Goal: Task Accomplishment & Management: Use online tool/utility

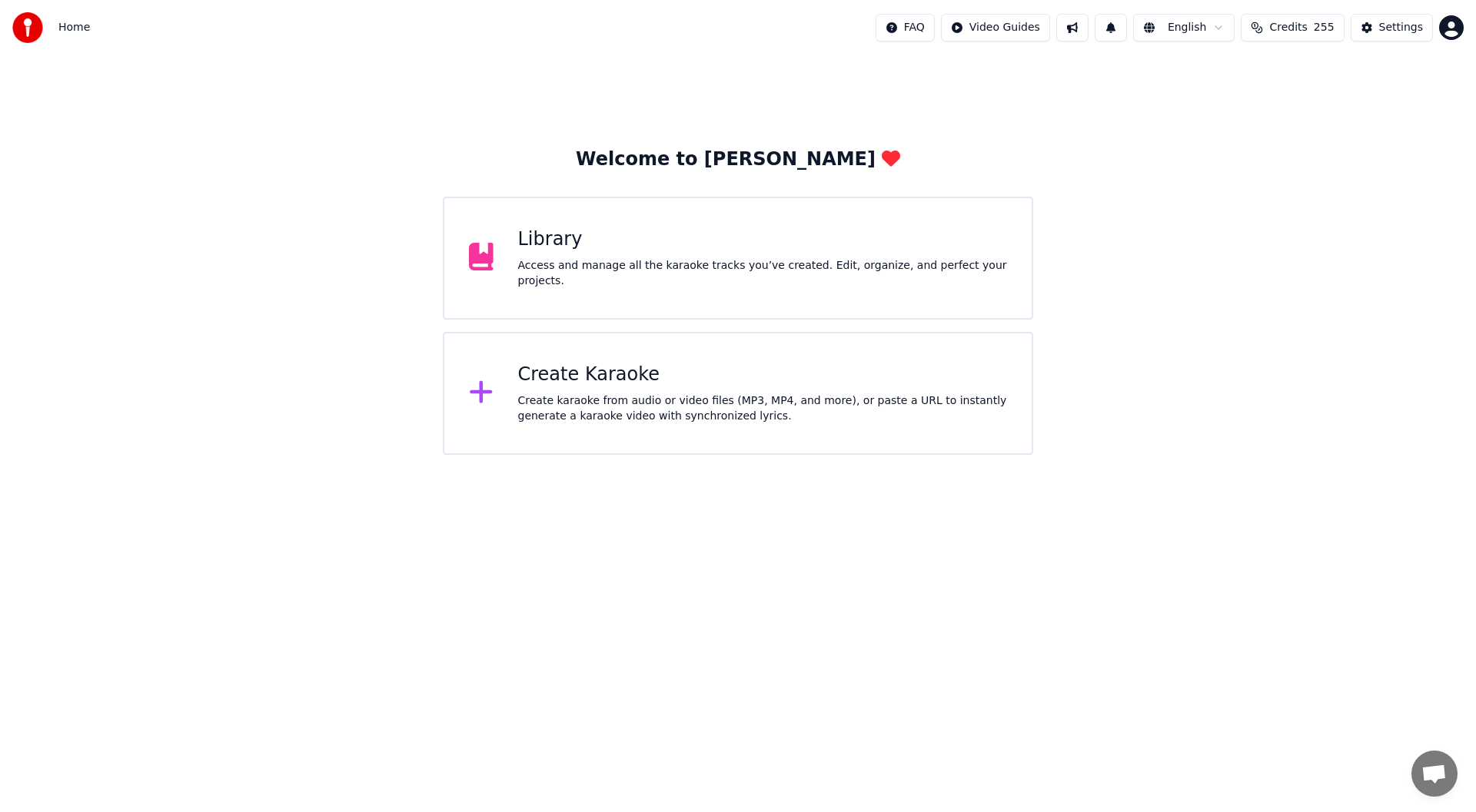
click at [696, 395] on div "Create karaoke from audio or video files (MP3, MP4, and more), or paste a URL t…" at bounding box center [762, 409] width 489 height 30
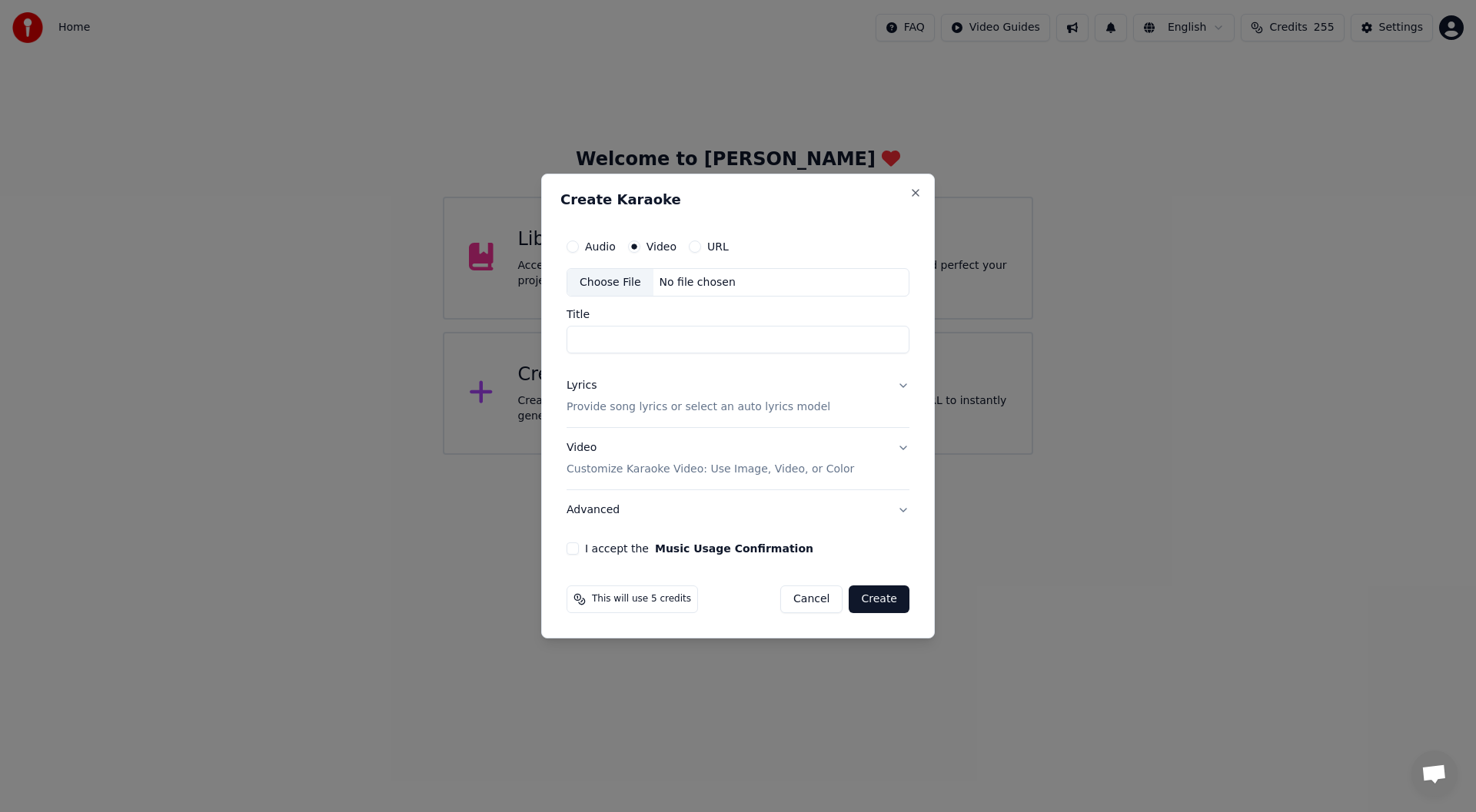
click at [599, 273] on div "Choose File" at bounding box center [610, 282] width 86 height 28
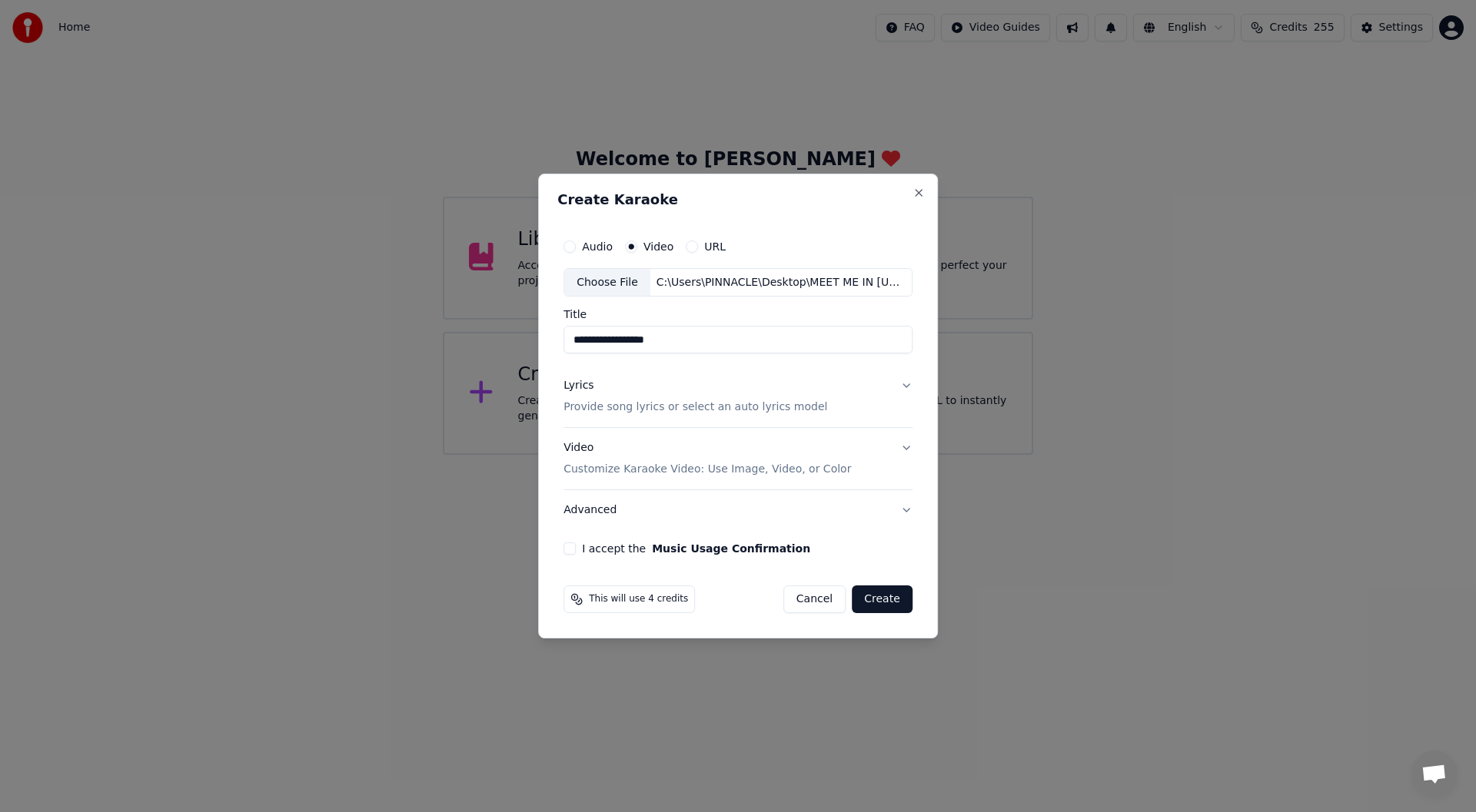
type input "**********"
click at [577, 383] on div "Lyrics" at bounding box center [578, 386] width 30 height 15
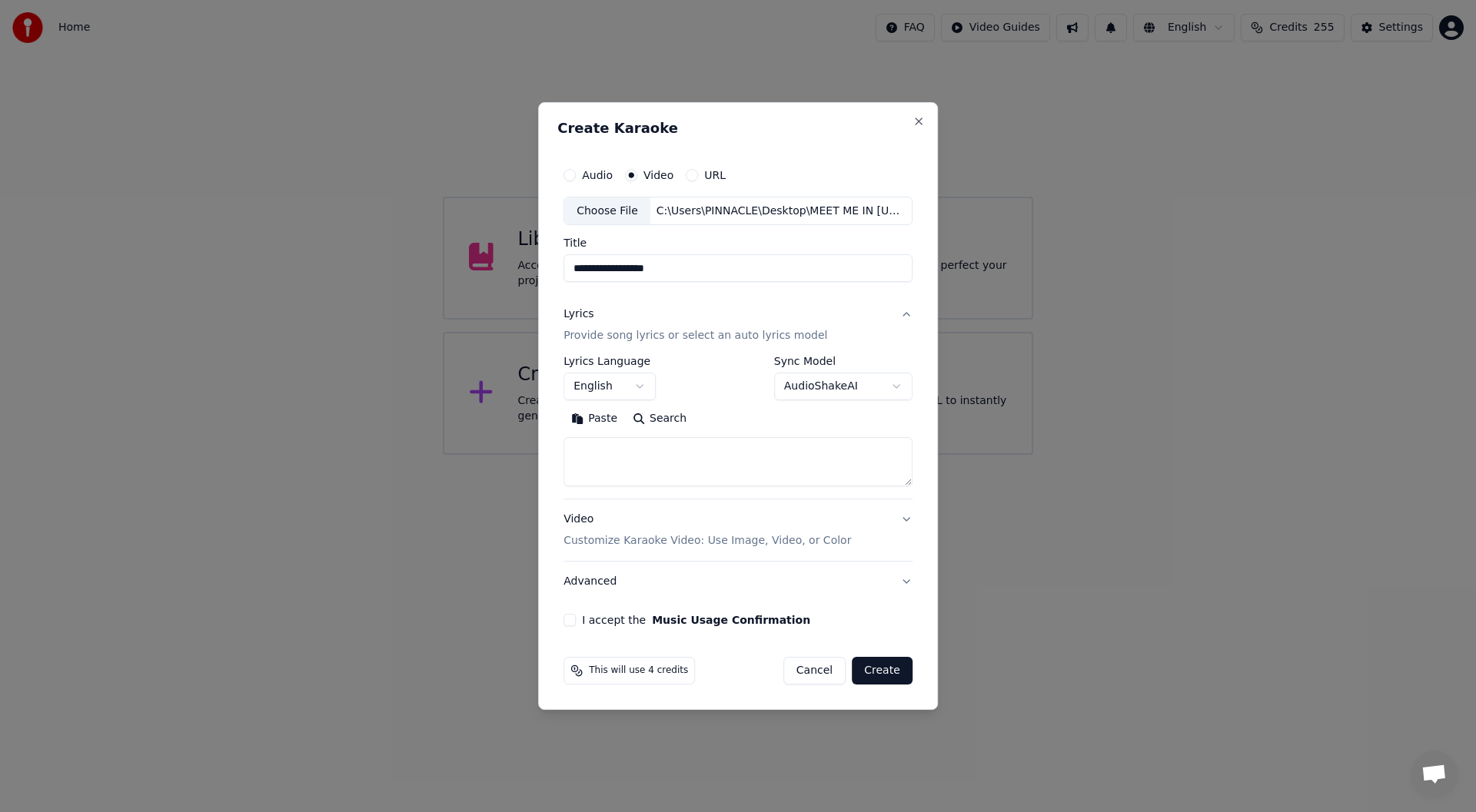
click at [588, 413] on button "Paste" at bounding box center [594, 419] width 61 height 25
click at [570, 620] on button "I accept the Music Usage Confirmation" at bounding box center [569, 619] width 12 height 12
click at [889, 668] on button "Create" at bounding box center [882, 670] width 61 height 28
type textarea "**********"
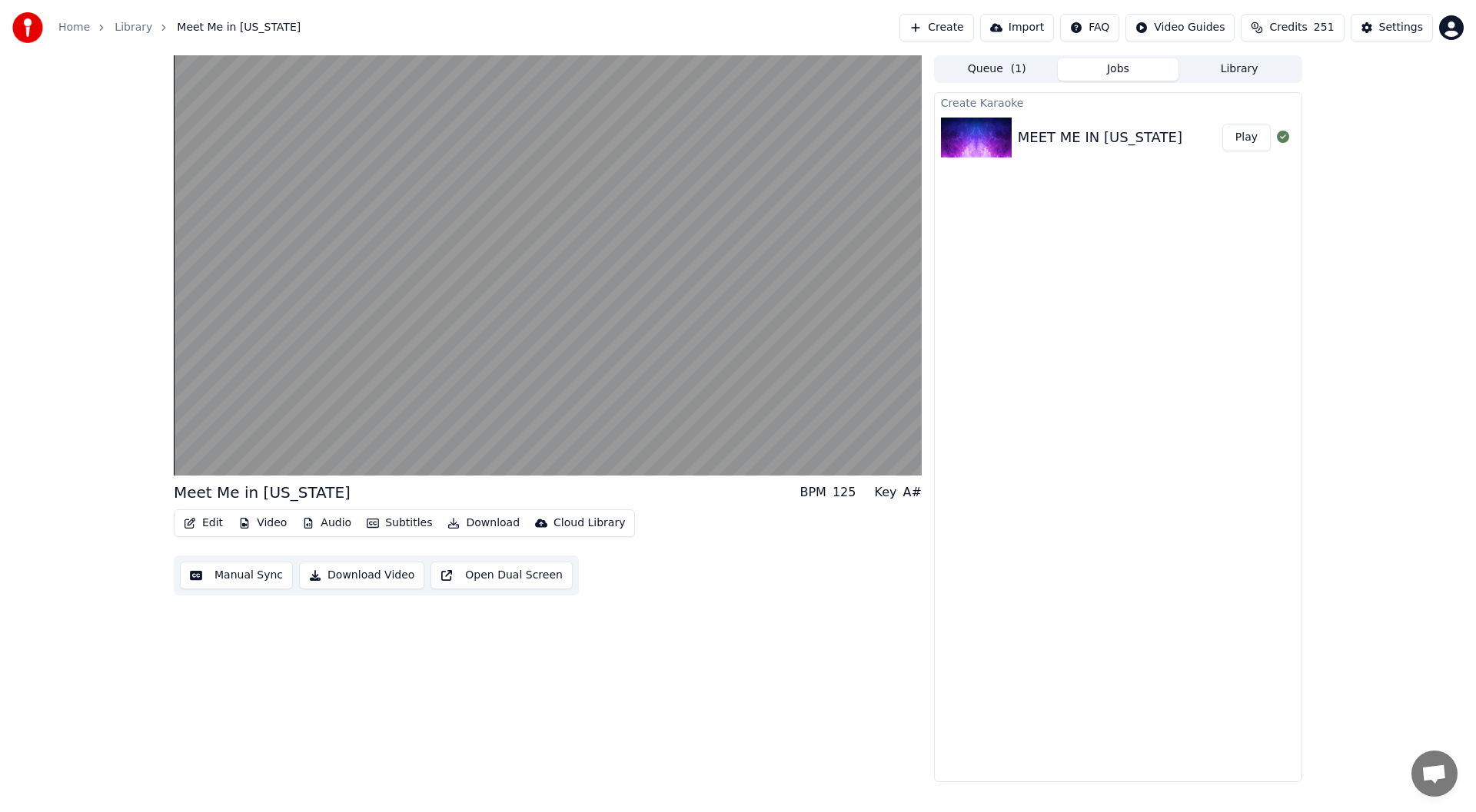
click at [203, 520] on button "Edit" at bounding box center [203, 523] width 51 height 22
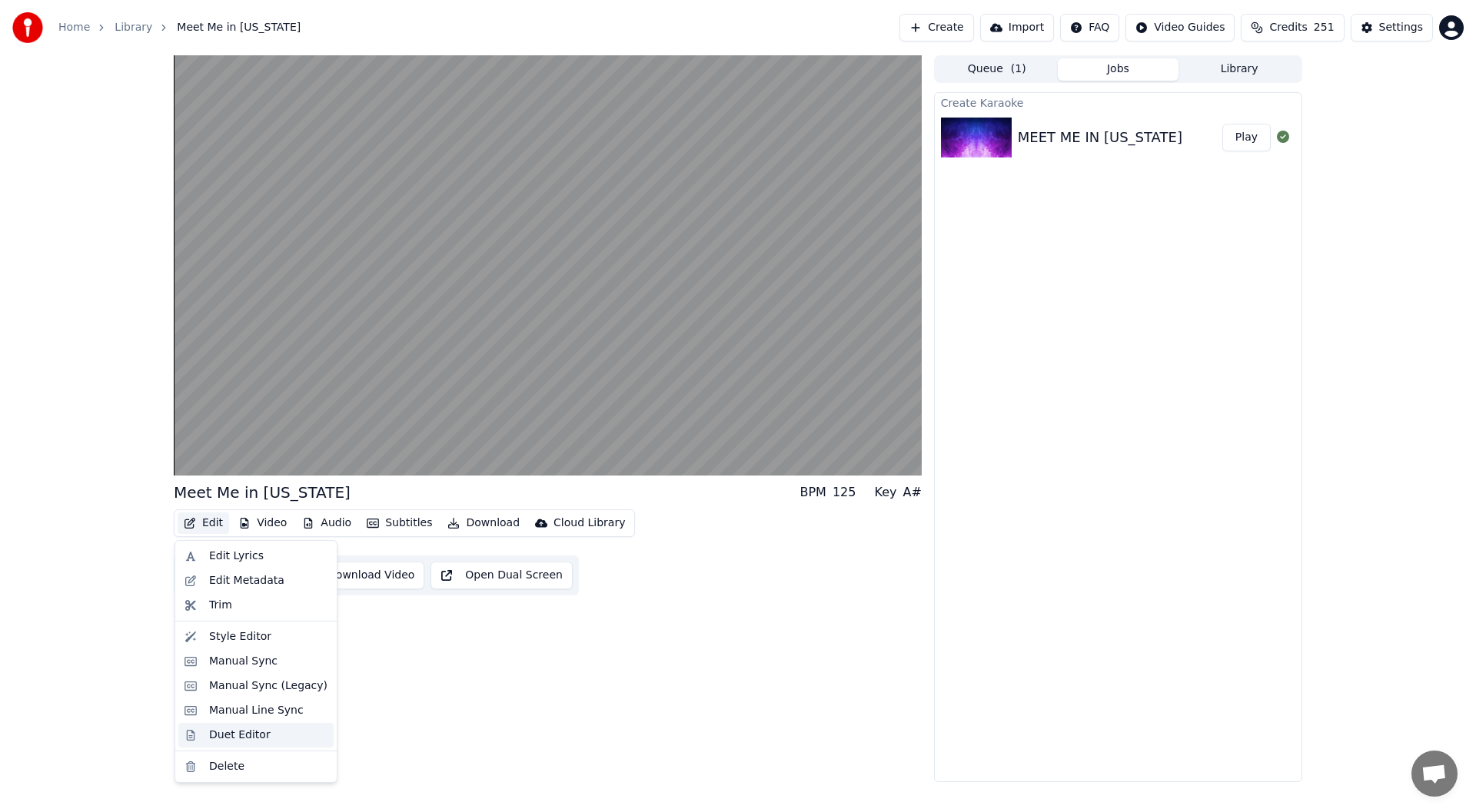
click at [244, 733] on div "Duet Editor" at bounding box center [239, 735] width 61 height 15
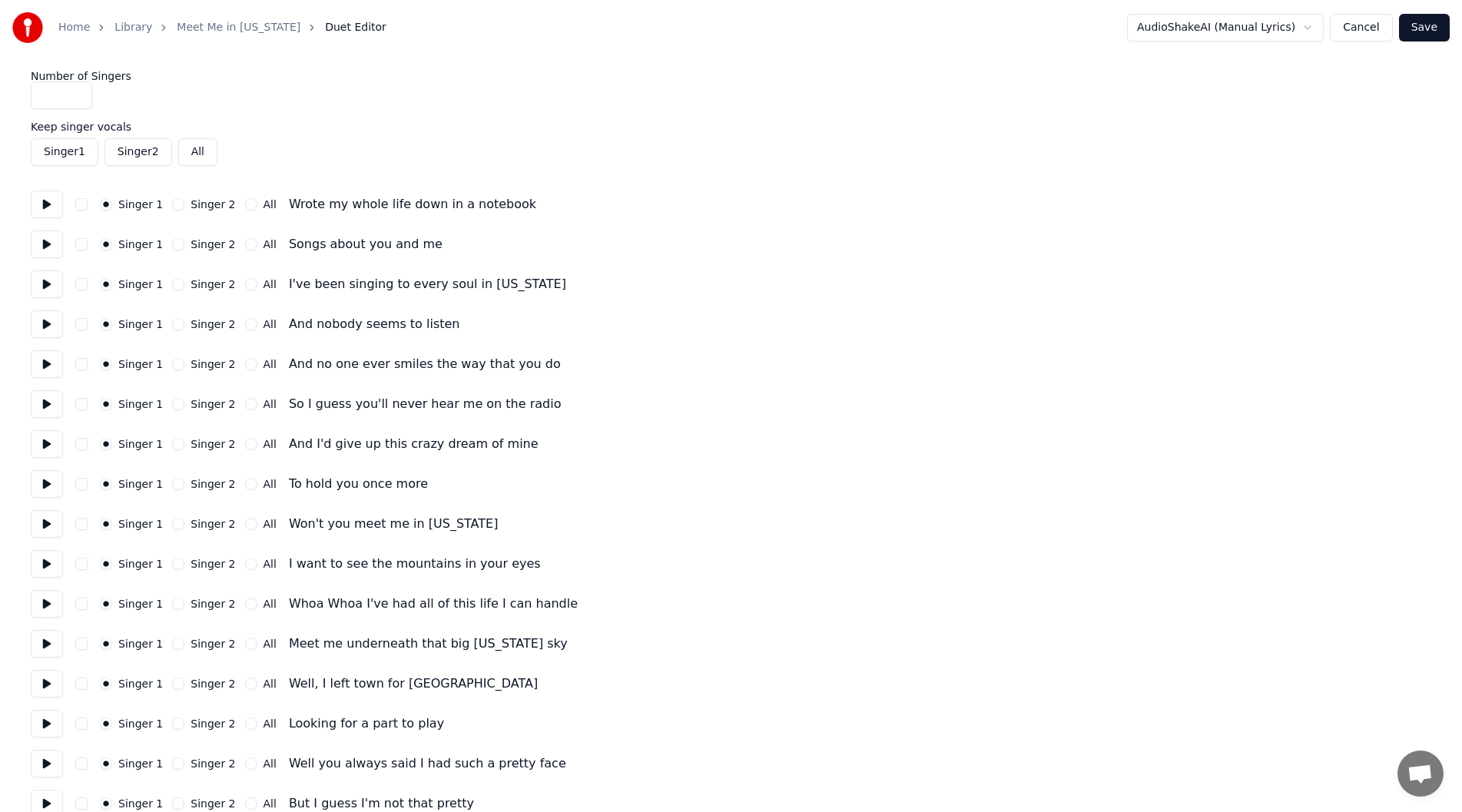
click at [42, 200] on button at bounding box center [47, 204] width 32 height 28
click at [45, 241] on button at bounding box center [47, 244] width 32 height 28
click at [40, 363] on button at bounding box center [47, 364] width 32 height 28
click at [37, 401] on button at bounding box center [47, 403] width 32 height 28
click at [43, 442] on button at bounding box center [47, 443] width 32 height 28
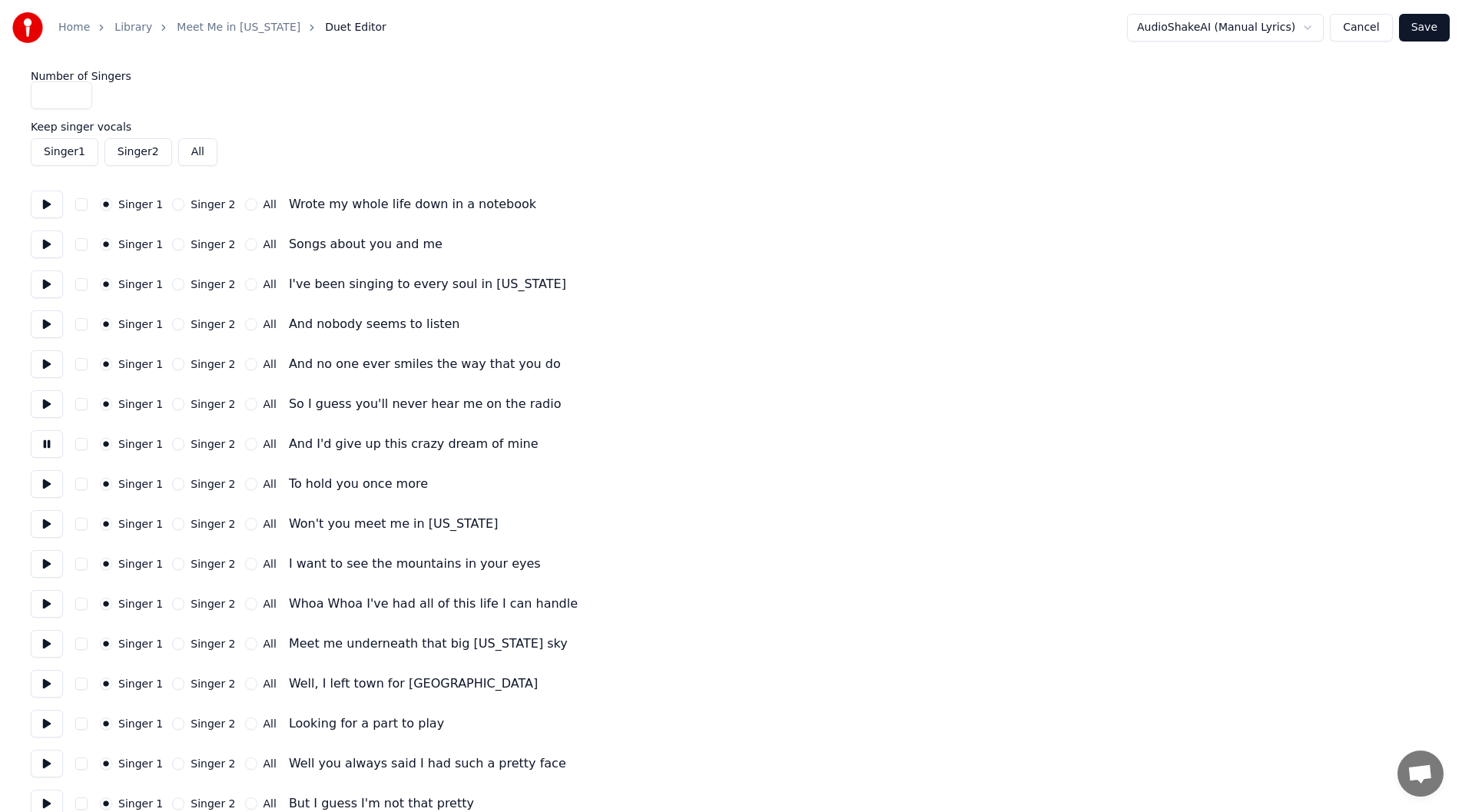
click at [45, 477] on button at bounding box center [47, 483] width 32 height 28
click at [44, 521] on button at bounding box center [47, 523] width 32 height 28
click at [44, 560] on button at bounding box center [47, 563] width 32 height 28
click at [40, 599] on button at bounding box center [47, 603] width 32 height 28
click at [46, 641] on button at bounding box center [47, 643] width 32 height 28
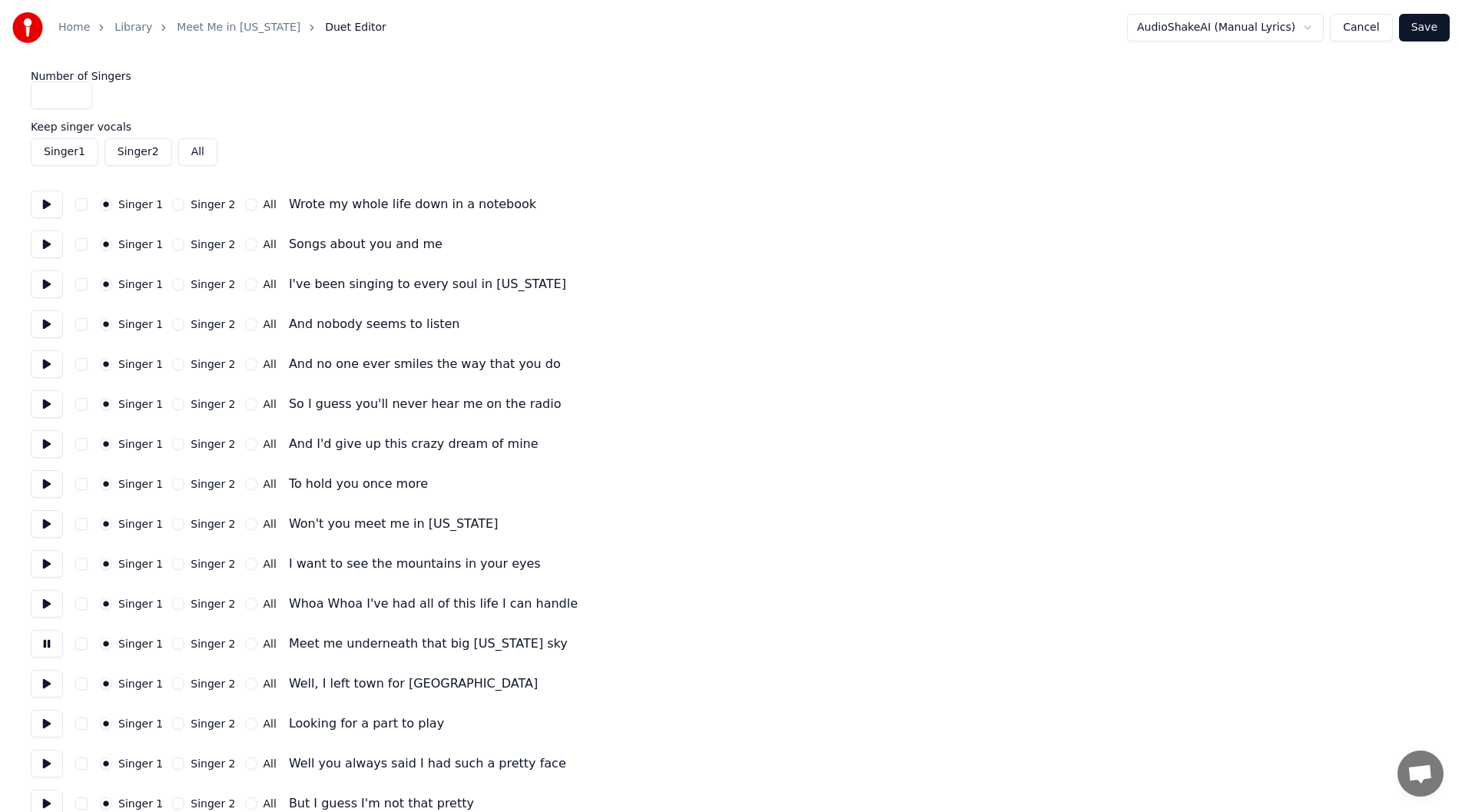
click at [173, 683] on button "Singer 2" at bounding box center [178, 683] width 12 height 12
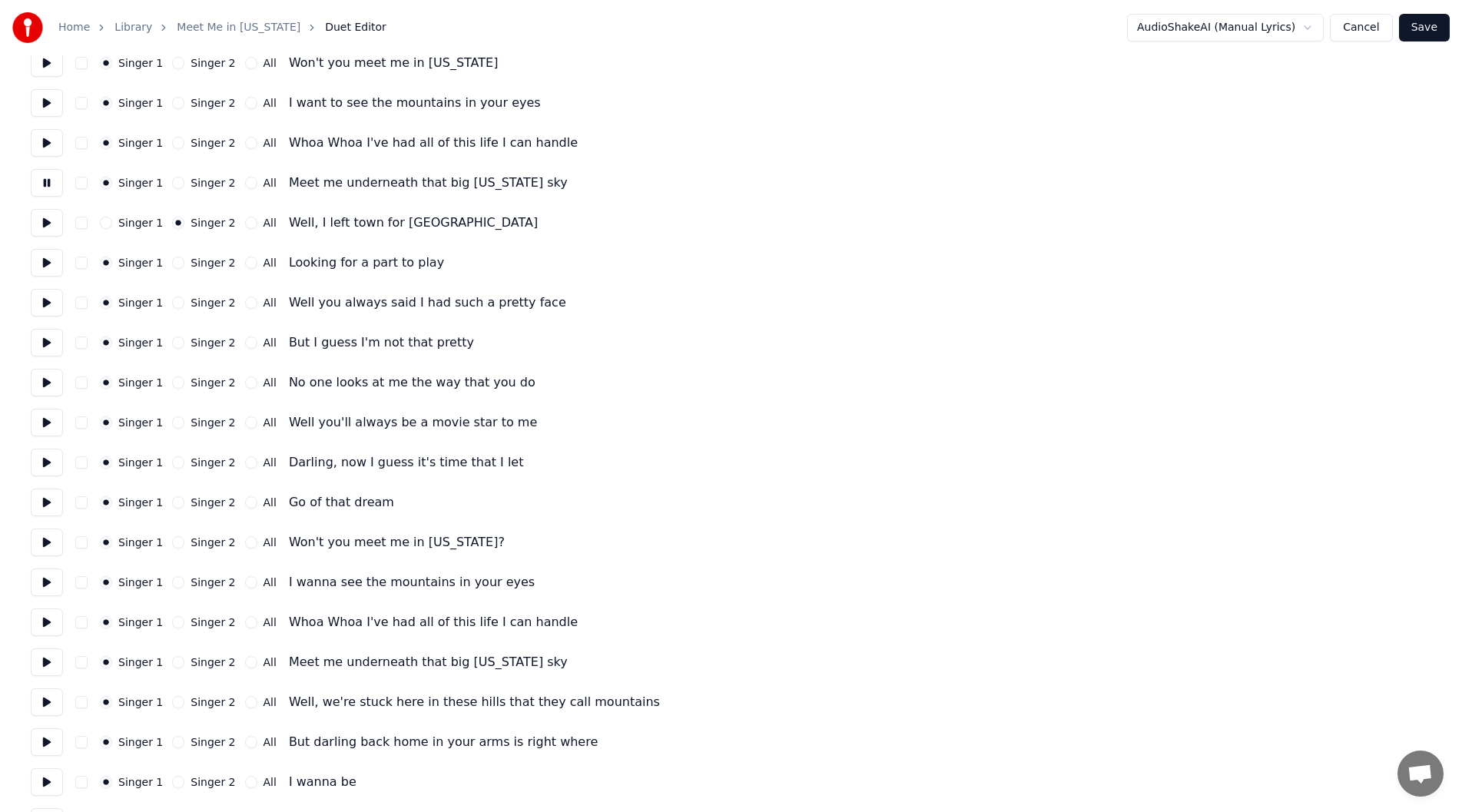
scroll to position [538, 0]
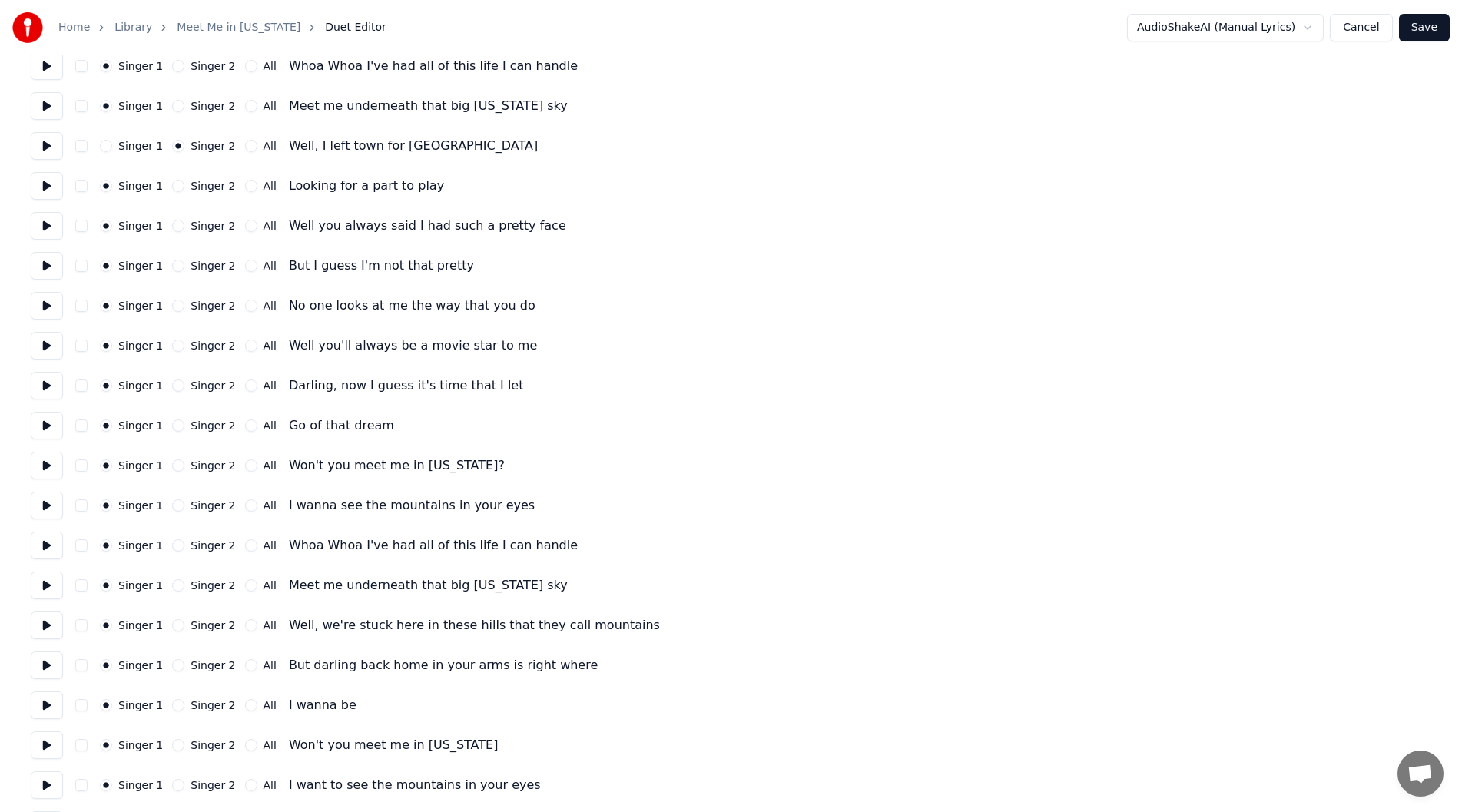
click at [48, 142] on button at bounding box center [47, 146] width 32 height 28
click at [42, 183] on button at bounding box center [47, 186] width 32 height 28
click at [173, 184] on button "Singer 2" at bounding box center [178, 186] width 12 height 12
click at [43, 224] on button at bounding box center [47, 225] width 32 height 28
click at [173, 221] on button "Singer 2" at bounding box center [178, 226] width 12 height 12
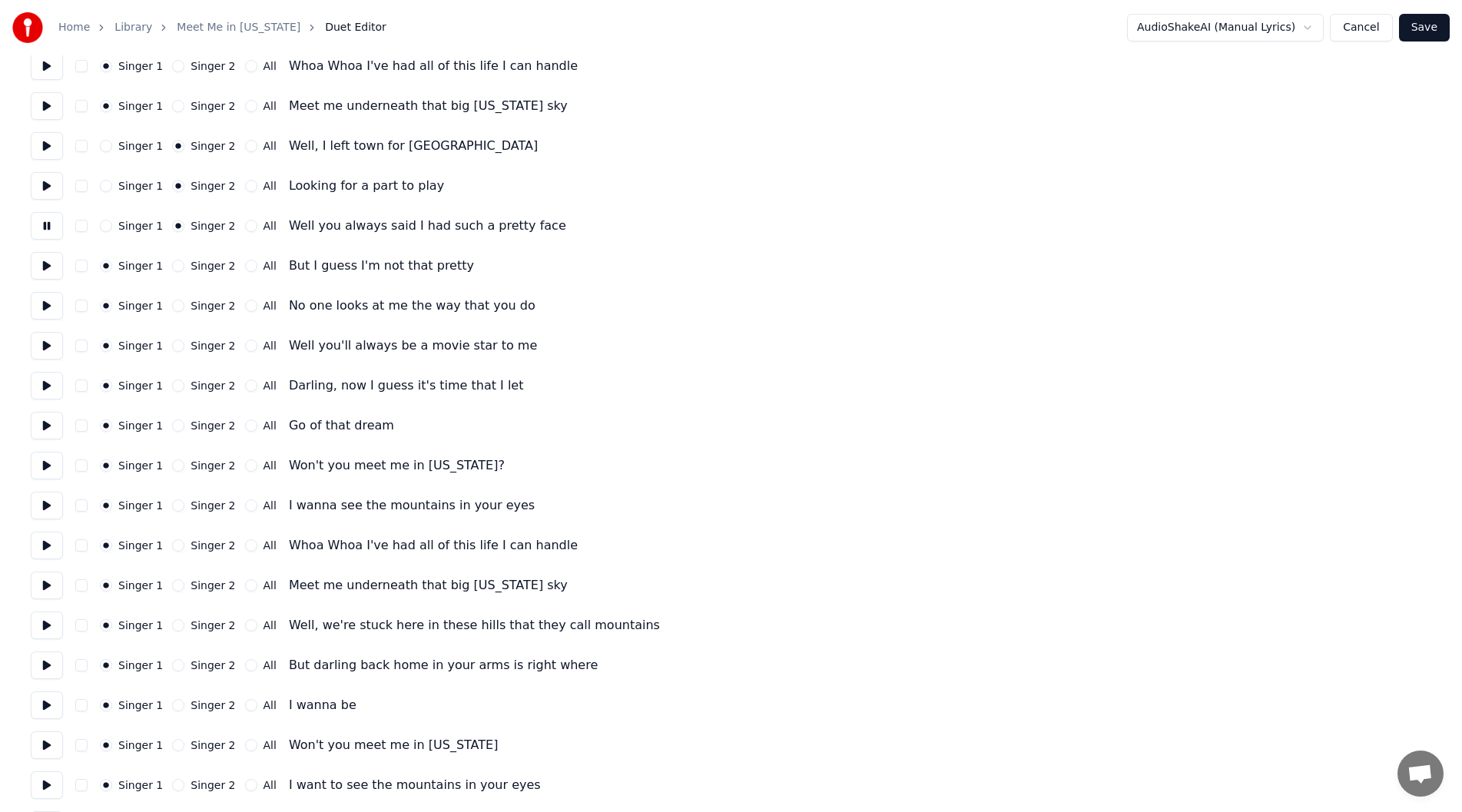
click at [39, 264] on button at bounding box center [47, 265] width 32 height 28
click at [173, 265] on button "Singer 2" at bounding box center [178, 265] width 12 height 12
click at [173, 304] on button "Singer 2" at bounding box center [178, 305] width 12 height 12
click at [51, 302] on button at bounding box center [47, 305] width 32 height 28
click at [53, 348] on button at bounding box center [47, 345] width 32 height 28
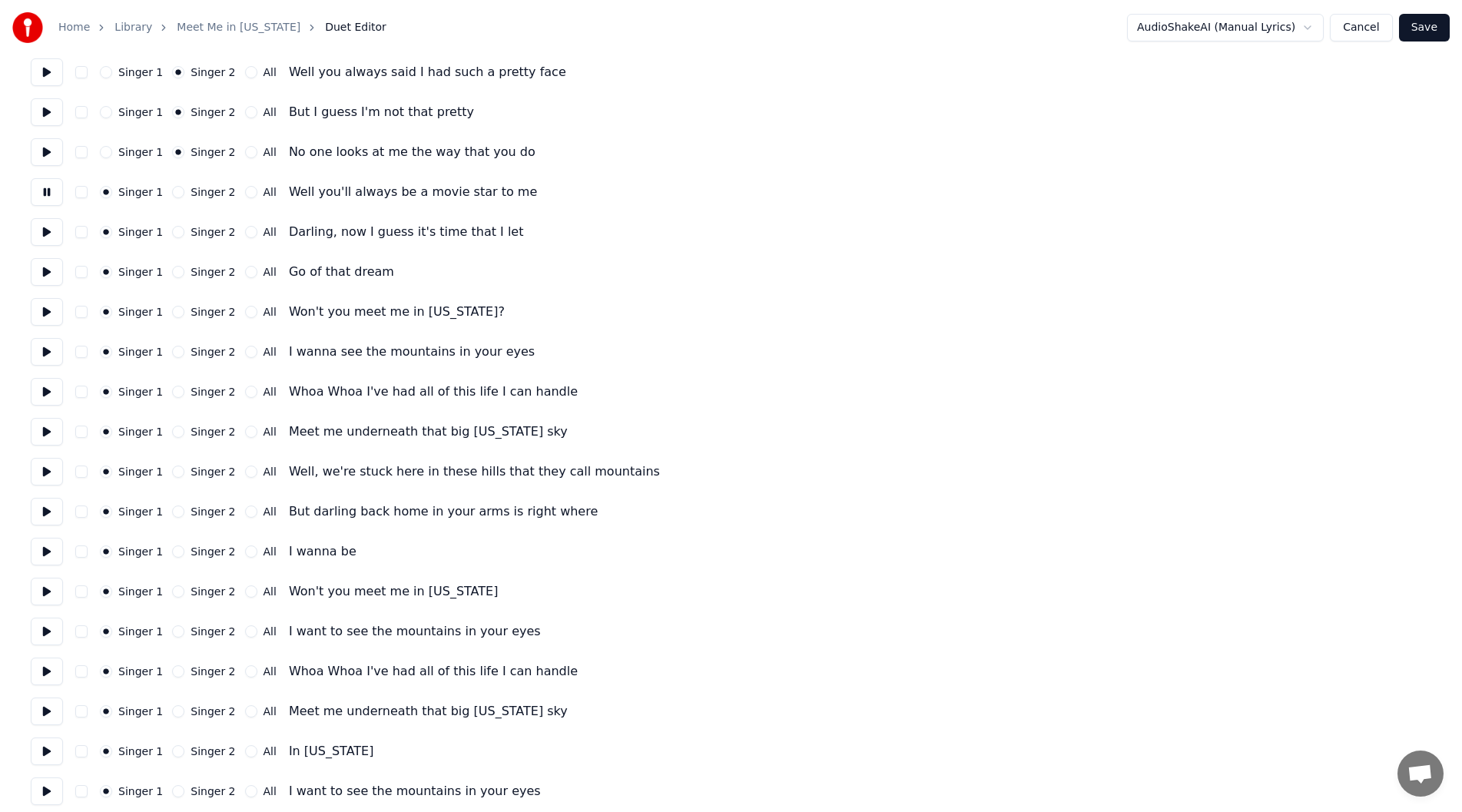
scroll to position [768, 0]
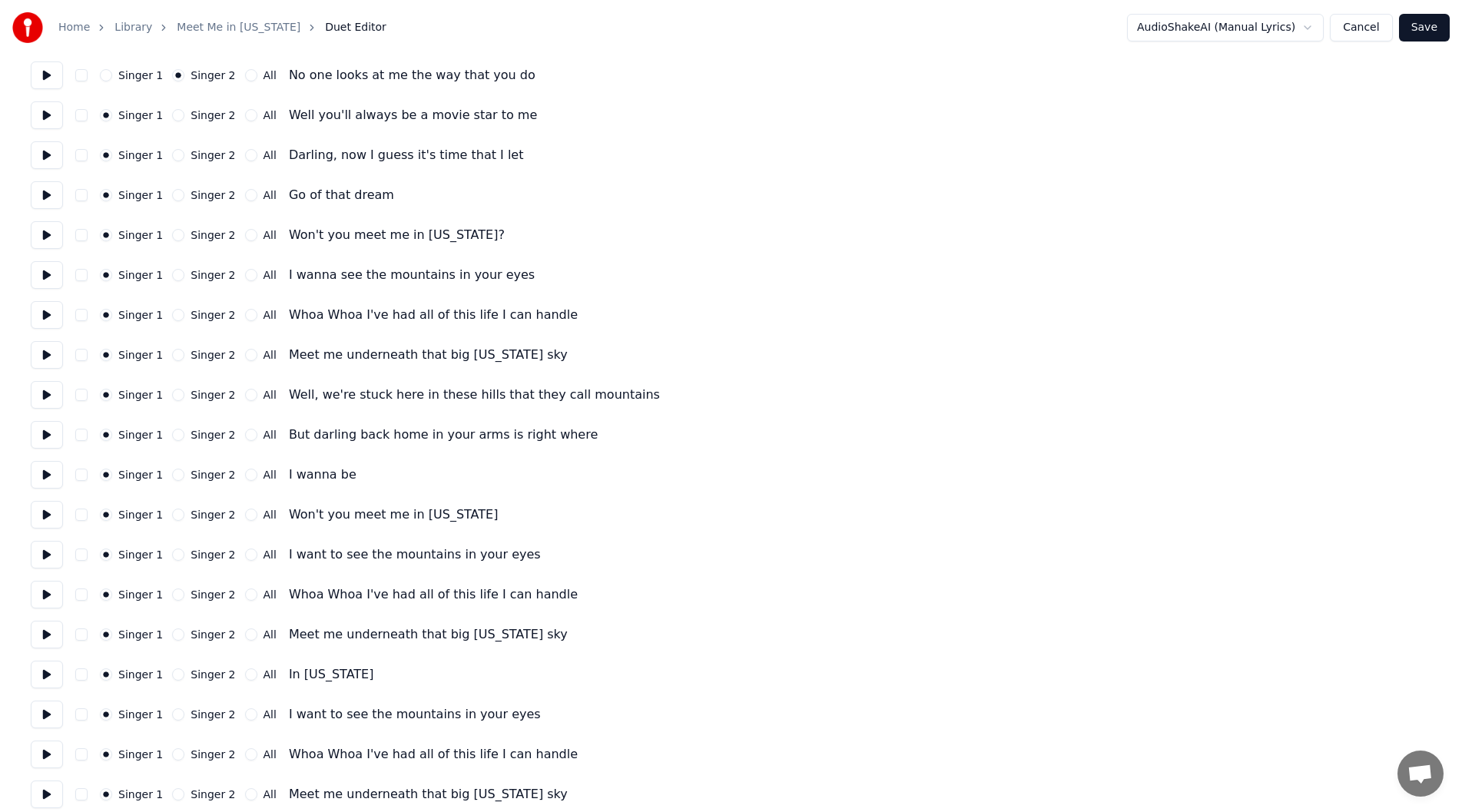
click at [45, 152] on button at bounding box center [47, 154] width 32 height 28
click at [173, 152] on button "Singer 2" at bounding box center [178, 154] width 12 height 12
click at [33, 188] on button at bounding box center [47, 194] width 32 height 28
click at [173, 192] on button "Singer 2" at bounding box center [178, 194] width 12 height 12
click at [44, 233] on button at bounding box center [47, 234] width 32 height 28
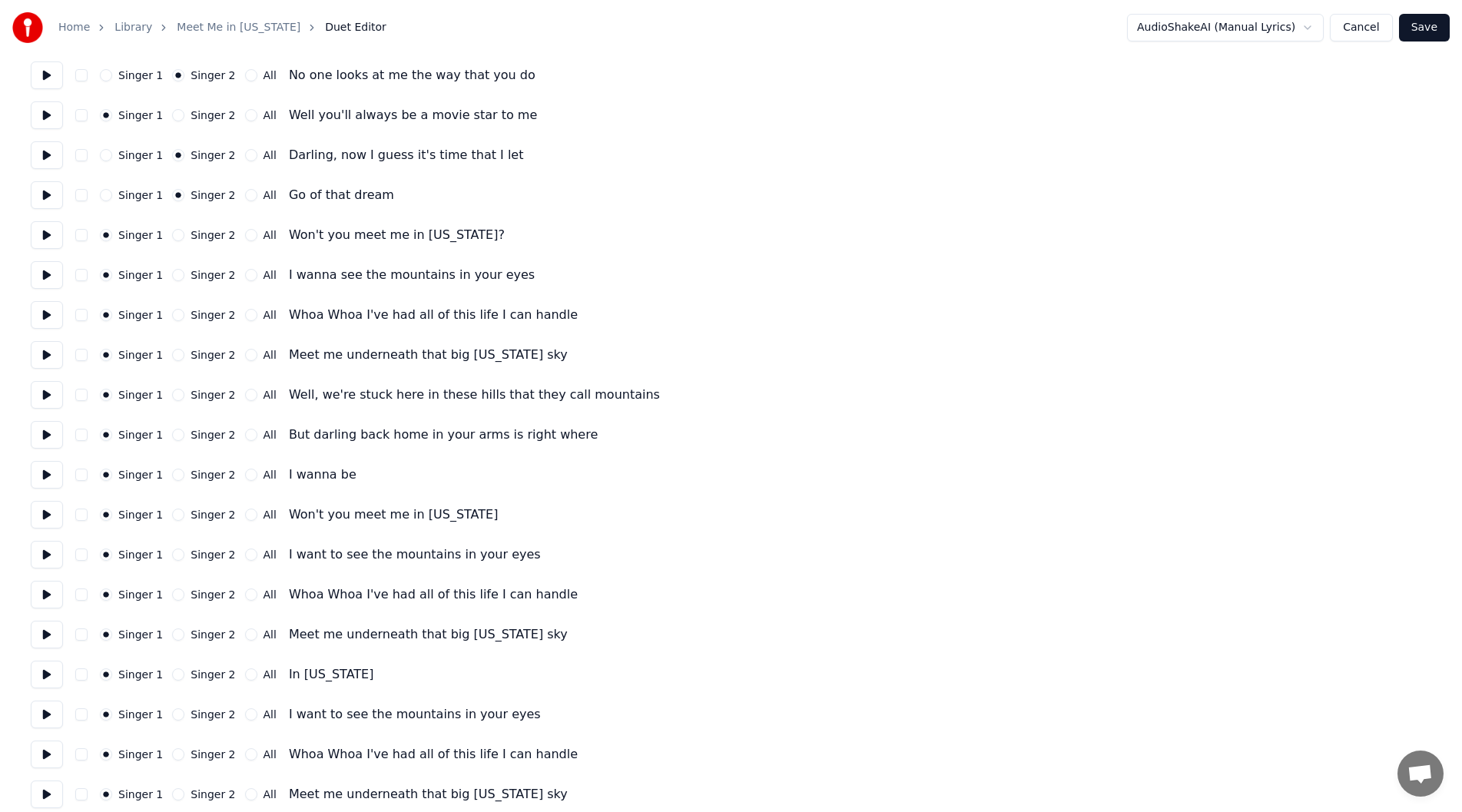
click at [39, 71] on button at bounding box center [47, 74] width 32 height 28
click at [39, 113] on button at bounding box center [47, 114] width 32 height 28
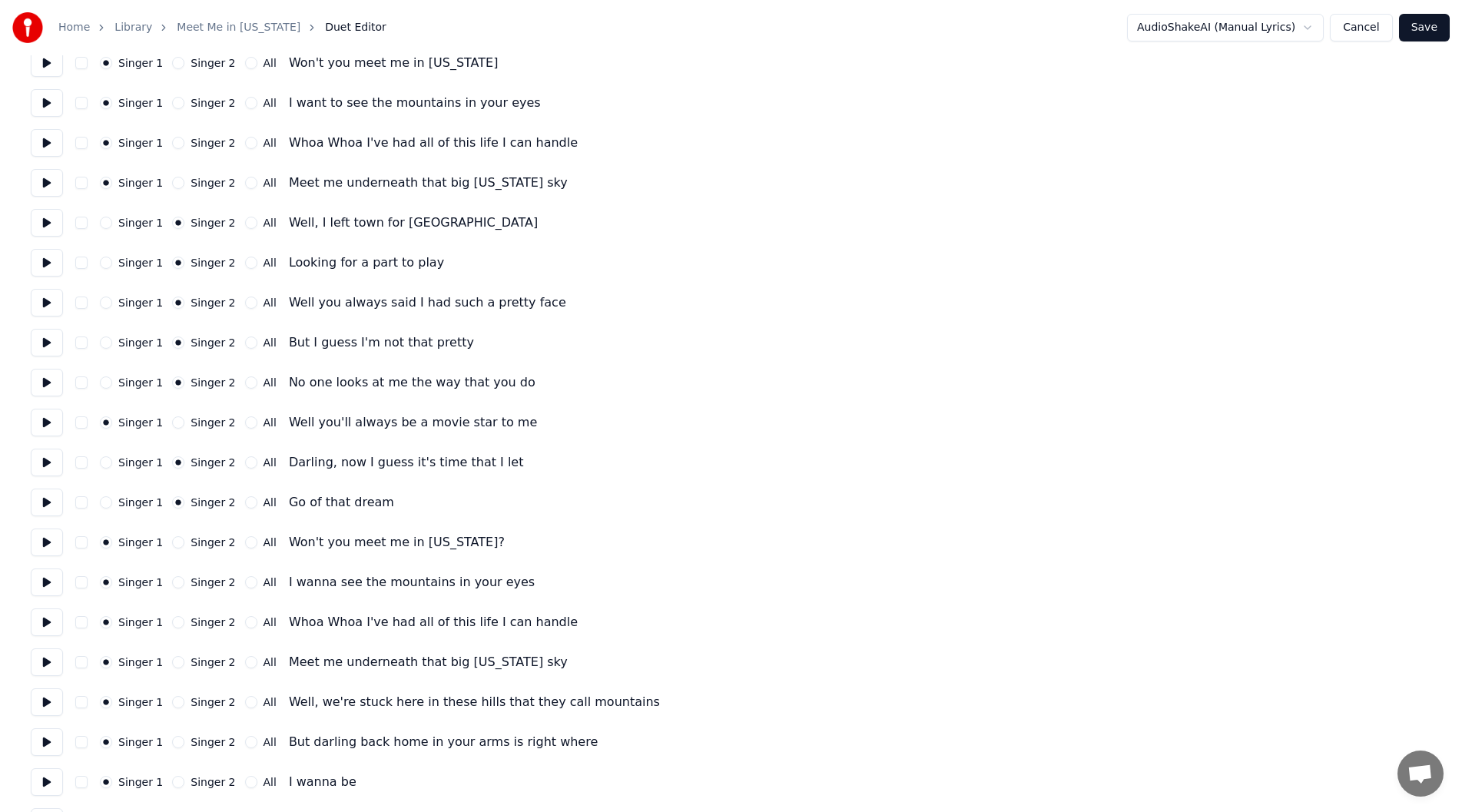
scroll to position [384, 0]
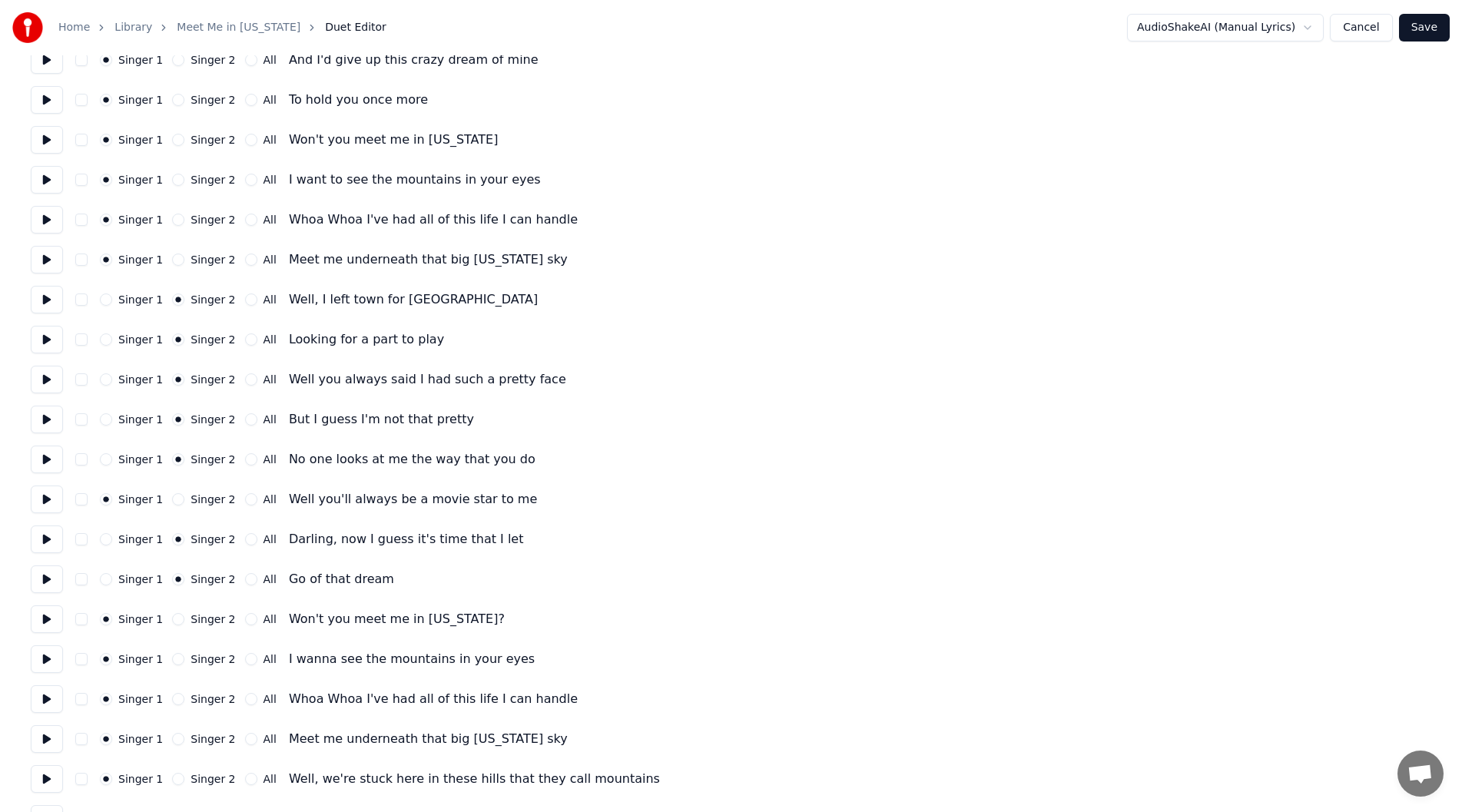
click at [41, 133] on button at bounding box center [47, 139] width 32 height 28
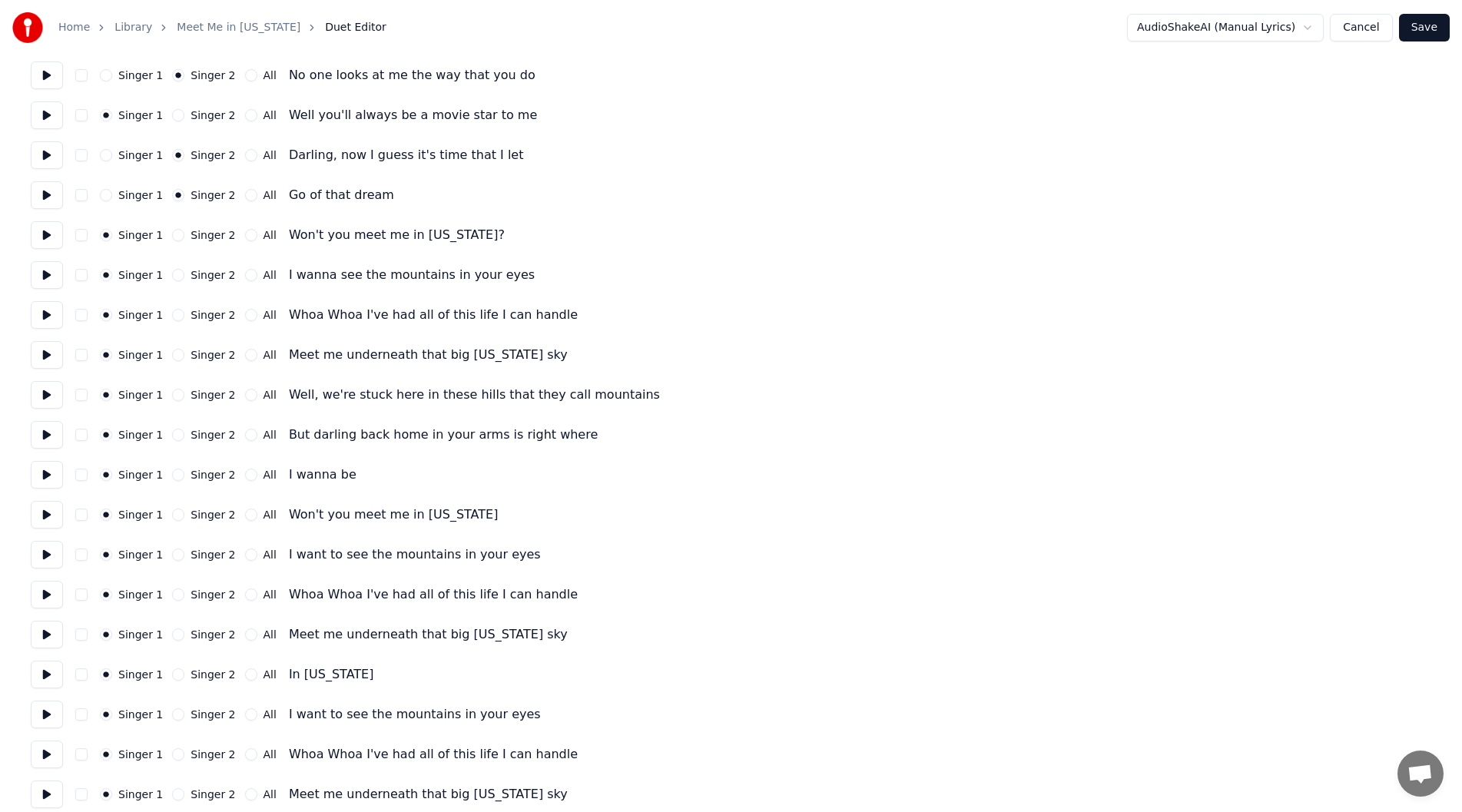
scroll to position [780, 0]
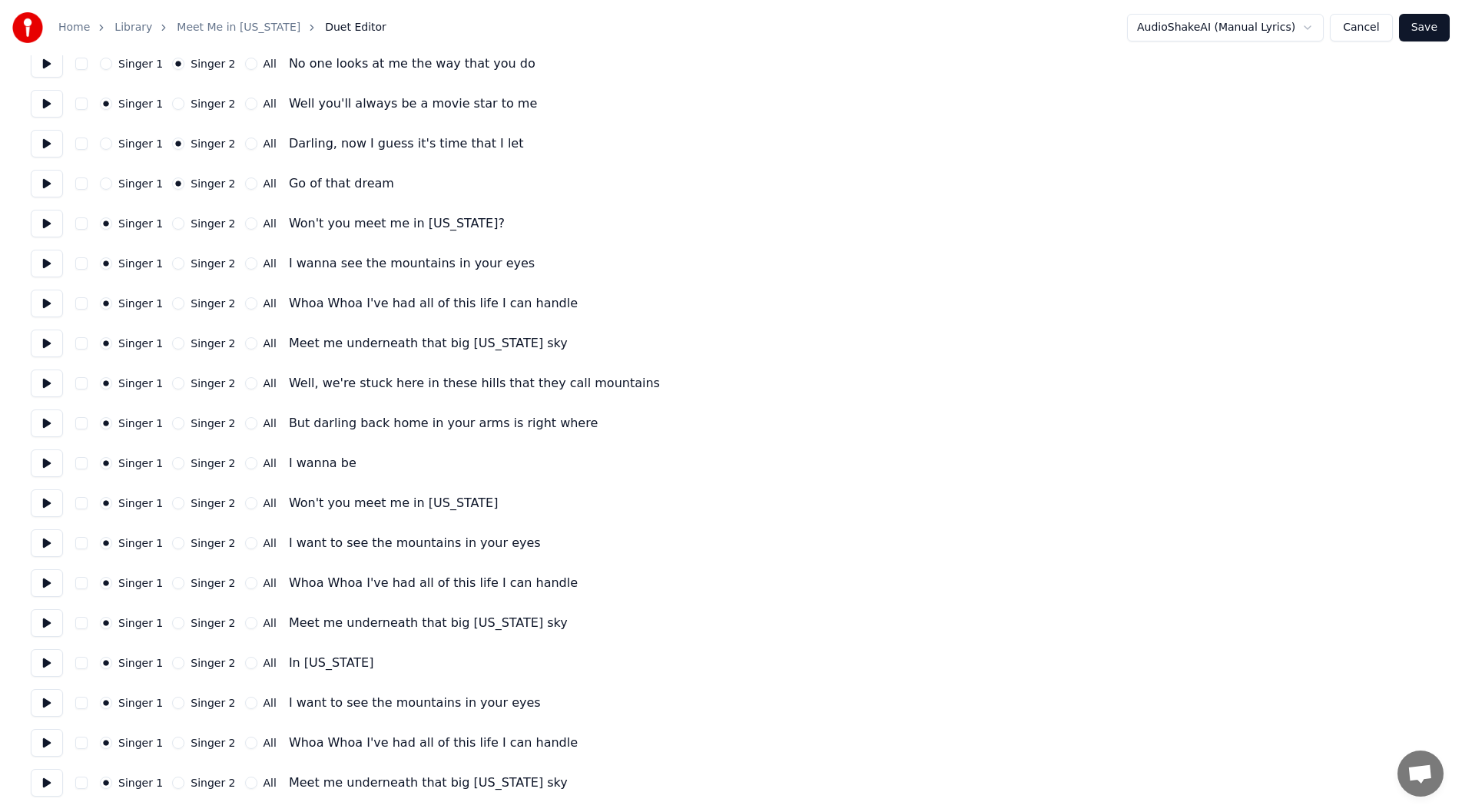
click at [41, 216] on button at bounding box center [47, 223] width 32 height 28
click at [41, 256] on button at bounding box center [47, 263] width 32 height 28
click at [42, 300] on button at bounding box center [47, 303] width 32 height 28
click at [43, 342] on button at bounding box center [47, 343] width 32 height 28
click at [44, 382] on button at bounding box center [47, 383] width 32 height 28
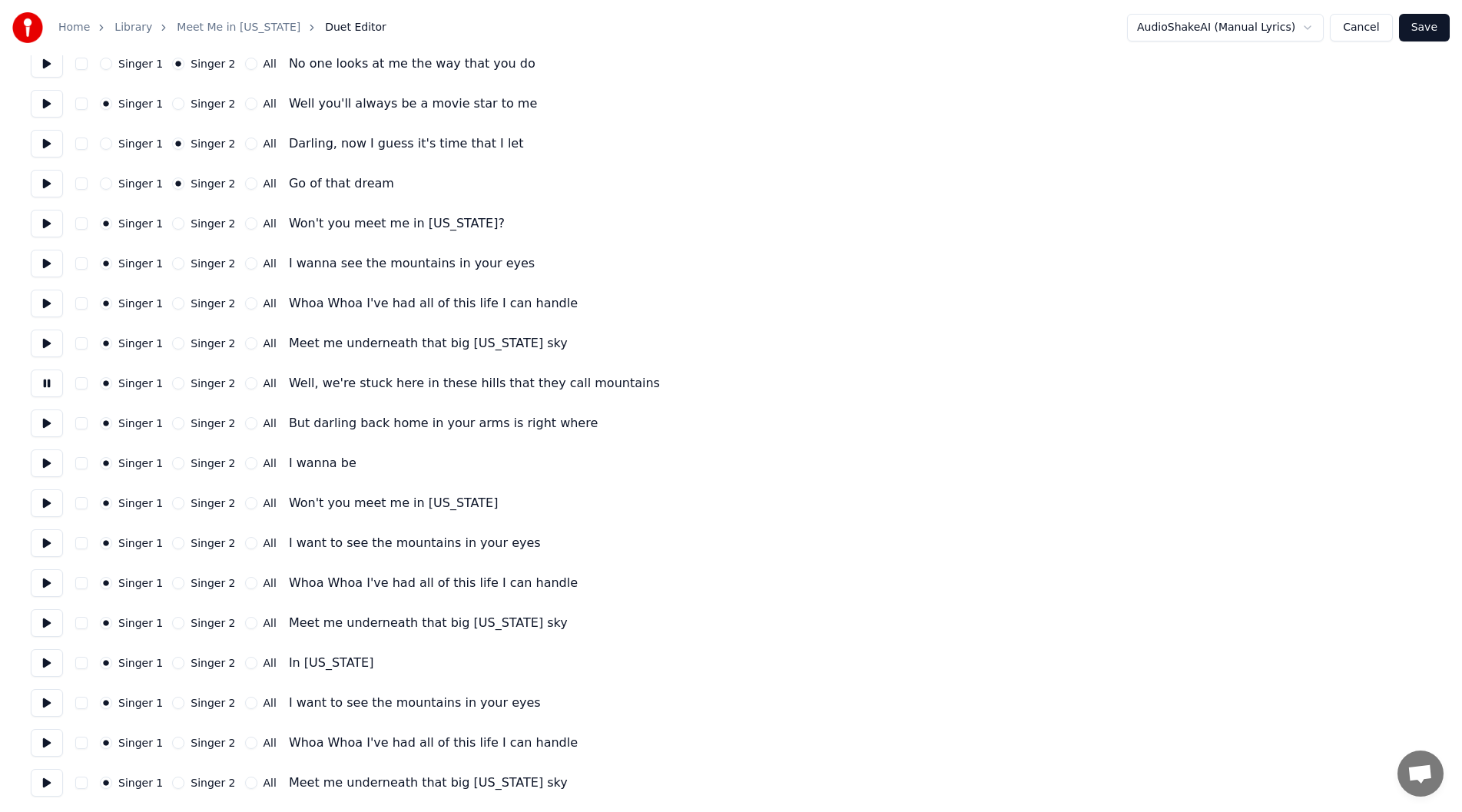
click at [173, 383] on button "Singer 2" at bounding box center [178, 383] width 12 height 12
click at [49, 425] on button at bounding box center [47, 423] width 32 height 28
click at [45, 460] on button at bounding box center [47, 463] width 32 height 28
click at [40, 501] on button at bounding box center [47, 502] width 32 height 28
click at [47, 501] on button at bounding box center [47, 502] width 32 height 28
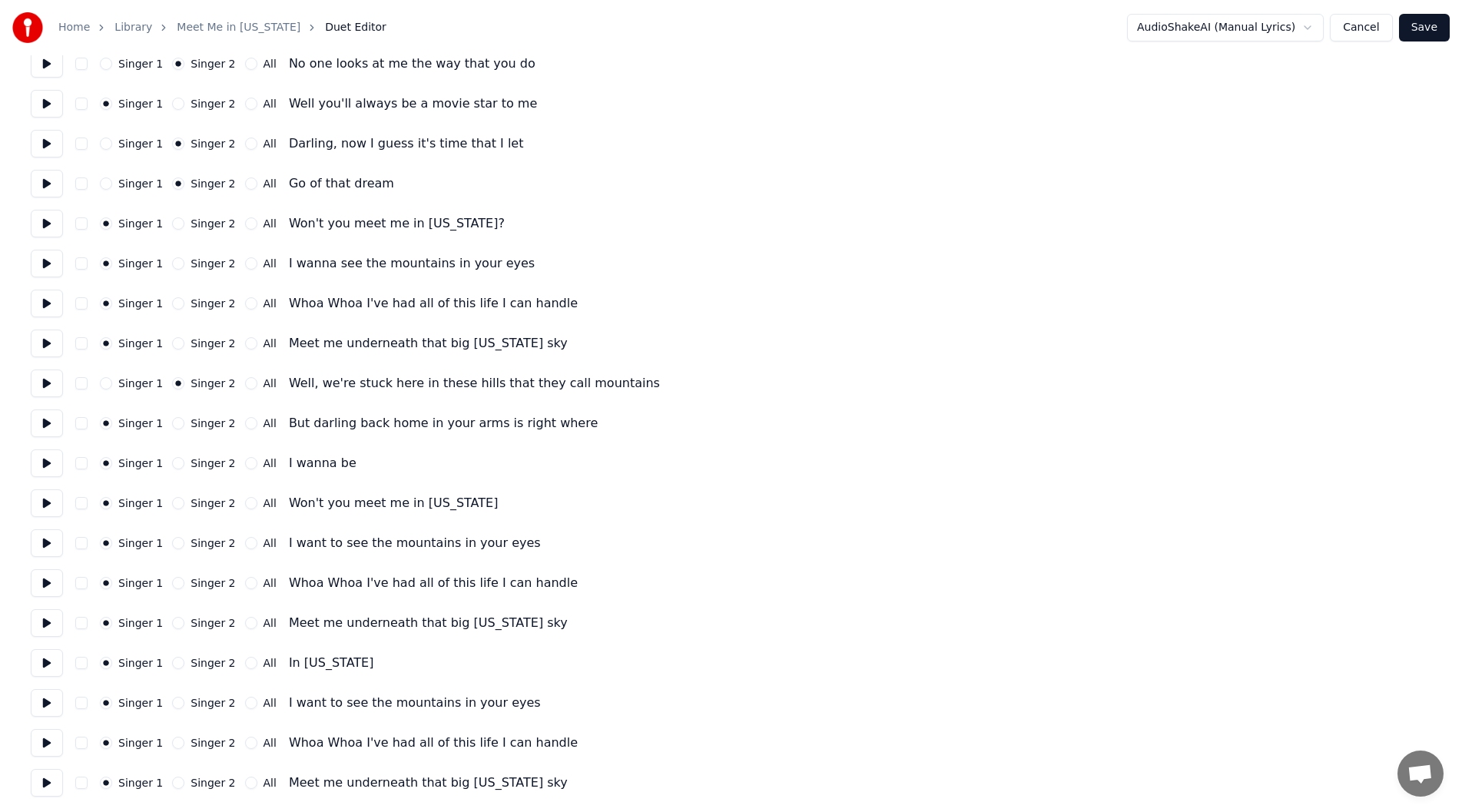
click at [43, 542] on button at bounding box center [47, 542] width 32 height 28
click at [43, 577] on button at bounding box center [47, 582] width 32 height 28
click at [43, 621] on button at bounding box center [47, 622] width 32 height 28
click at [46, 662] on button at bounding box center [47, 662] width 32 height 28
click at [42, 703] on button at bounding box center [47, 702] width 32 height 28
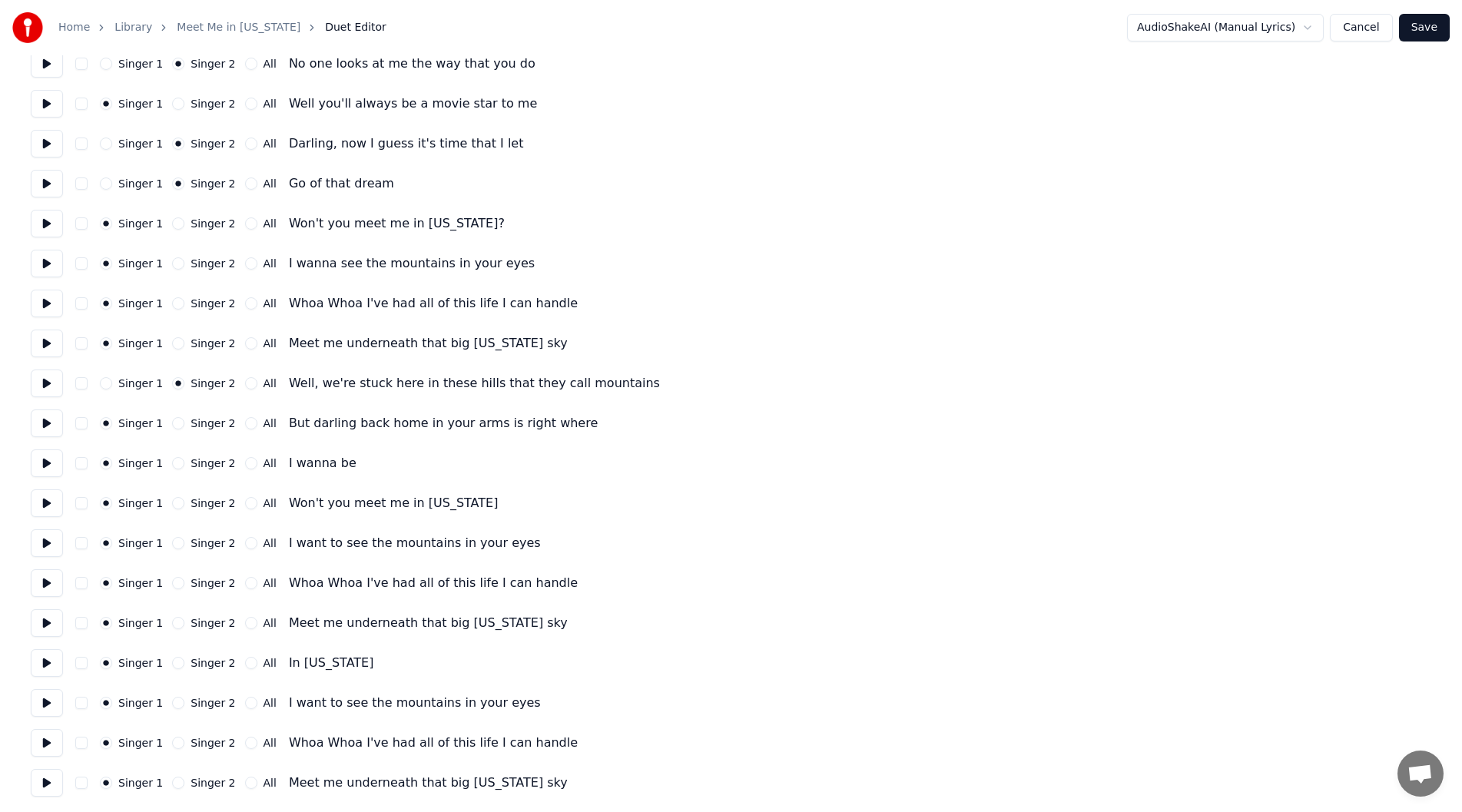
click at [41, 739] on button at bounding box center [47, 742] width 32 height 28
click at [40, 785] on button at bounding box center [47, 782] width 32 height 28
click at [1431, 22] on button "Save" at bounding box center [1424, 28] width 51 height 28
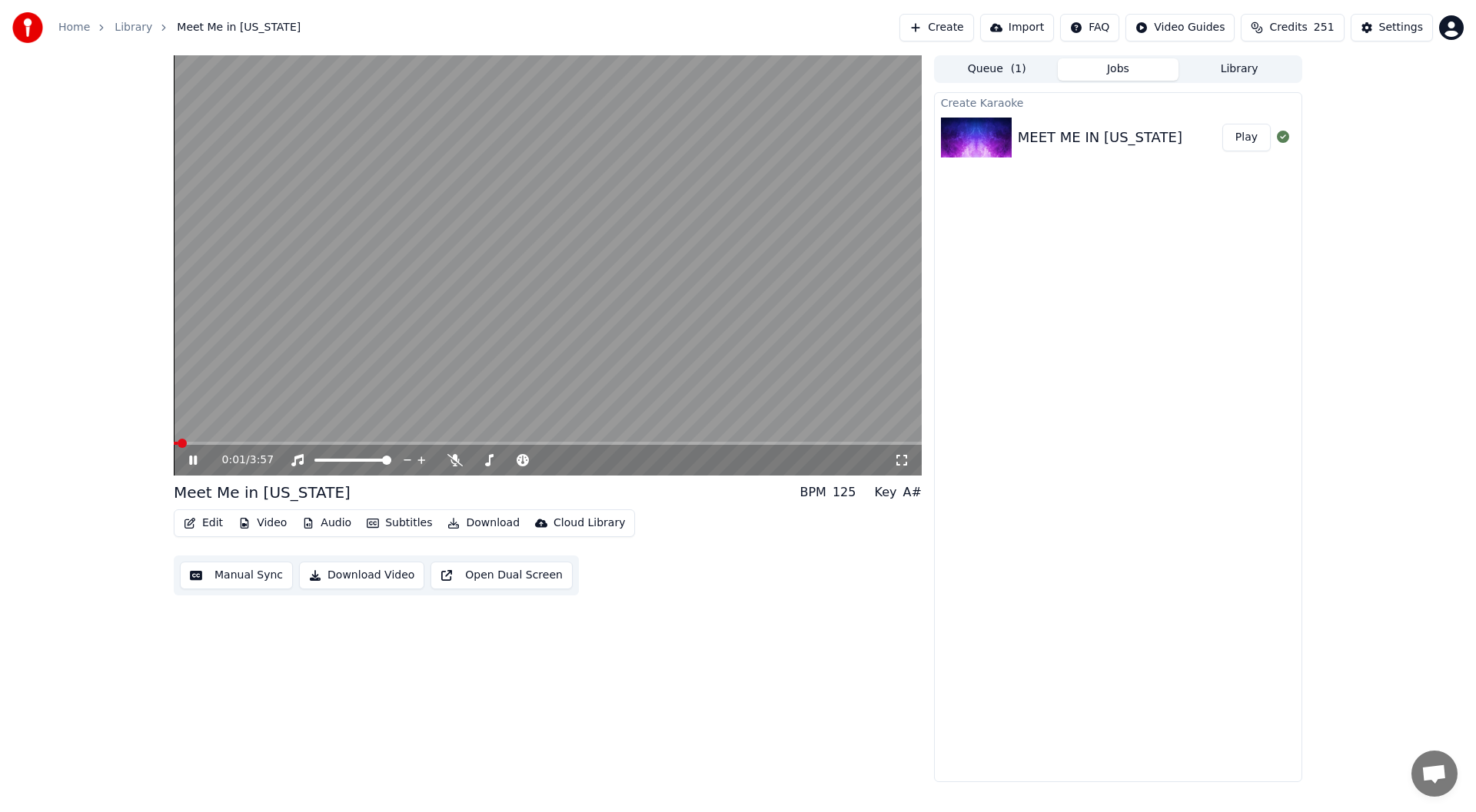
click at [902, 457] on icon at bounding box center [901, 459] width 15 height 12
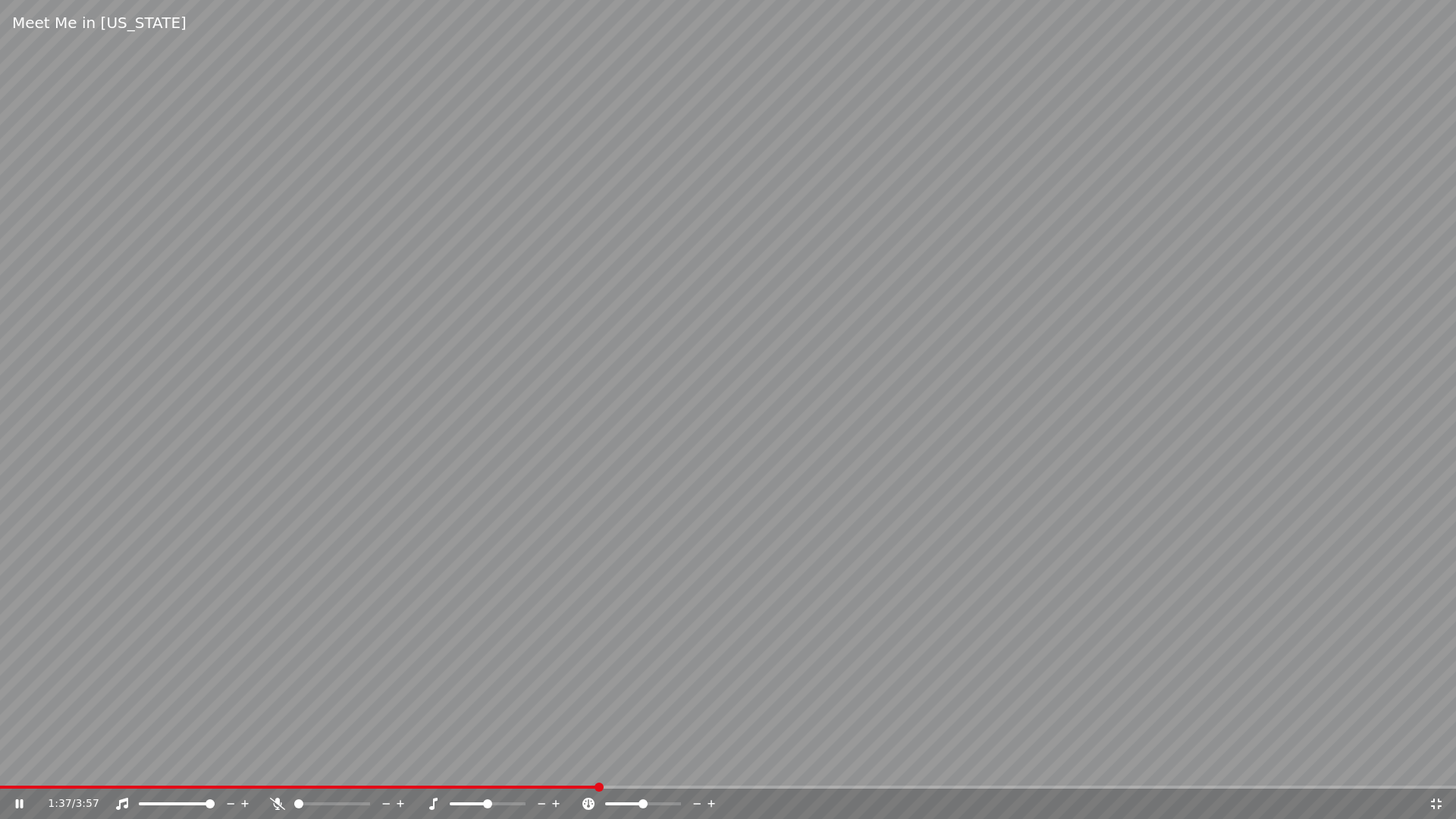
click at [278, 798] on icon at bounding box center [277, 803] width 15 height 12
click at [1432, 800] on icon at bounding box center [1435, 803] width 10 height 10
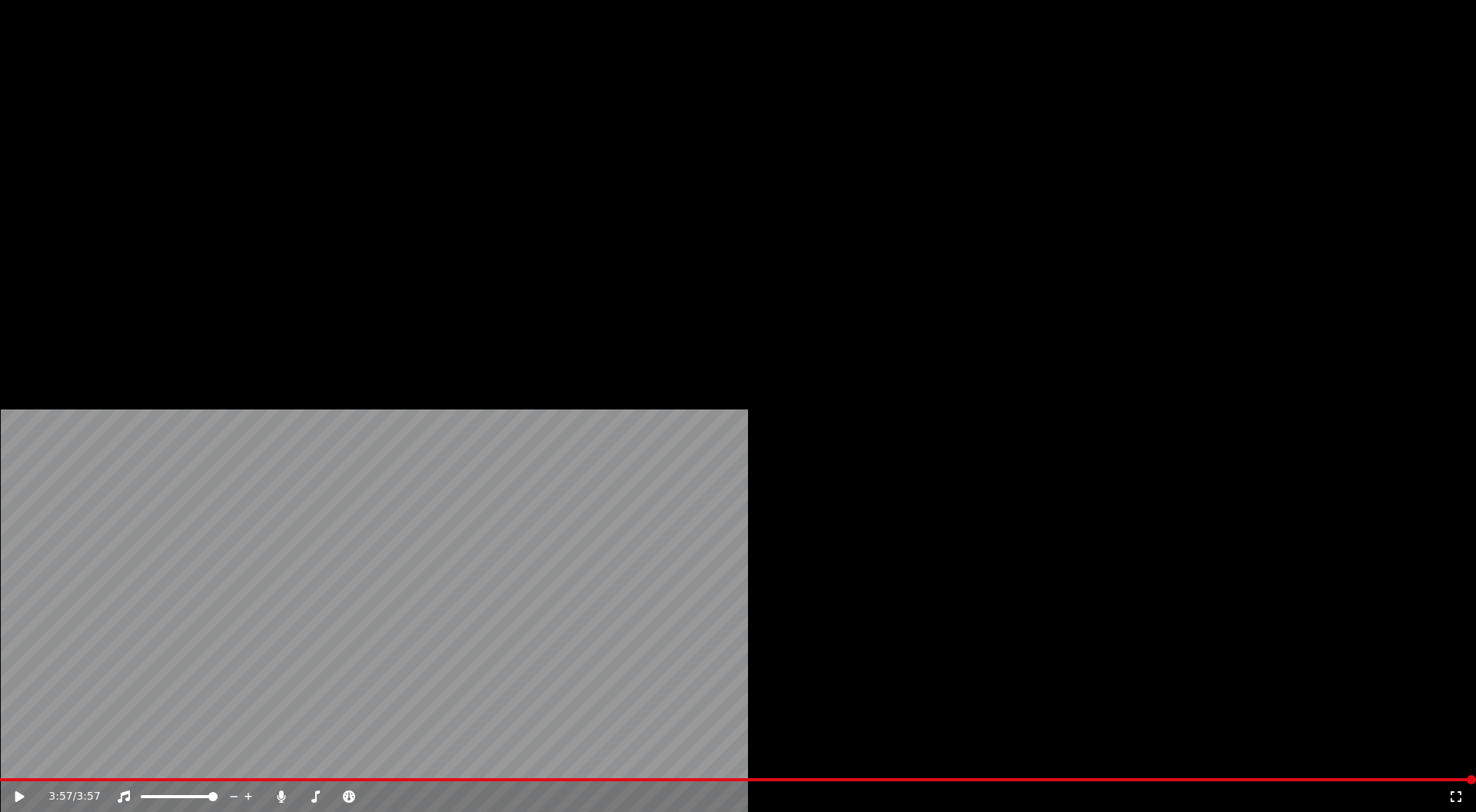
click at [205, 113] on button "Edit" at bounding box center [203, 103] width 51 height 22
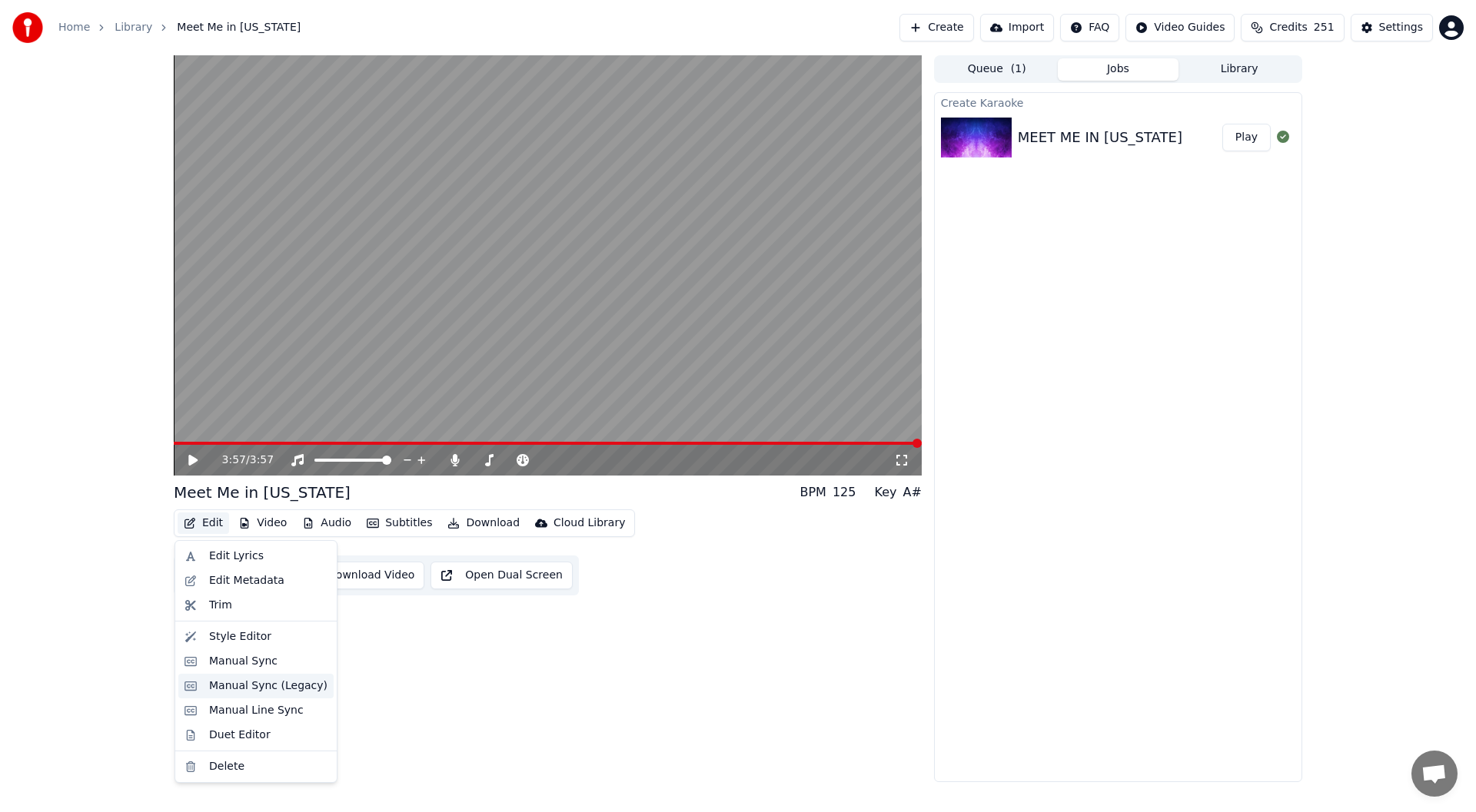
click at [241, 686] on div "Manual Sync (Legacy)" at bounding box center [268, 686] width 118 height 15
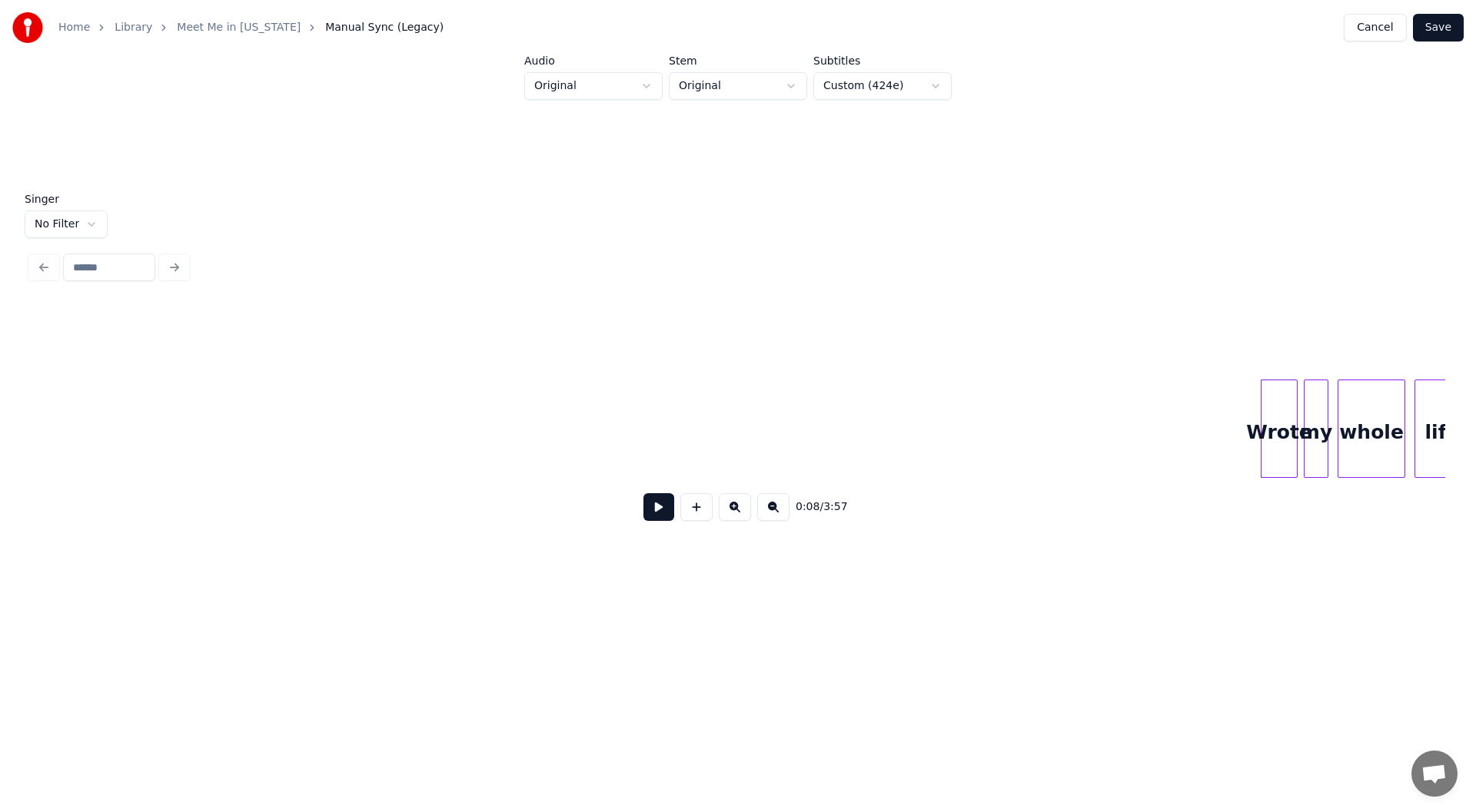
click at [652, 515] on button at bounding box center [659, 507] width 31 height 28
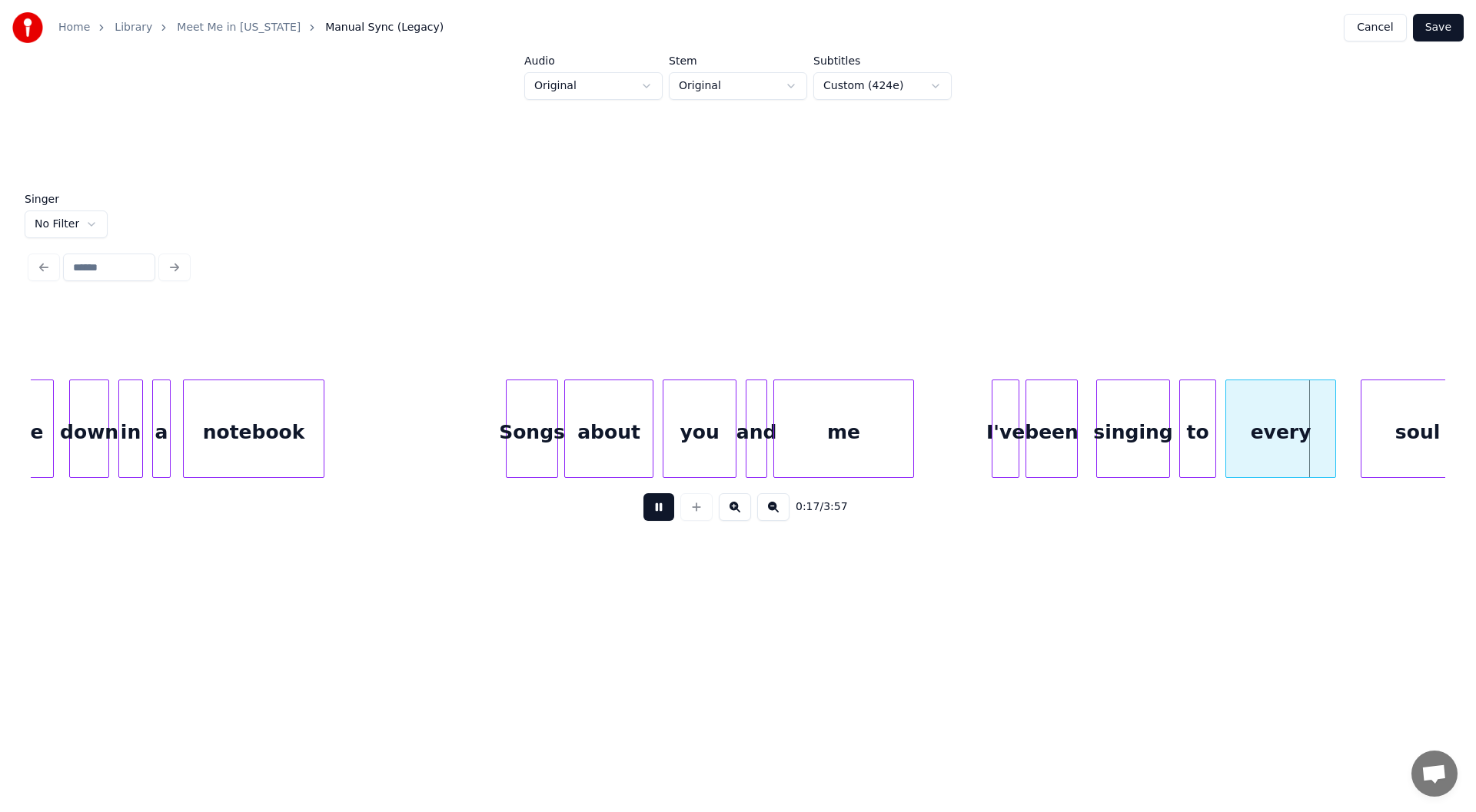
click at [912, 436] on div at bounding box center [911, 429] width 5 height 97
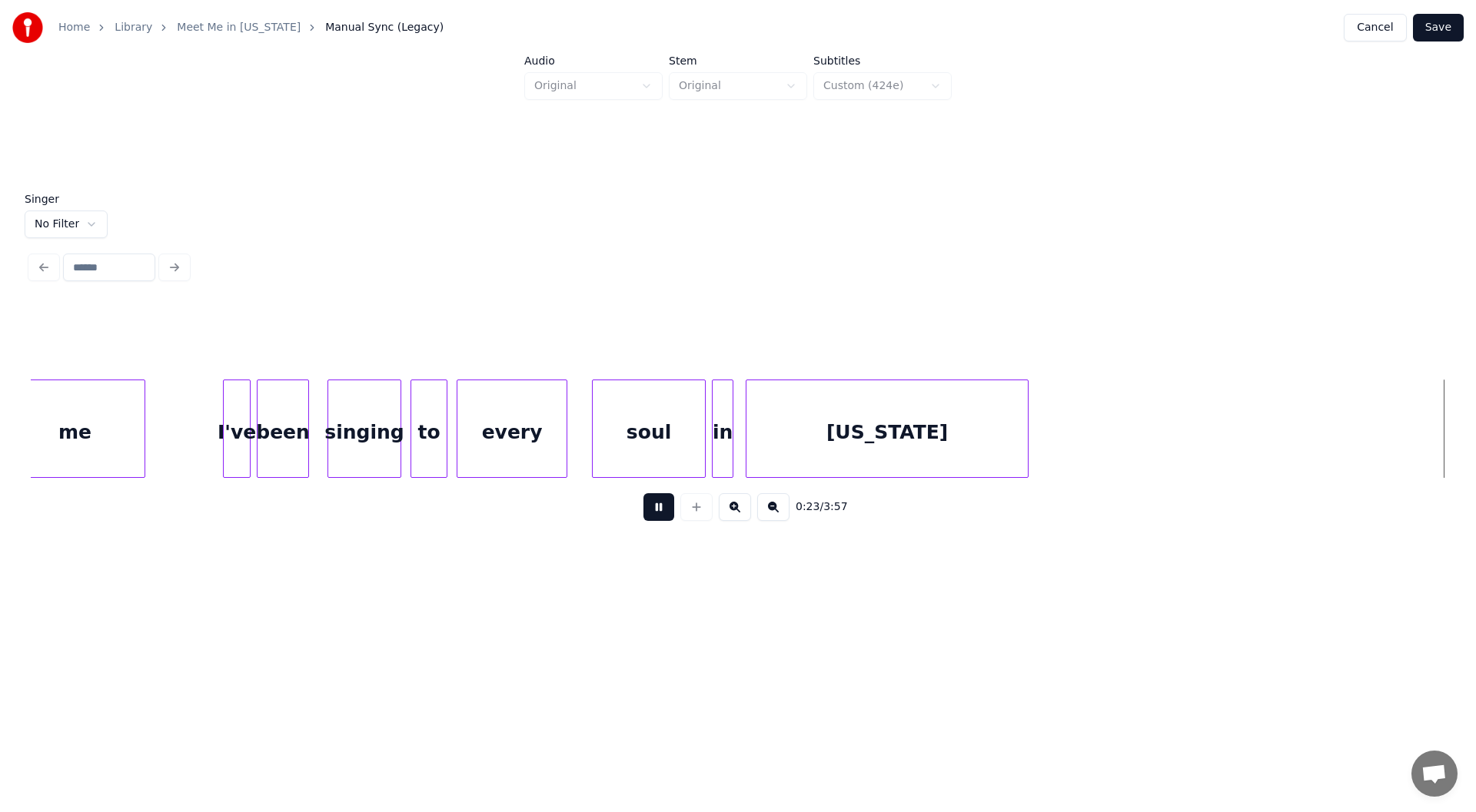
scroll to position [0, 2900]
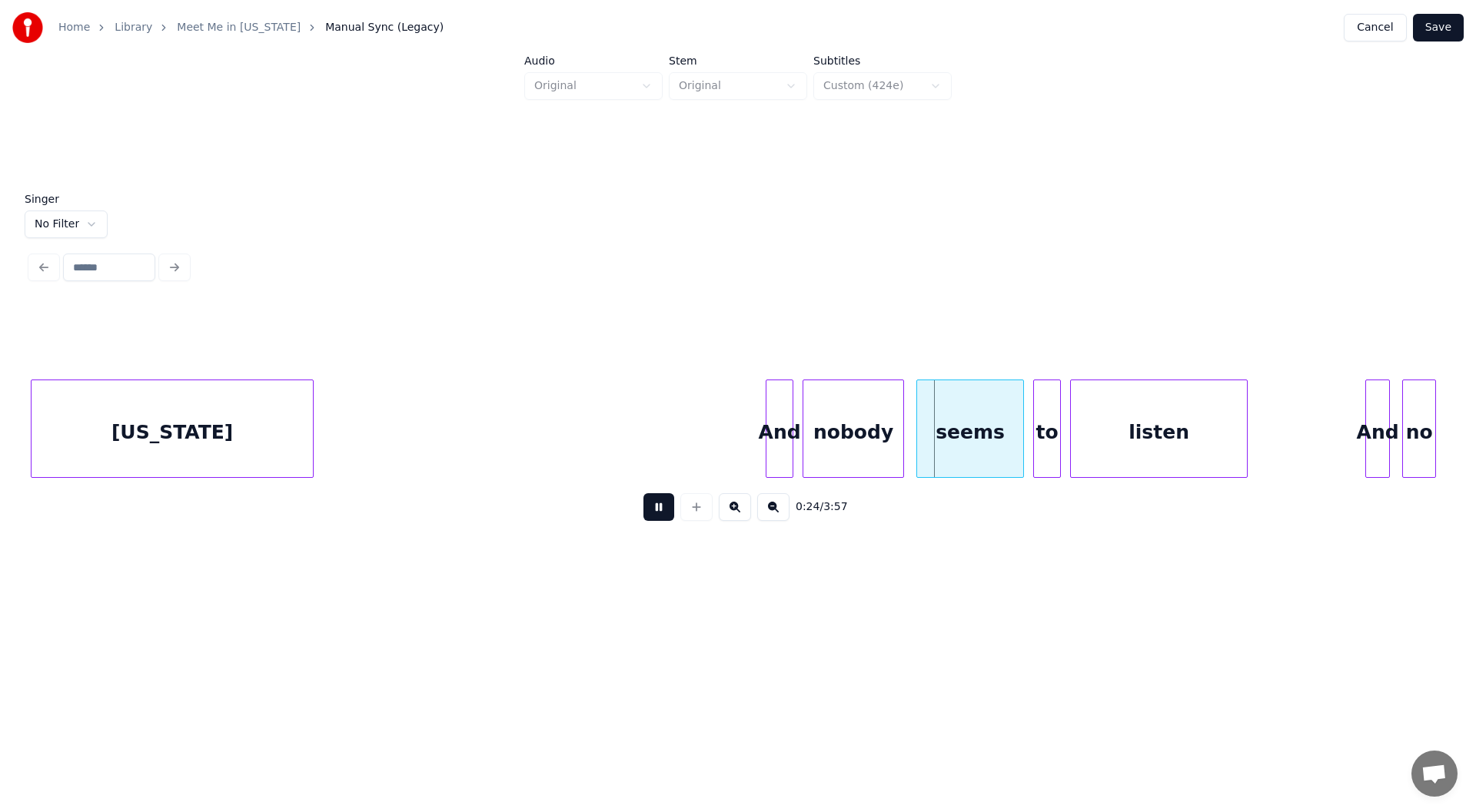
click at [1245, 437] on div at bounding box center [1244, 429] width 5 height 97
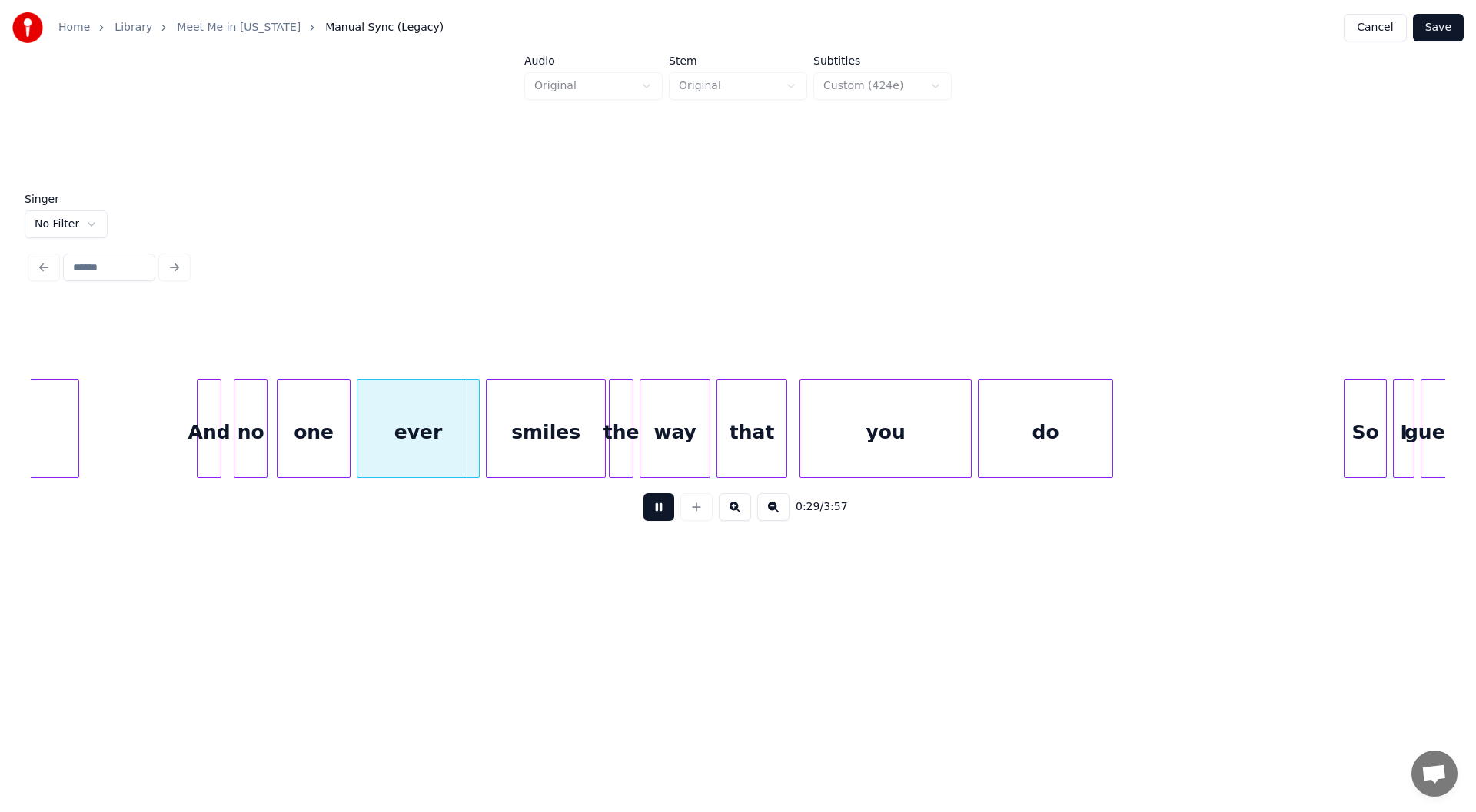
scroll to position [0, 4191]
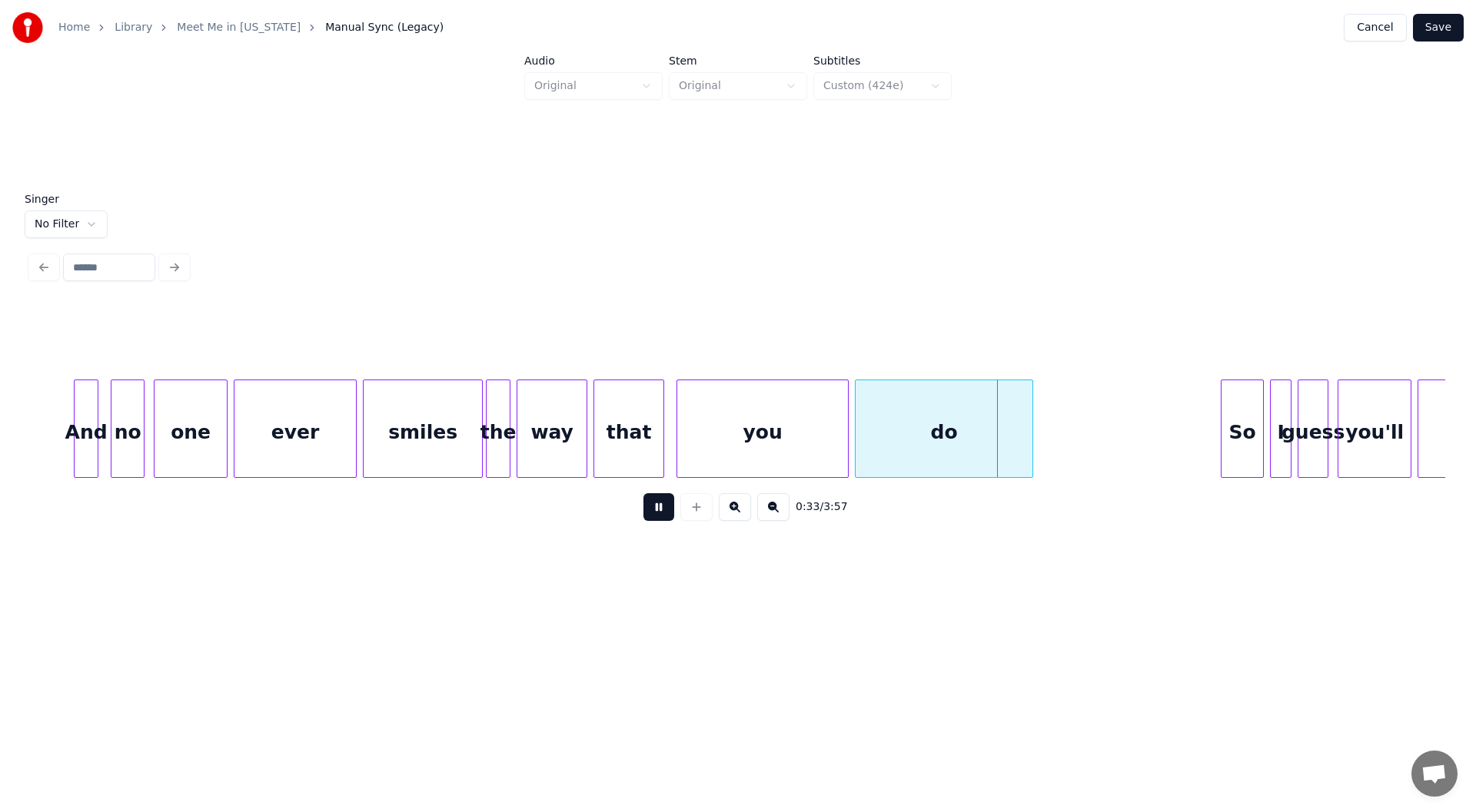
click at [1029, 437] on div at bounding box center [1030, 429] width 5 height 97
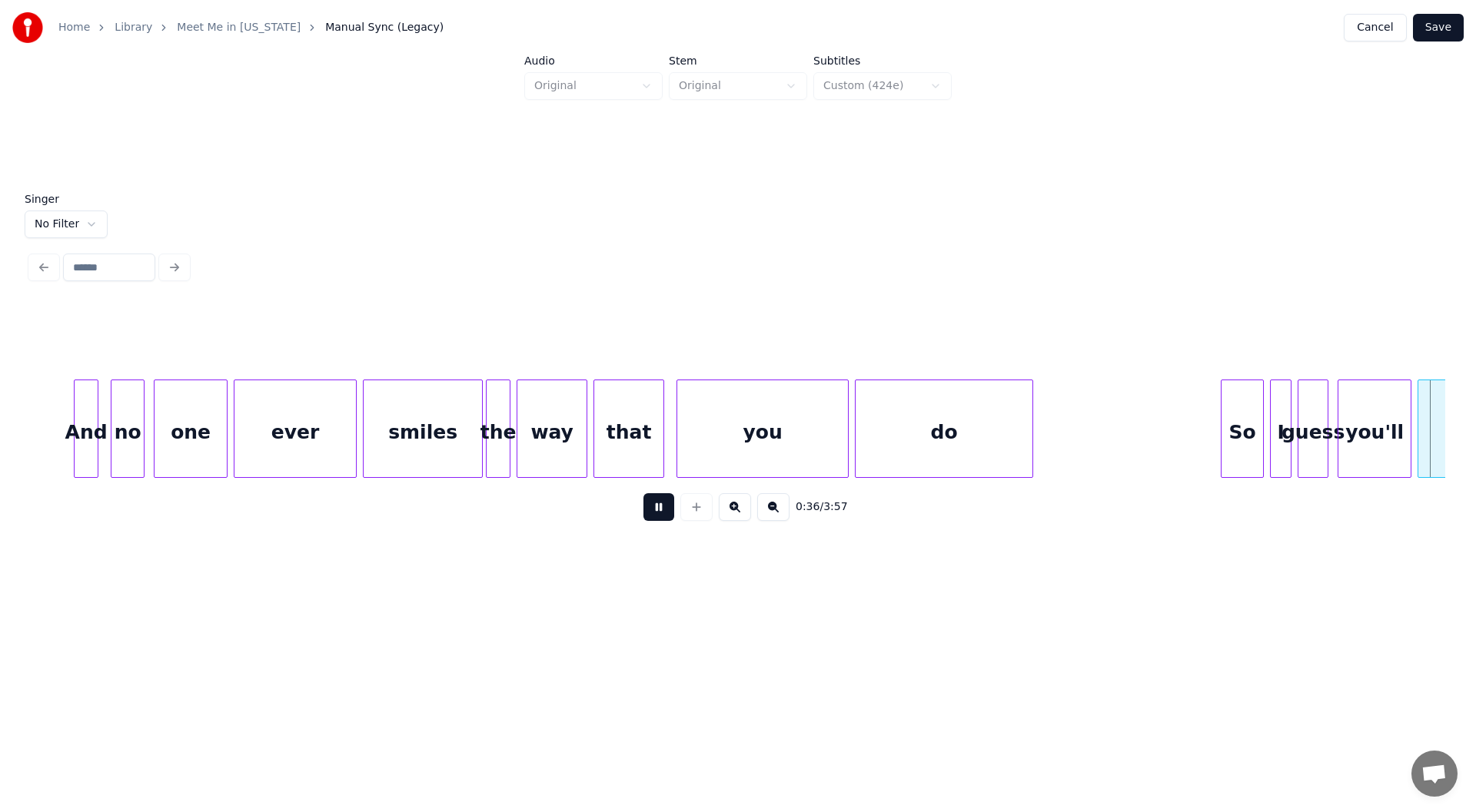
scroll to position [0, 5605]
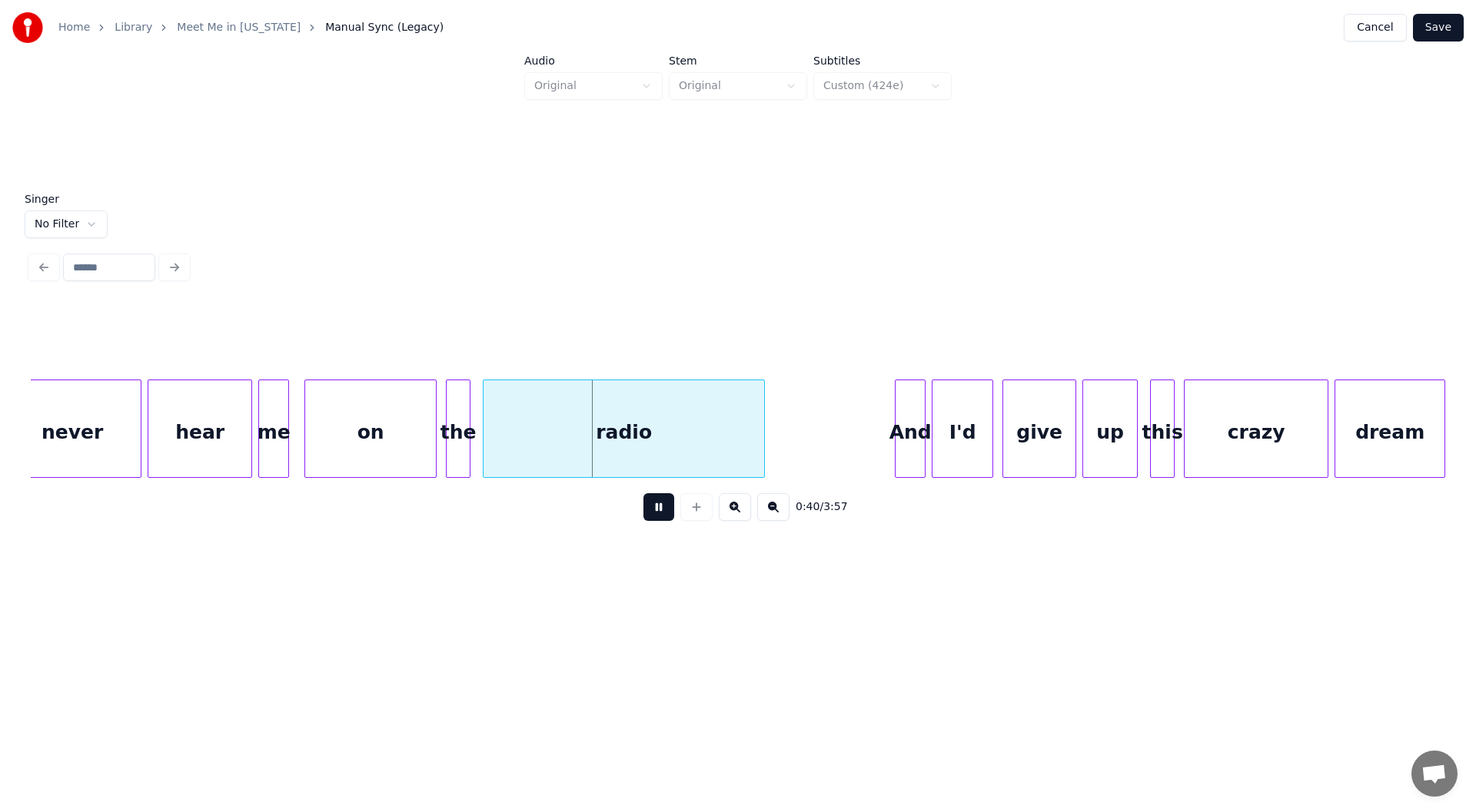
click at [764, 434] on div at bounding box center [761, 429] width 5 height 97
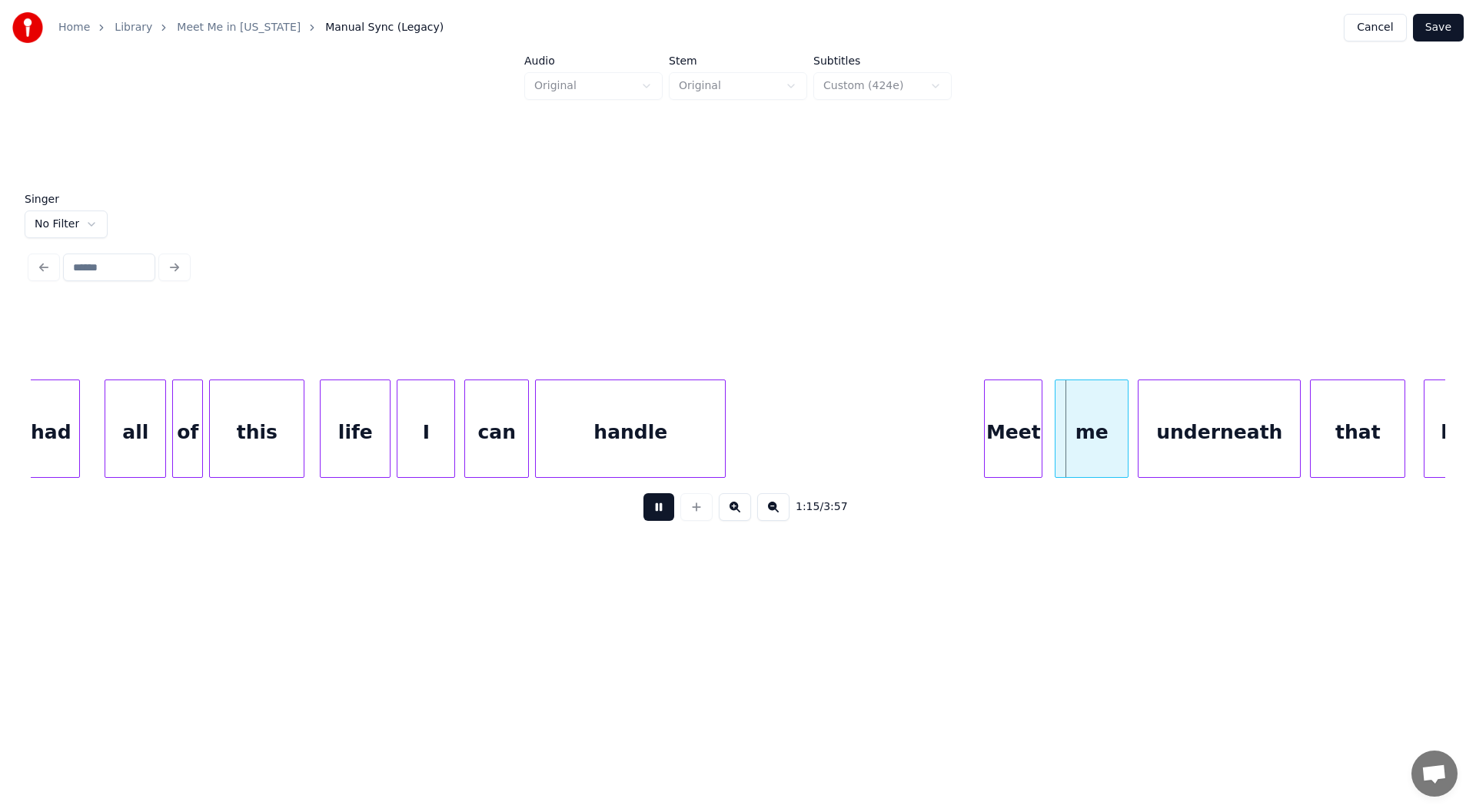
scroll to position [0, 10616]
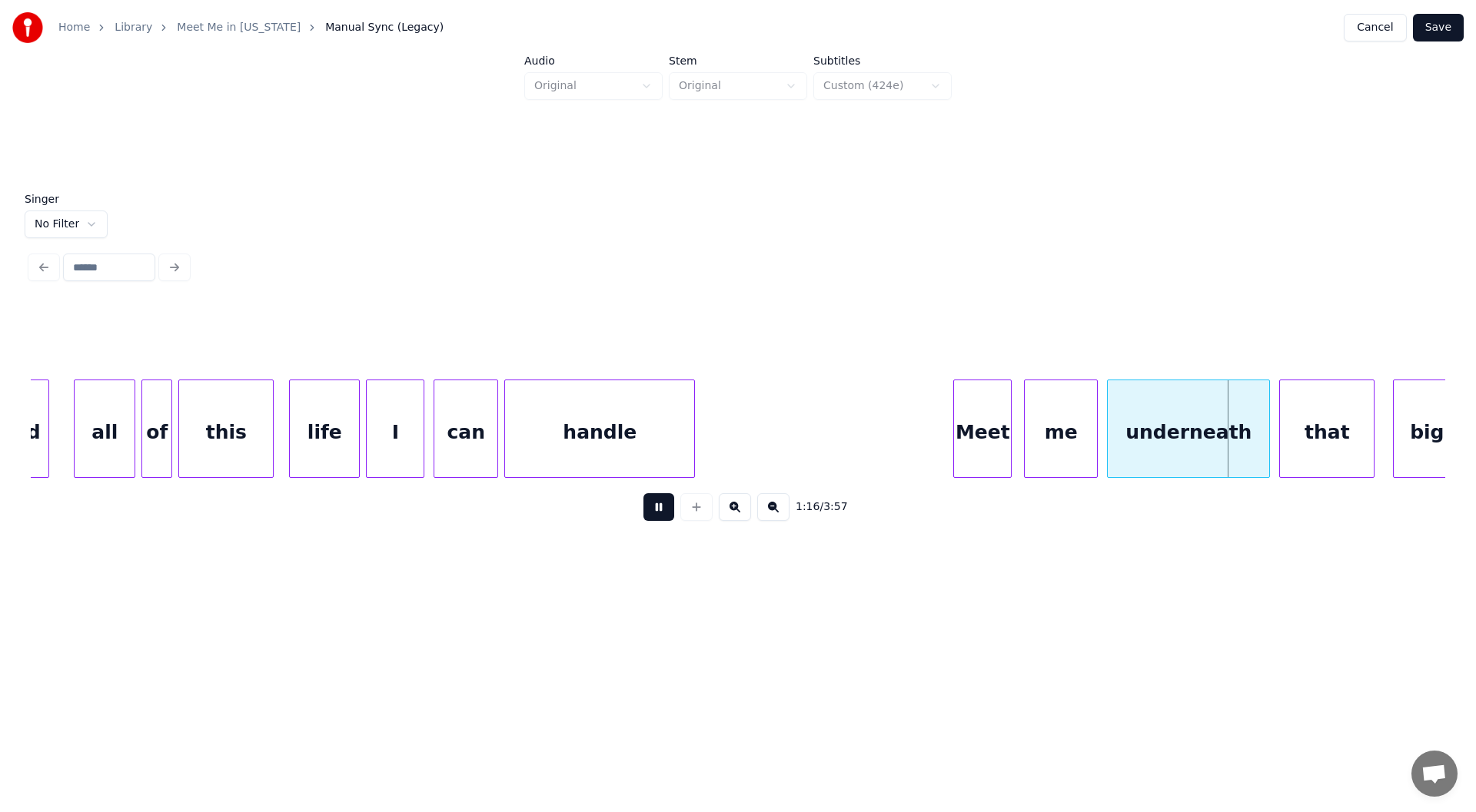
click at [666, 509] on button at bounding box center [659, 507] width 31 height 28
click at [592, 410] on div "handle" at bounding box center [600, 433] width 189 height 105
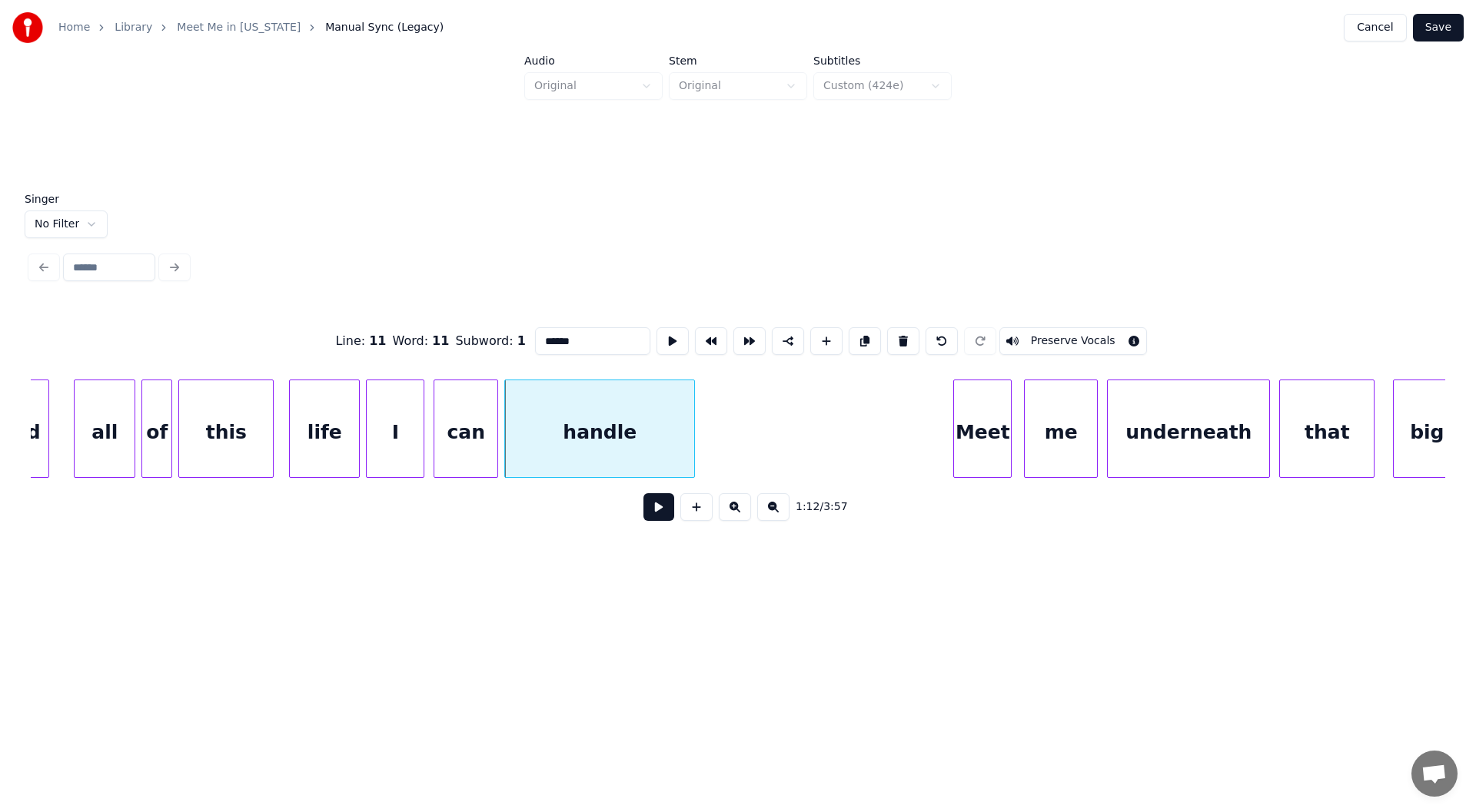
click at [656, 513] on button at bounding box center [659, 507] width 31 height 28
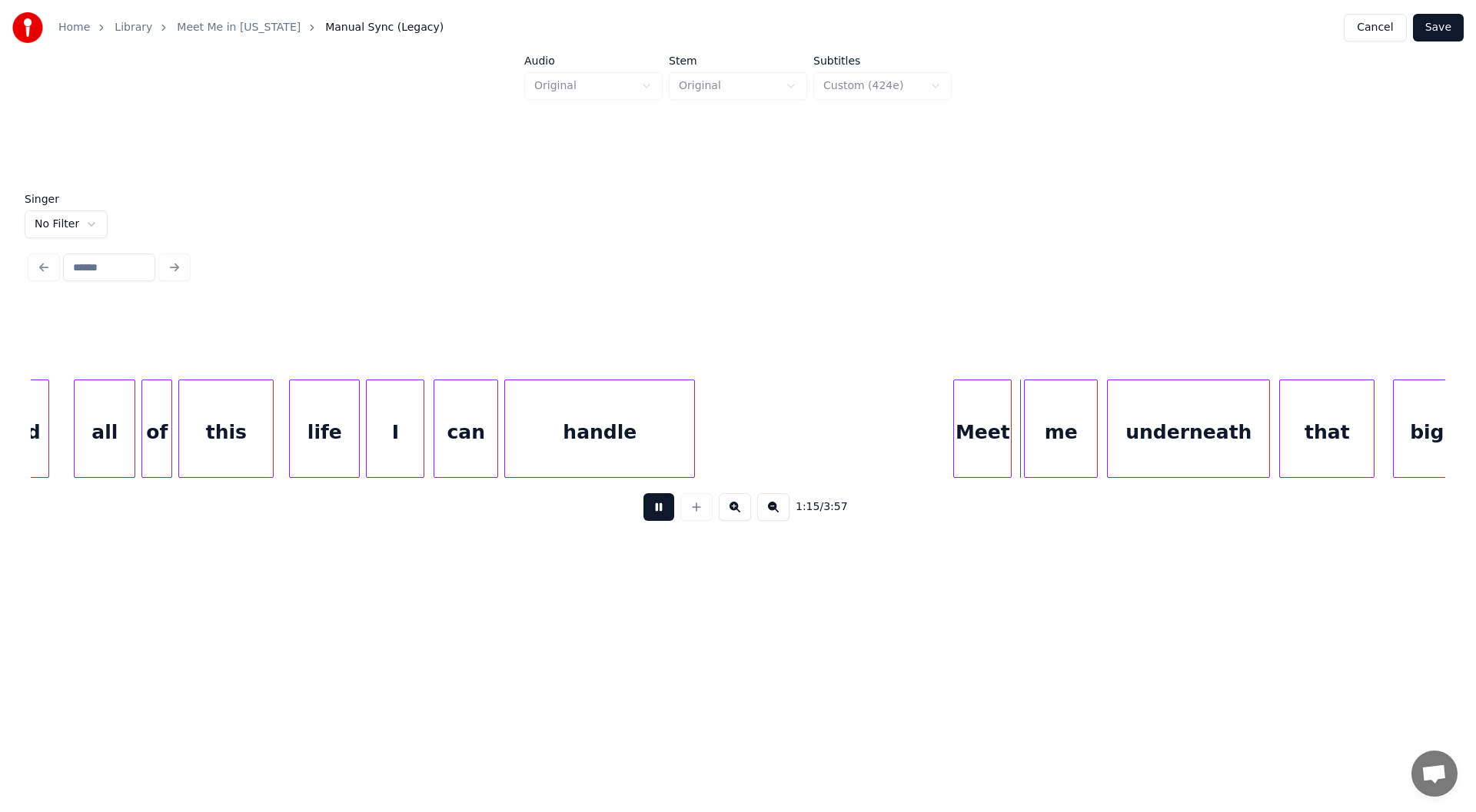
click at [656, 513] on button at bounding box center [659, 507] width 31 height 28
click at [946, 424] on div at bounding box center [948, 429] width 5 height 97
click at [655, 509] on button at bounding box center [659, 507] width 31 height 28
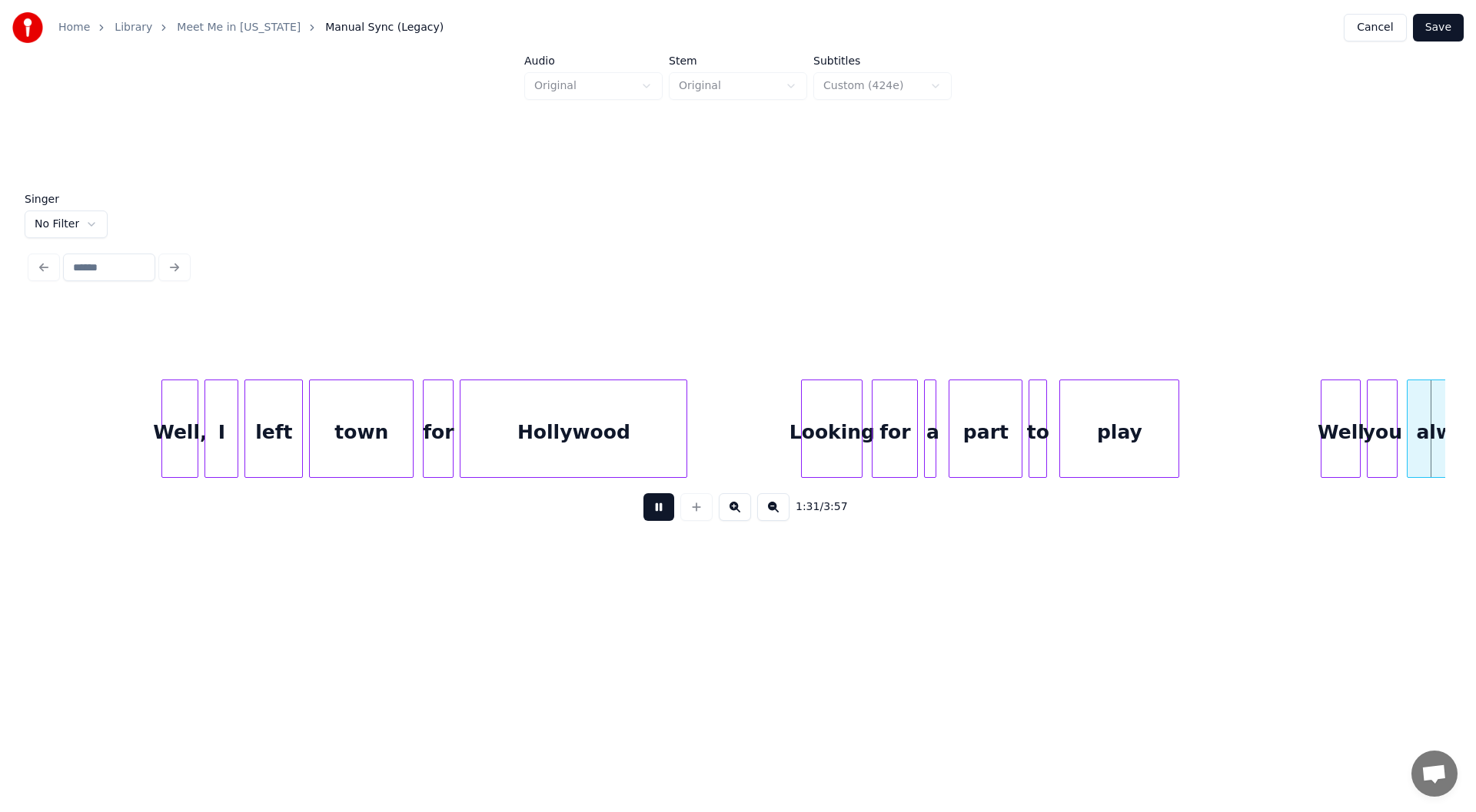
scroll to position [0, 14134]
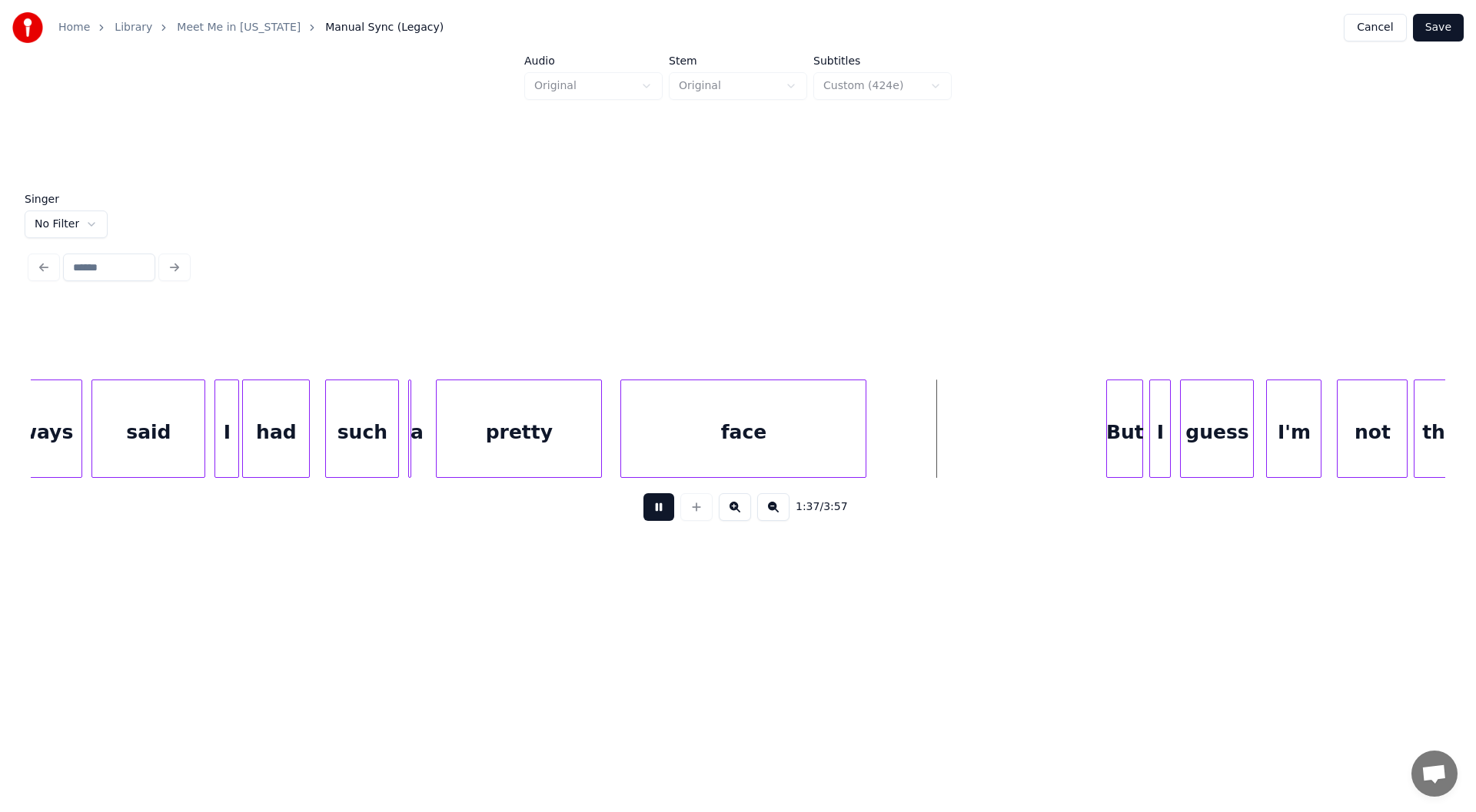
click at [656, 506] on button at bounding box center [659, 507] width 31 height 28
click at [687, 431] on div "face" at bounding box center [743, 433] width 244 height 105
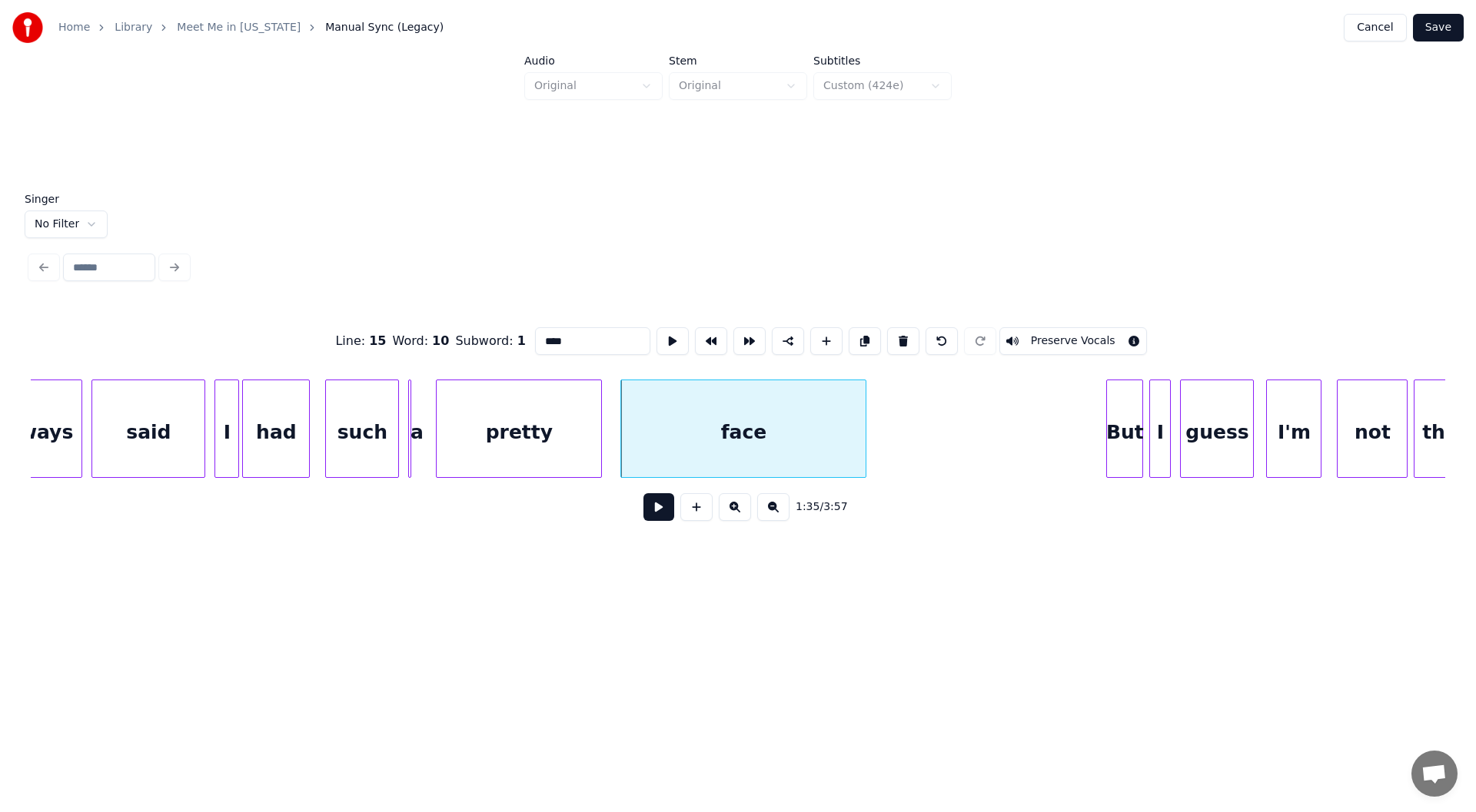
click at [652, 509] on button at bounding box center [659, 507] width 31 height 28
click at [653, 509] on button at bounding box center [659, 507] width 31 height 28
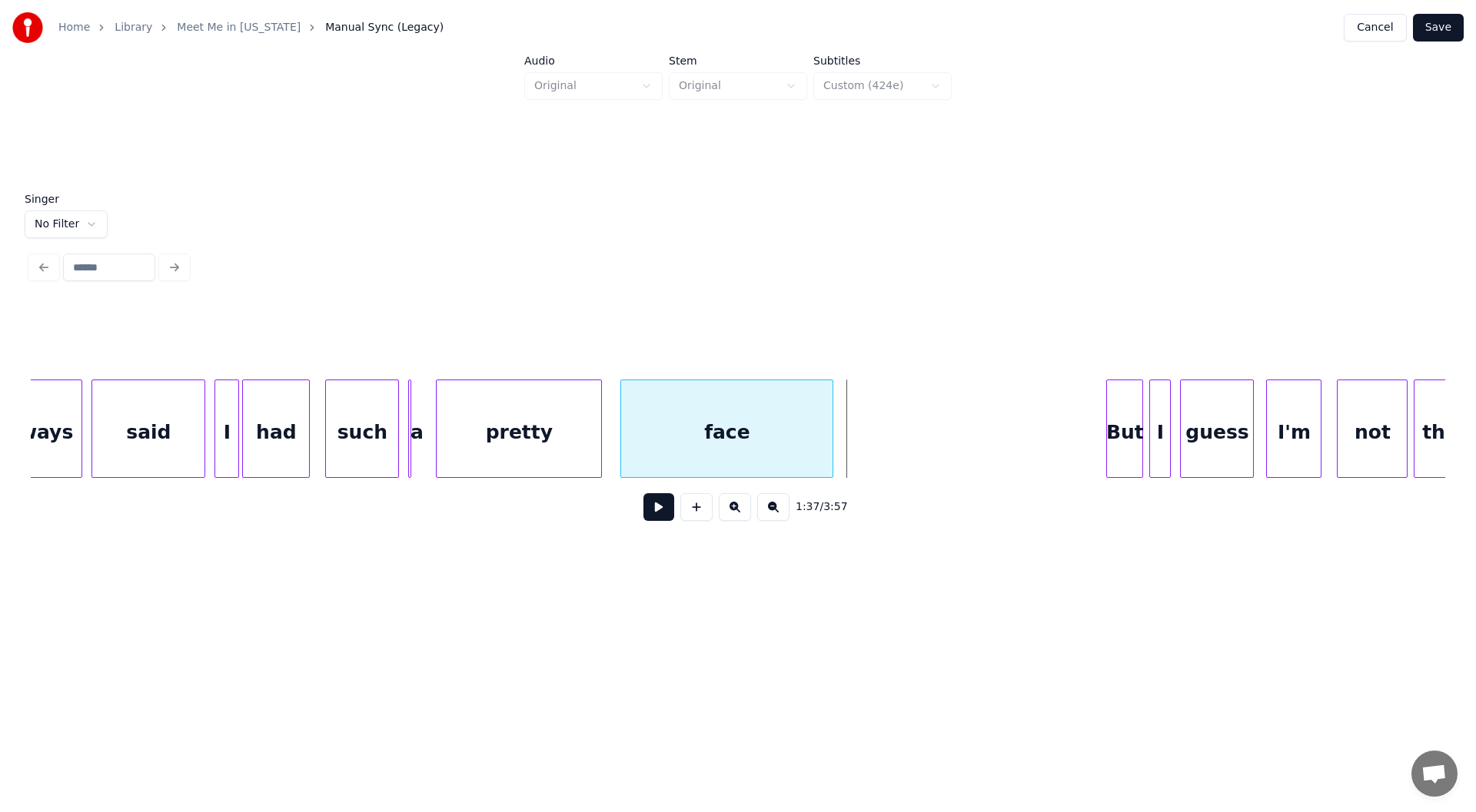
click at [830, 442] on div at bounding box center [830, 429] width 5 height 97
click at [656, 508] on button at bounding box center [659, 507] width 31 height 28
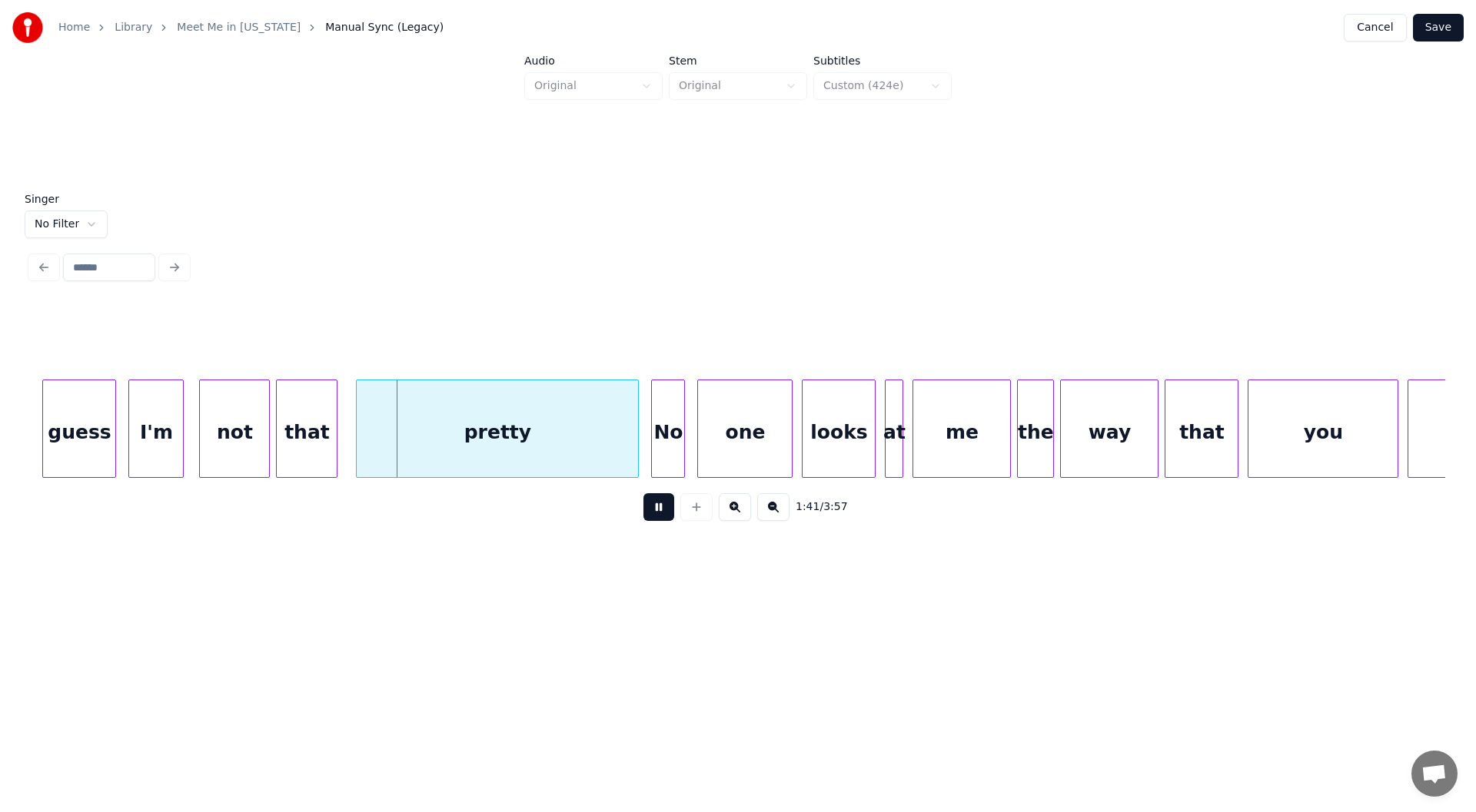
scroll to position [0, 15302]
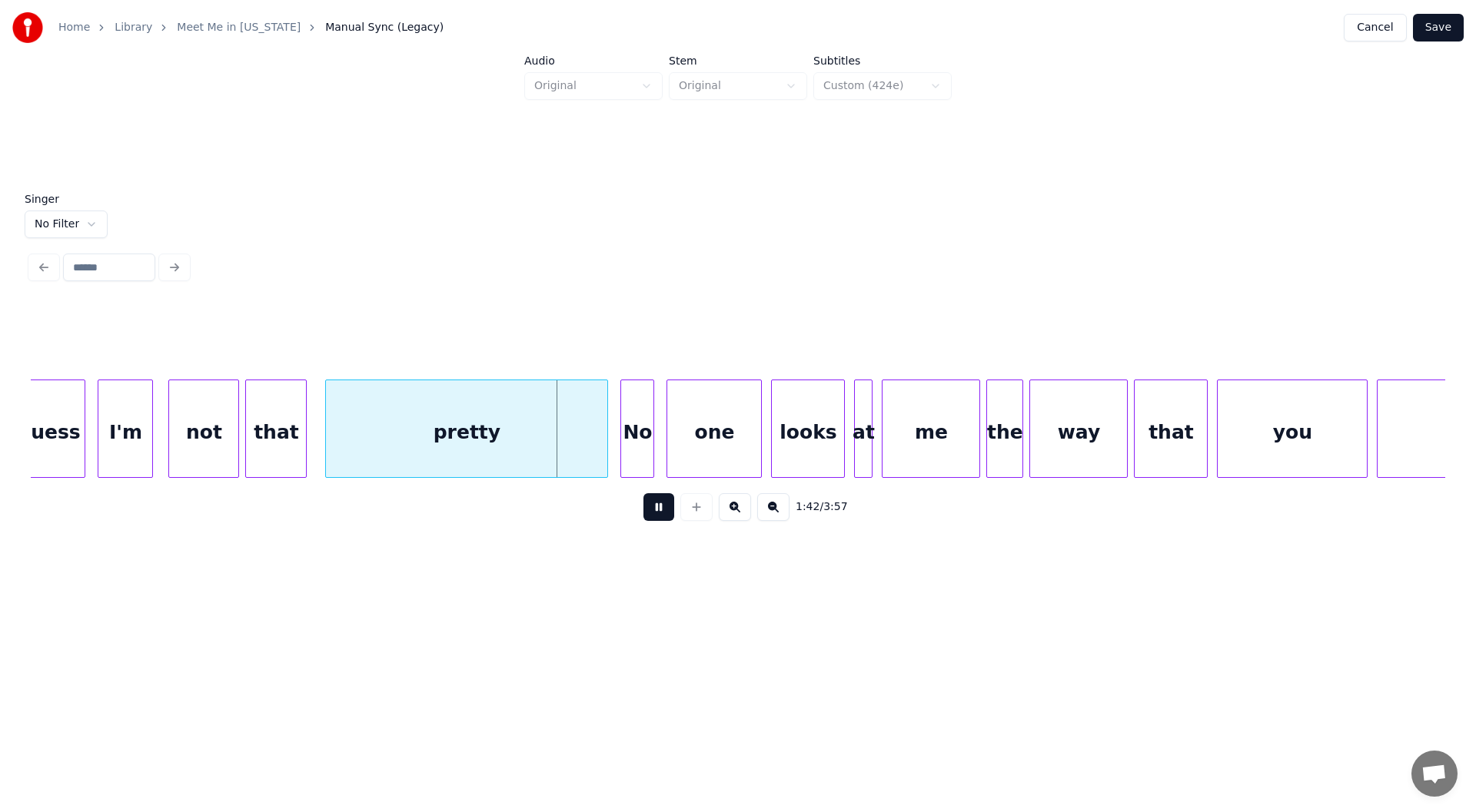
click at [665, 511] on button at bounding box center [659, 507] width 31 height 28
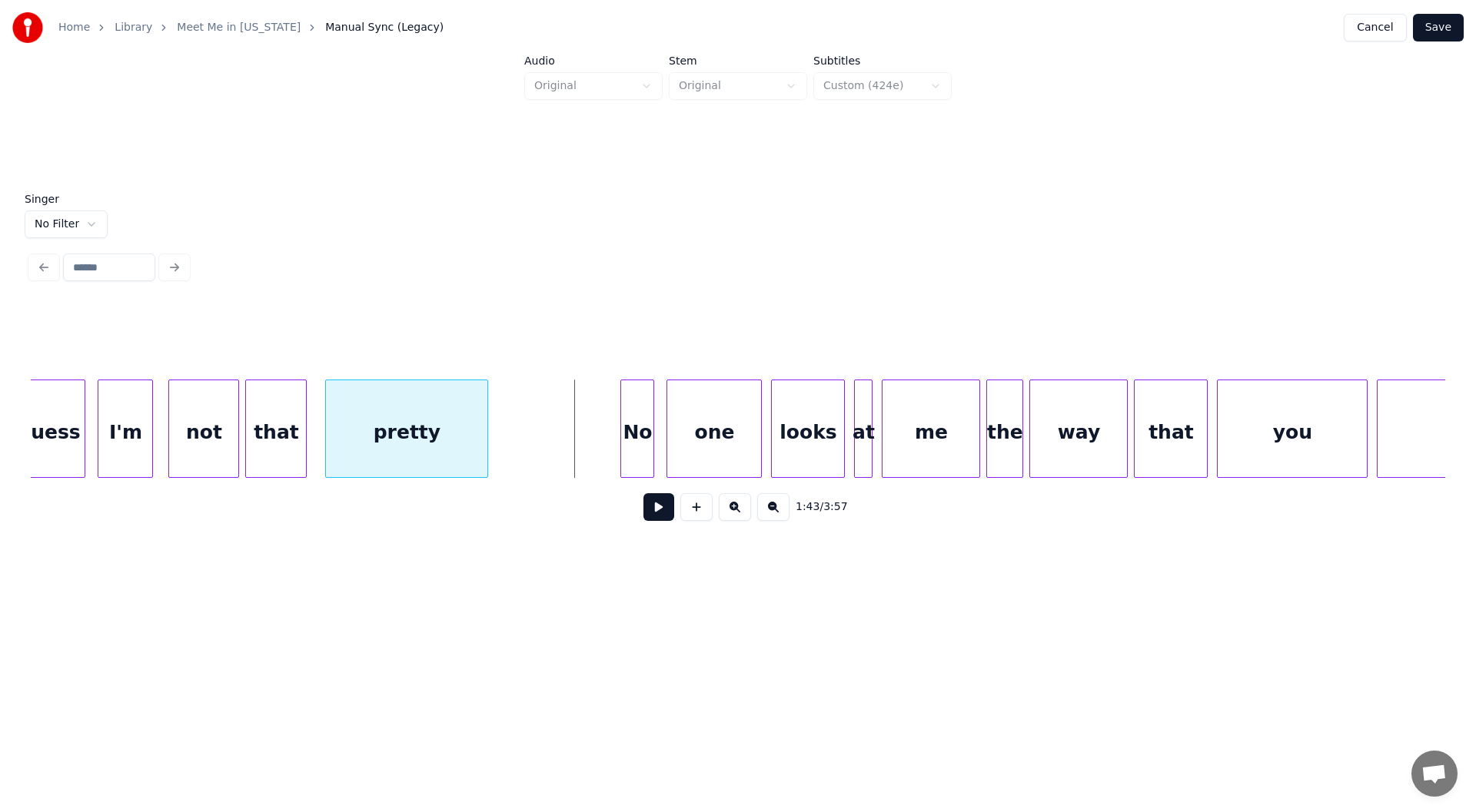
click at [486, 450] on div at bounding box center [484, 429] width 5 height 97
click at [656, 509] on button at bounding box center [659, 507] width 31 height 28
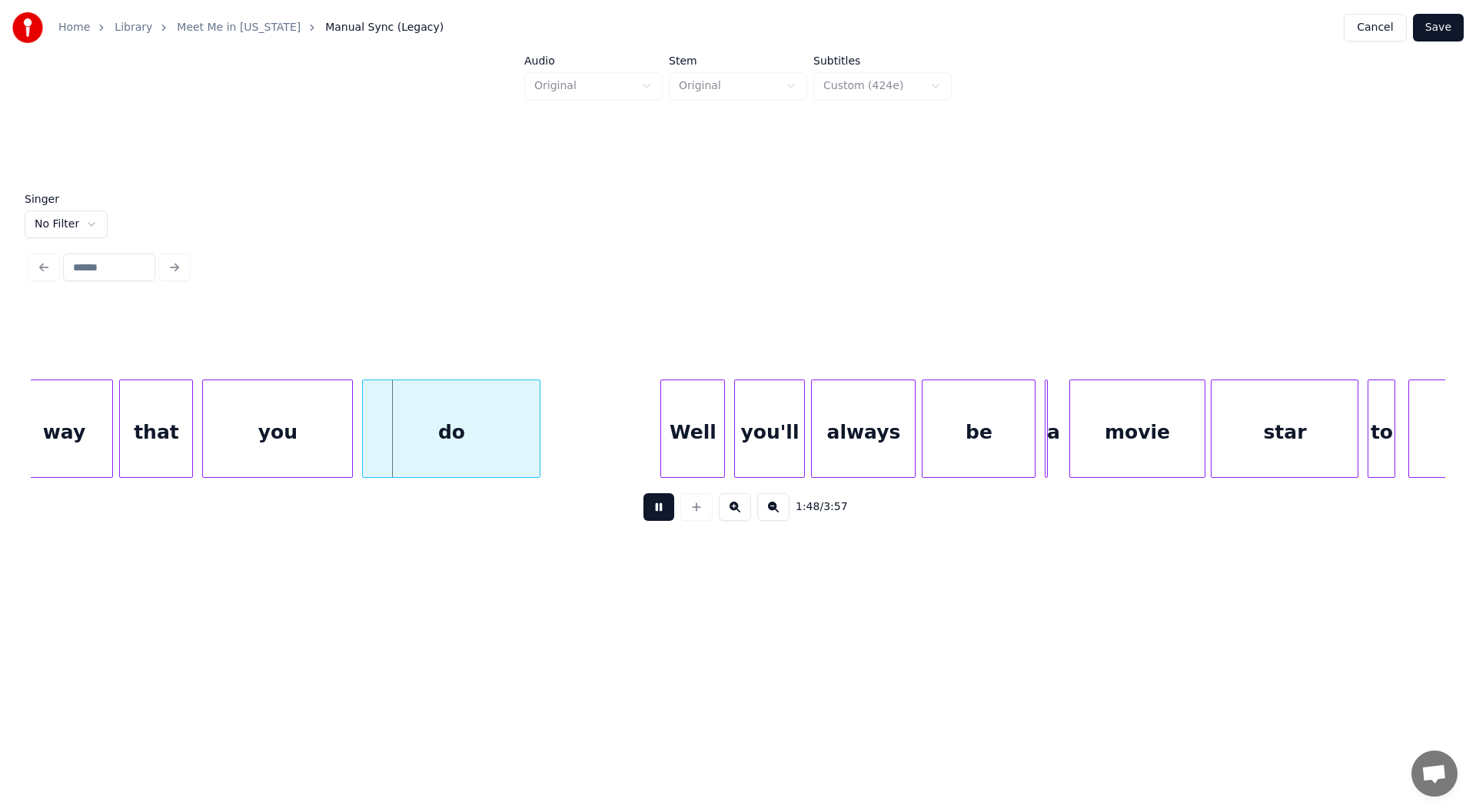
scroll to position [0, 16409]
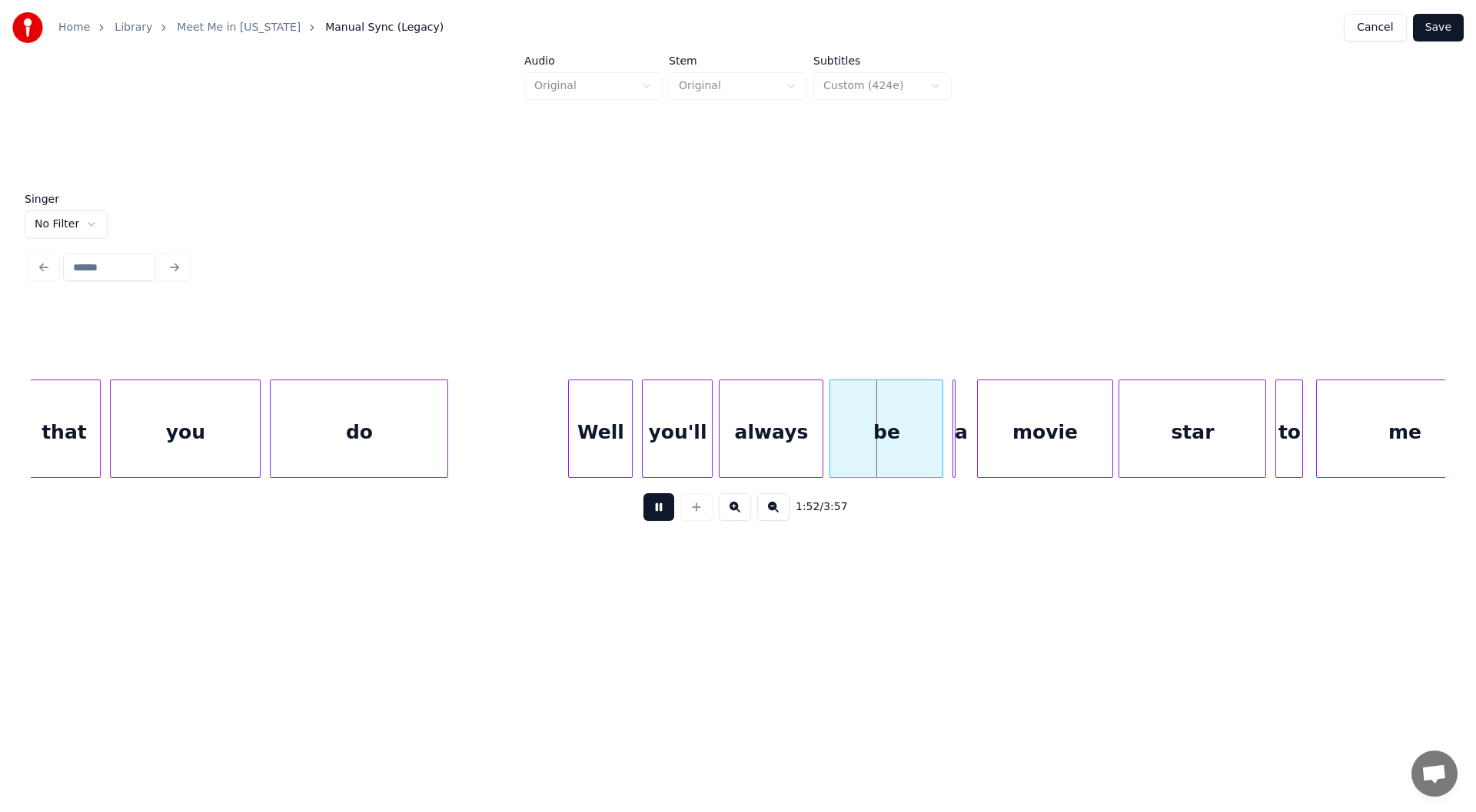
click at [662, 509] on button at bounding box center [659, 507] width 31 height 28
click at [951, 438] on div "a" at bounding box center [950, 428] width 10 height 98
click at [933, 424] on div at bounding box center [932, 429] width 5 height 97
click at [959, 436] on div "a" at bounding box center [958, 433] width 26 height 105
click at [597, 442] on div "Well" at bounding box center [601, 433] width 63 height 105
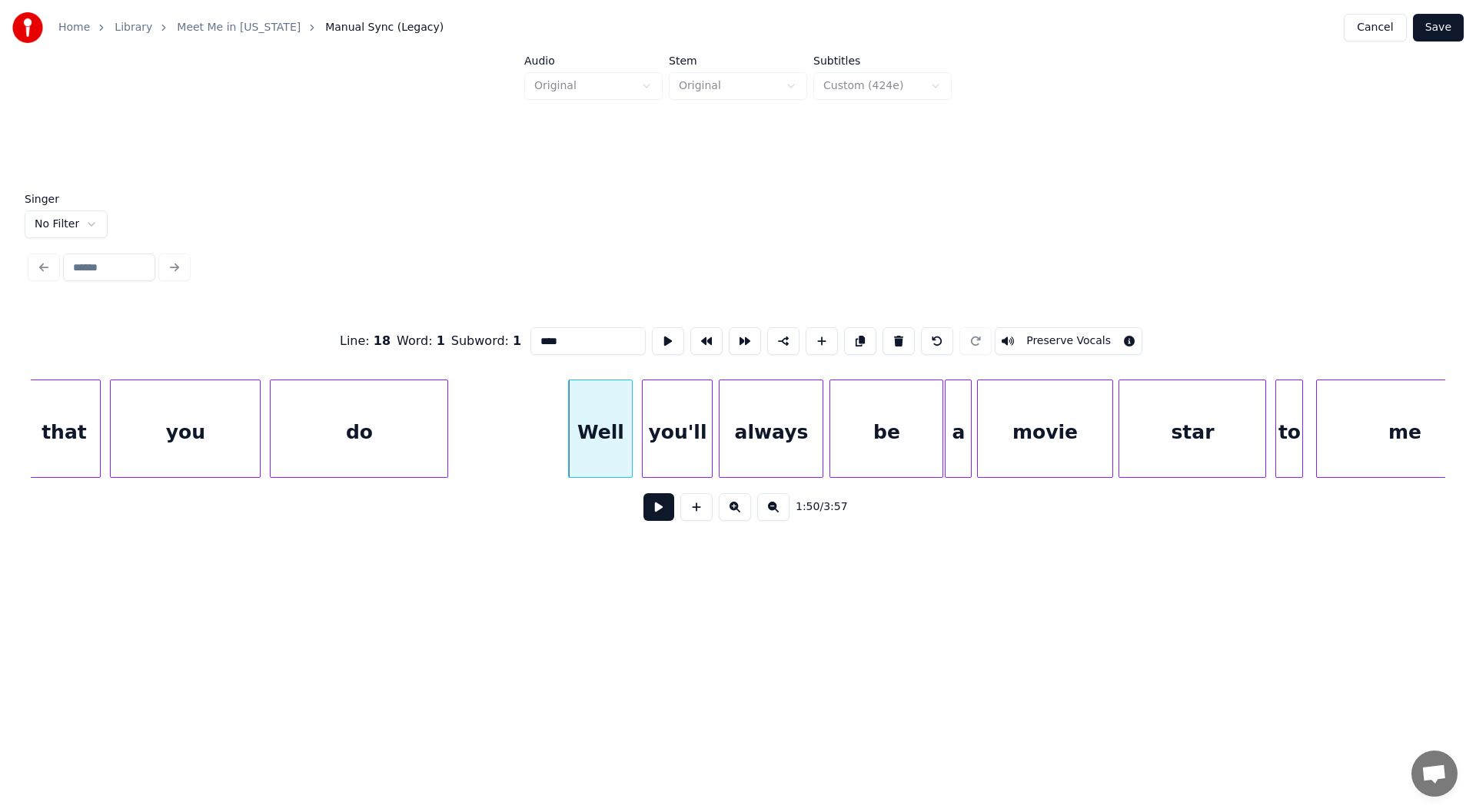
click at [655, 511] on button at bounding box center [659, 507] width 31 height 28
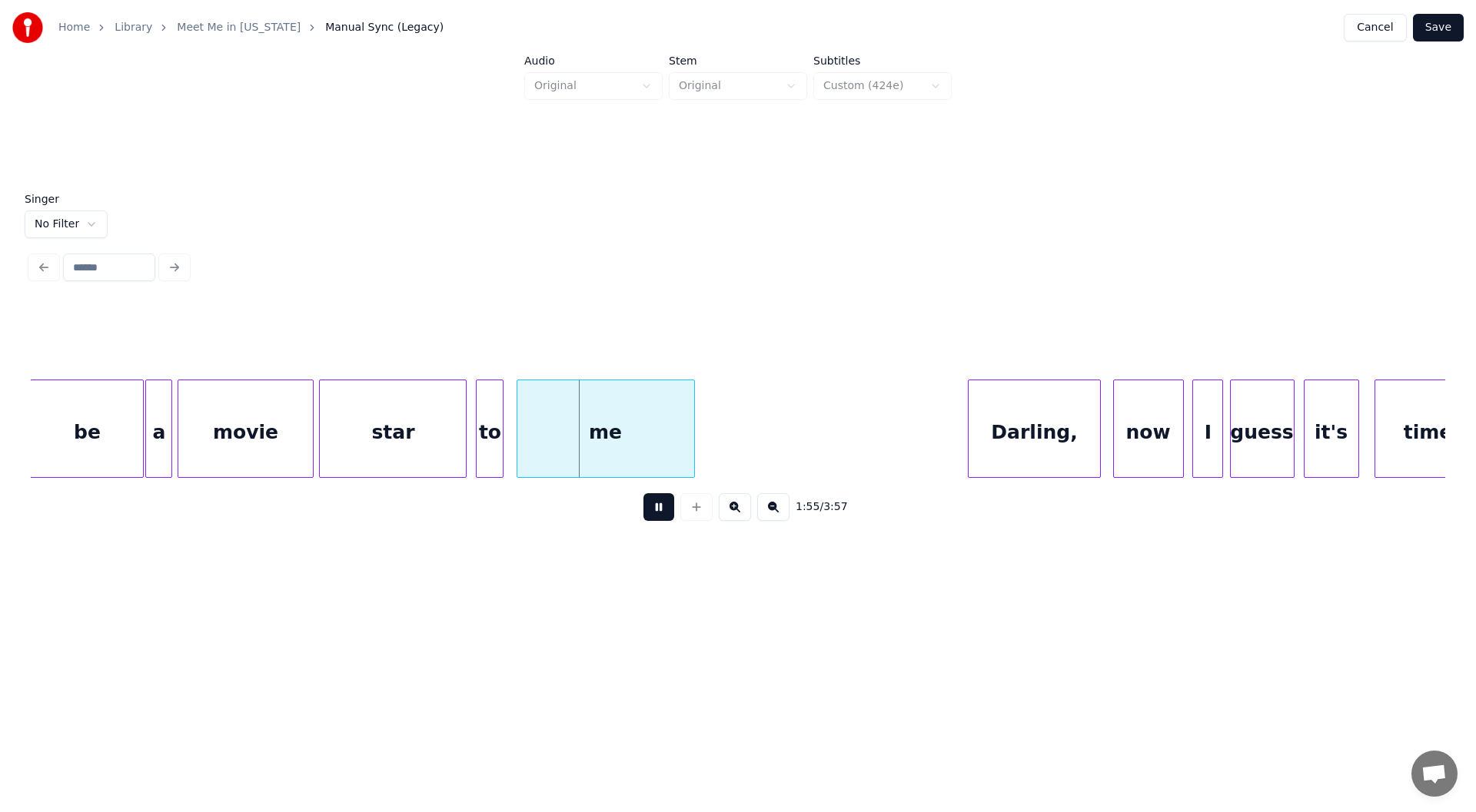
scroll to position [0, 17270]
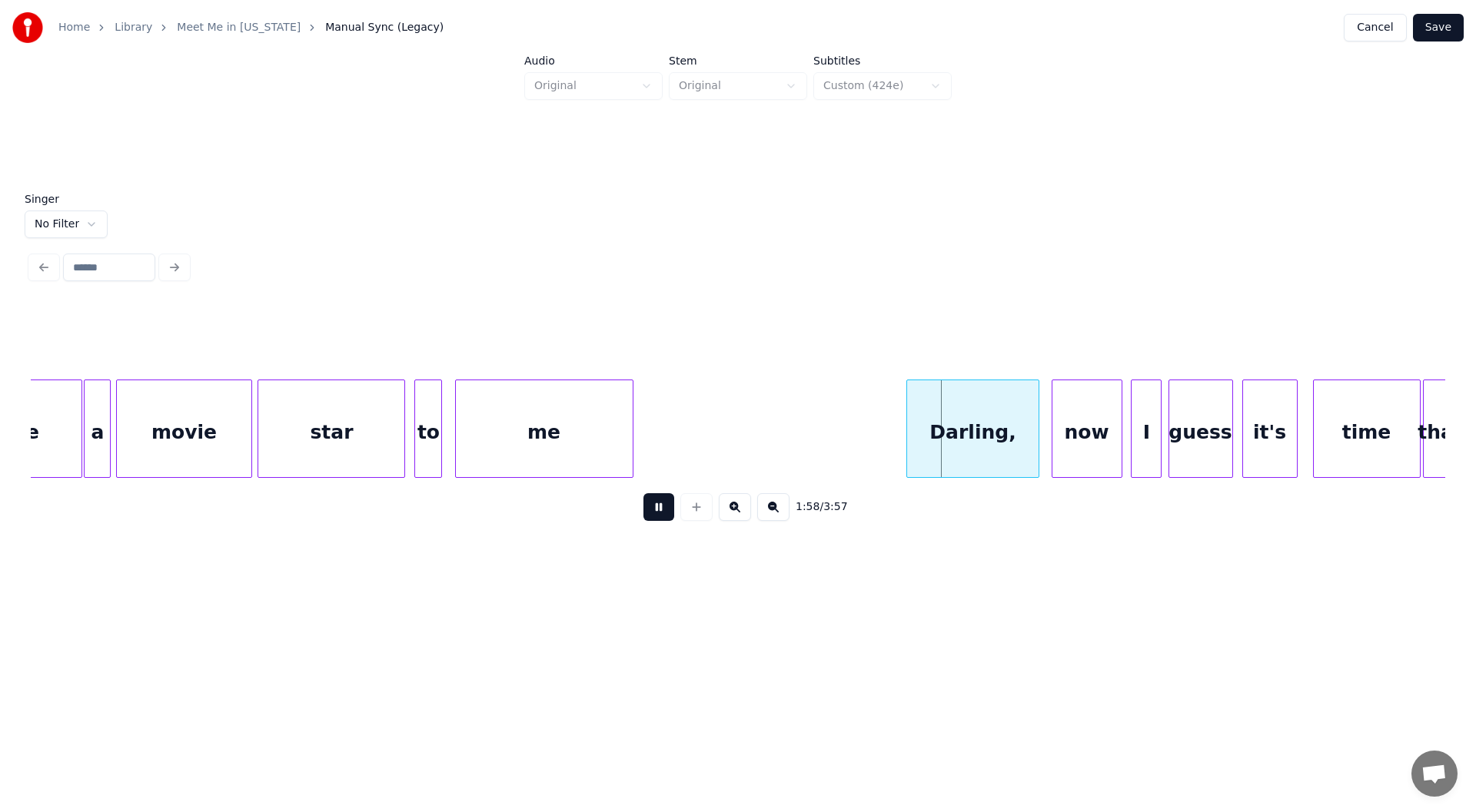
click at [648, 514] on button at bounding box center [659, 507] width 31 height 28
click at [872, 445] on div at bounding box center [872, 429] width 5 height 97
click at [656, 510] on button at bounding box center [659, 507] width 31 height 28
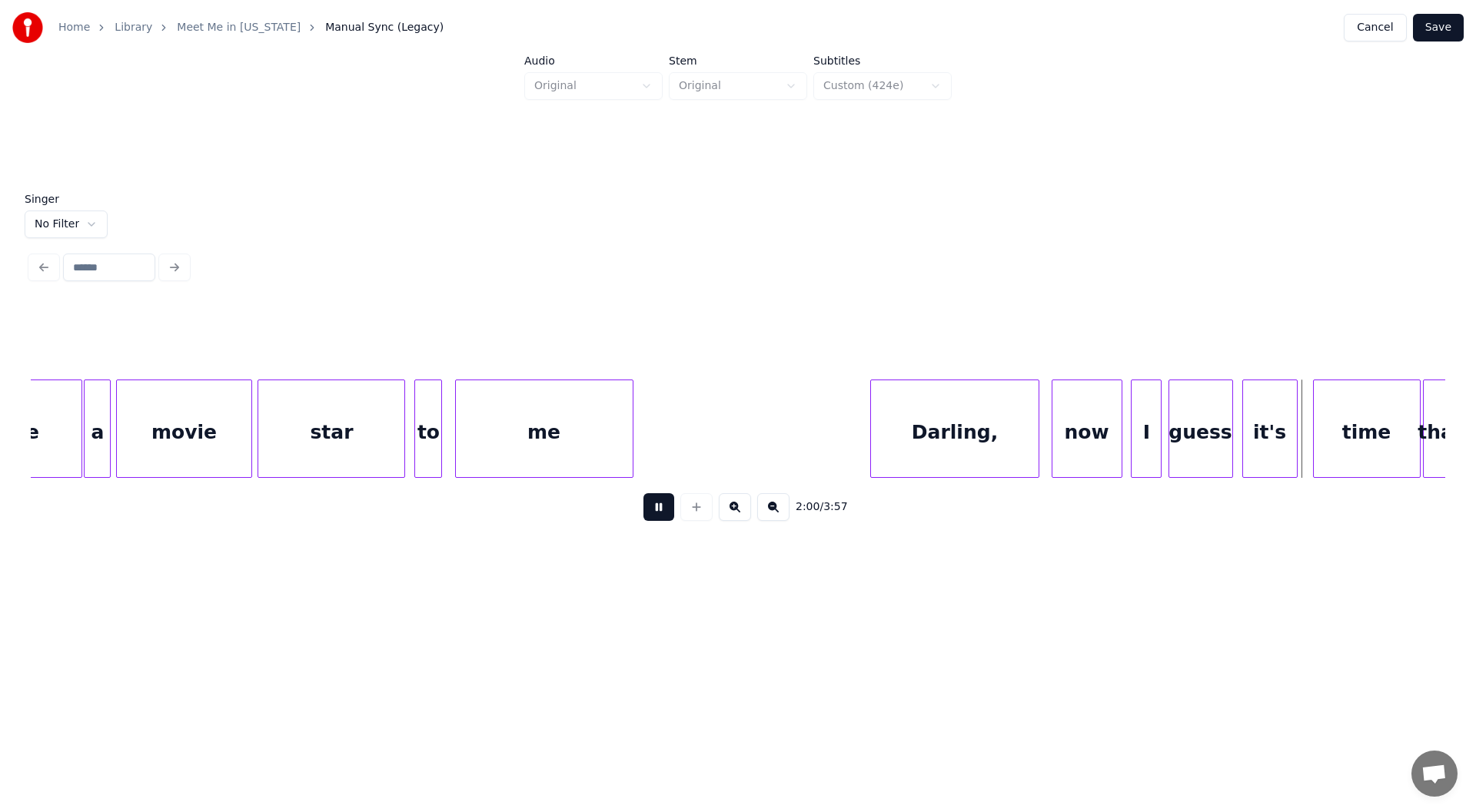
click at [657, 514] on button at bounding box center [659, 507] width 31 height 28
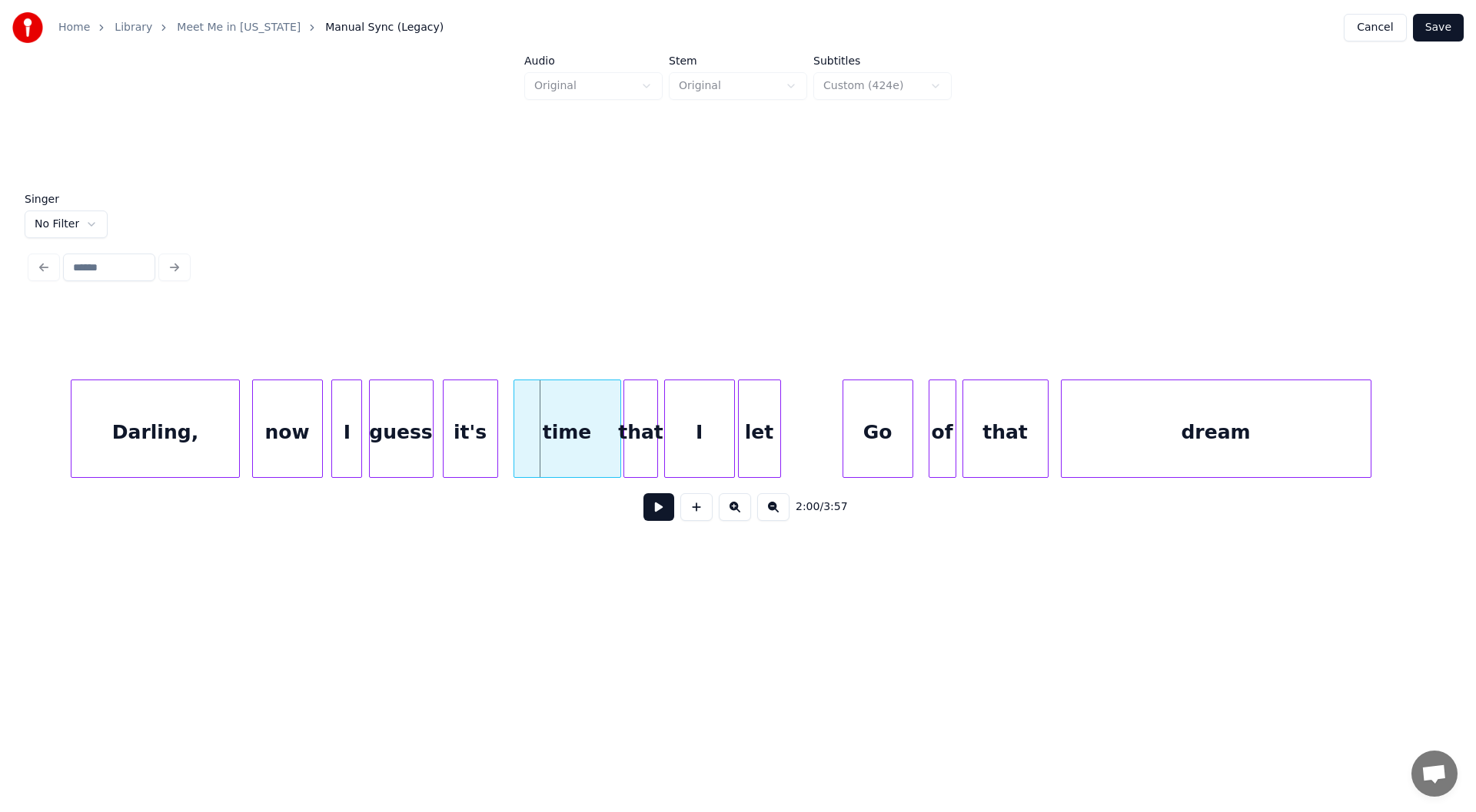
scroll to position [0, 18100]
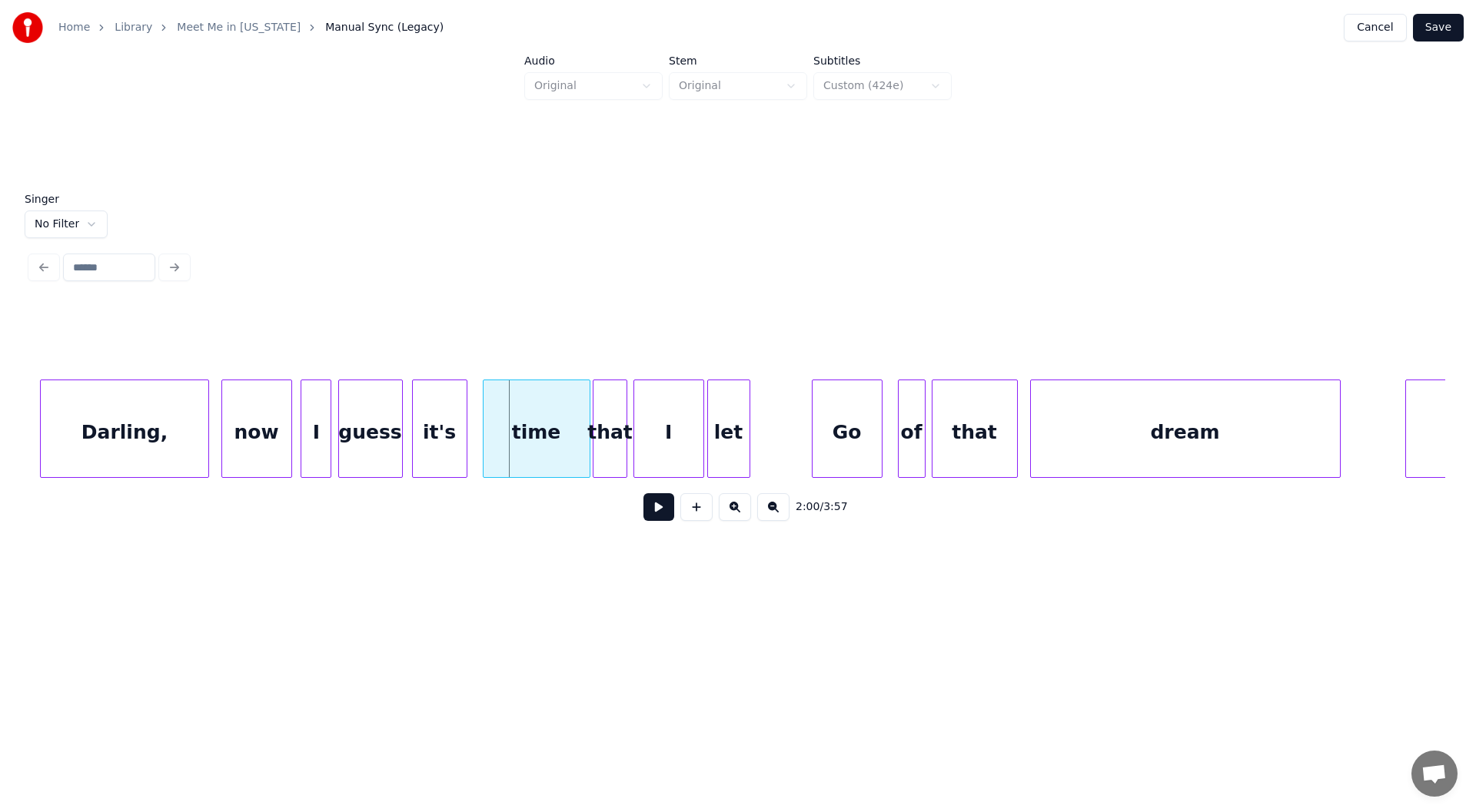
click at [659, 511] on button at bounding box center [659, 507] width 31 height 28
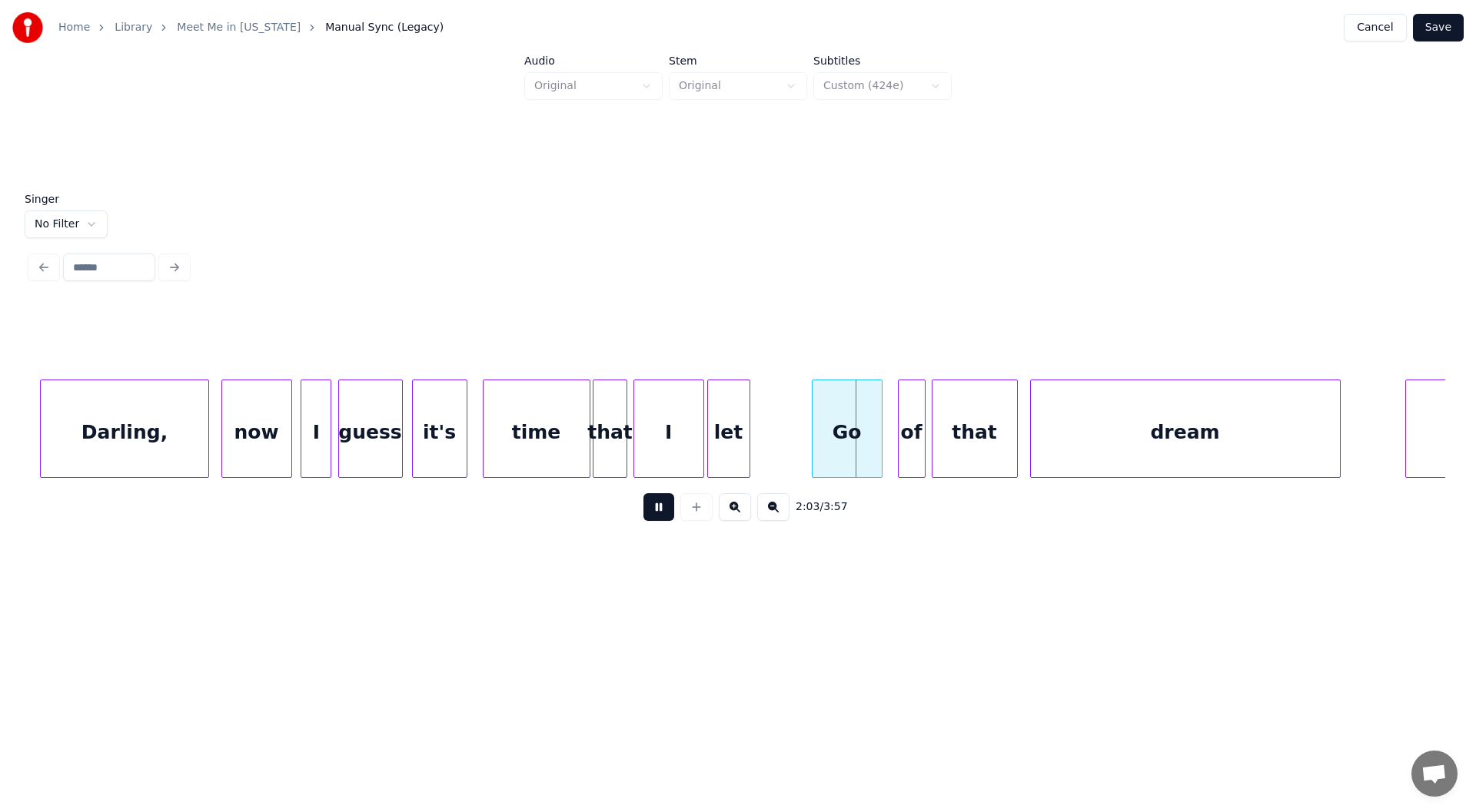
click at [659, 510] on button at bounding box center [659, 507] width 31 height 28
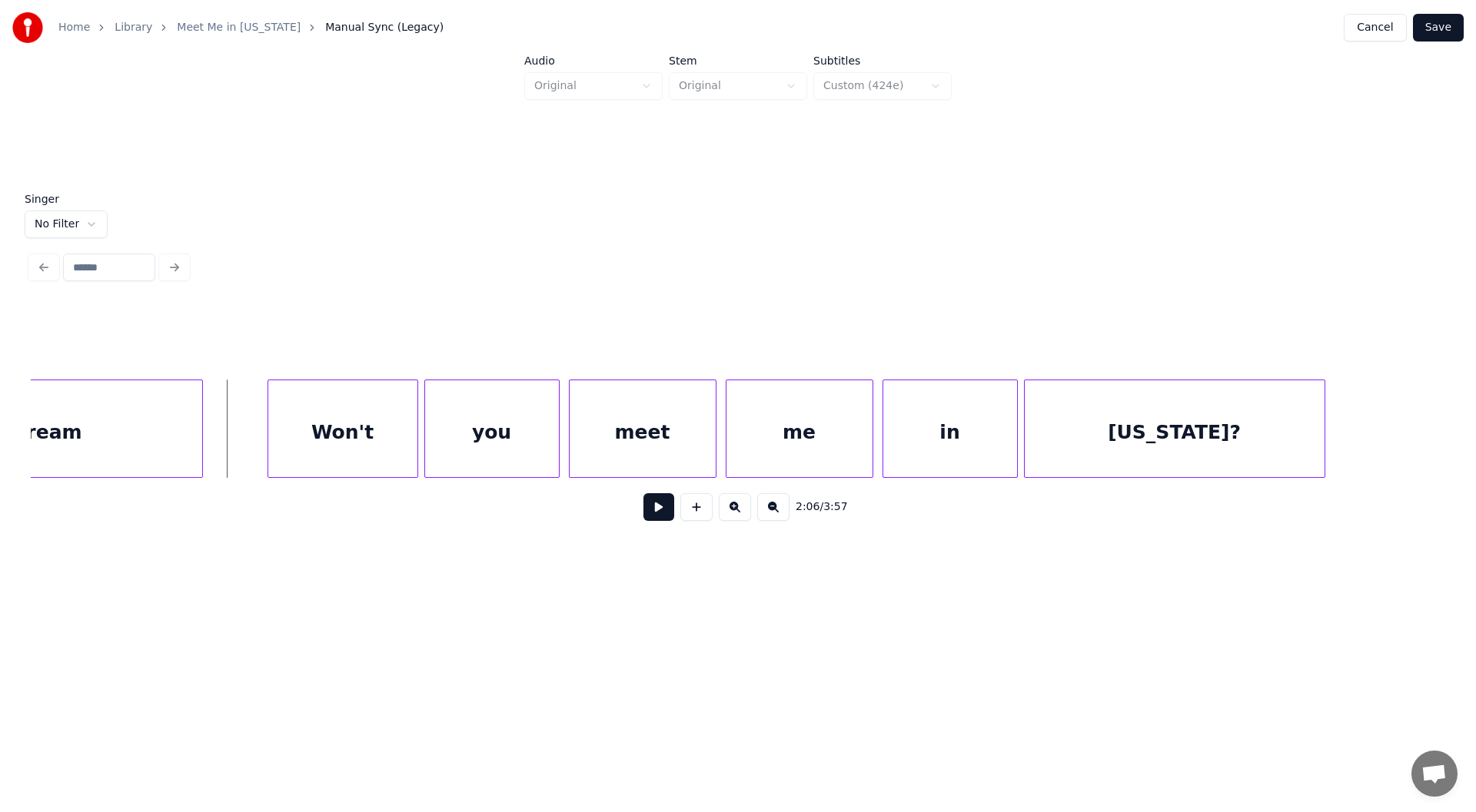
scroll to position [0, 19299]
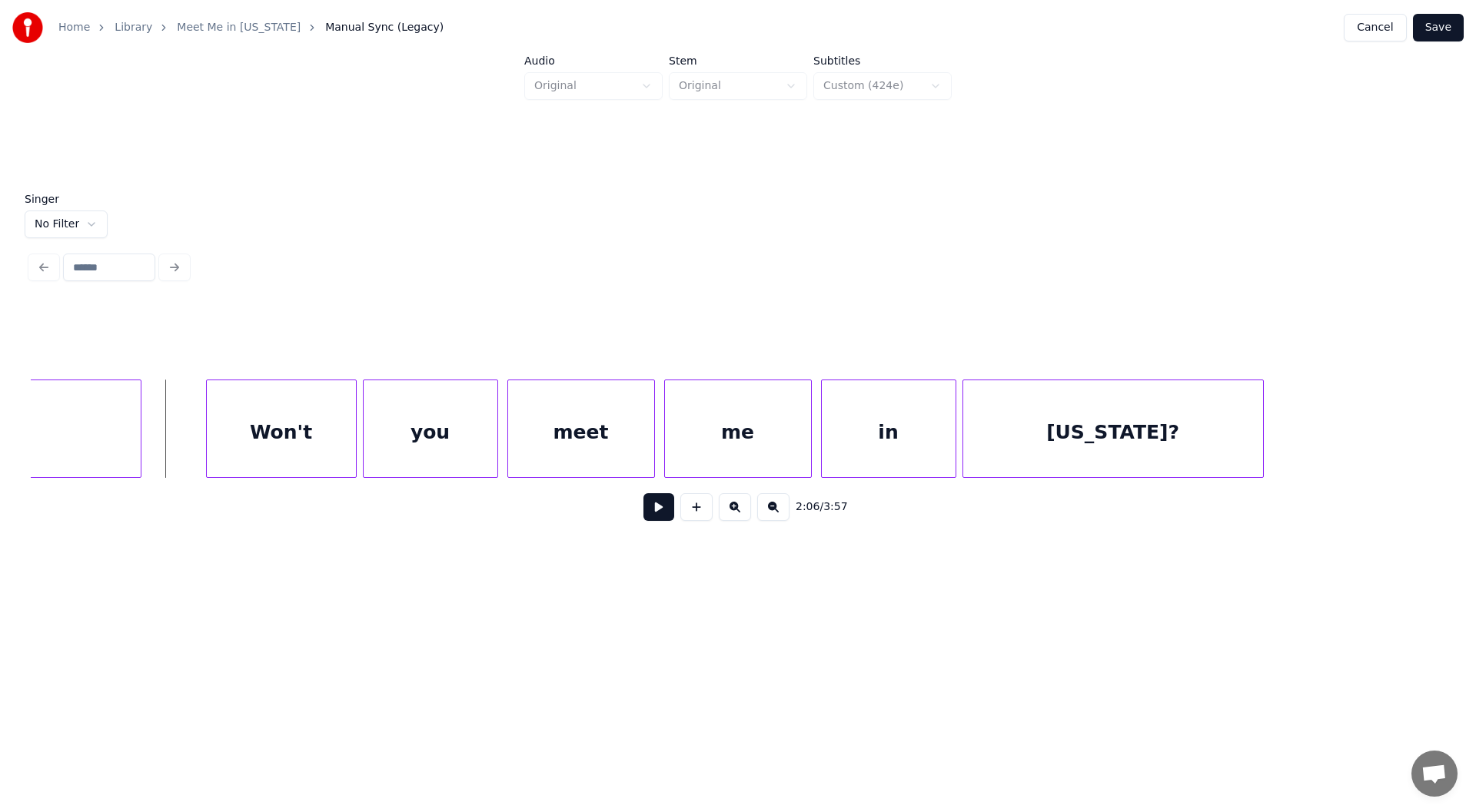
click at [655, 511] on button at bounding box center [659, 507] width 31 height 28
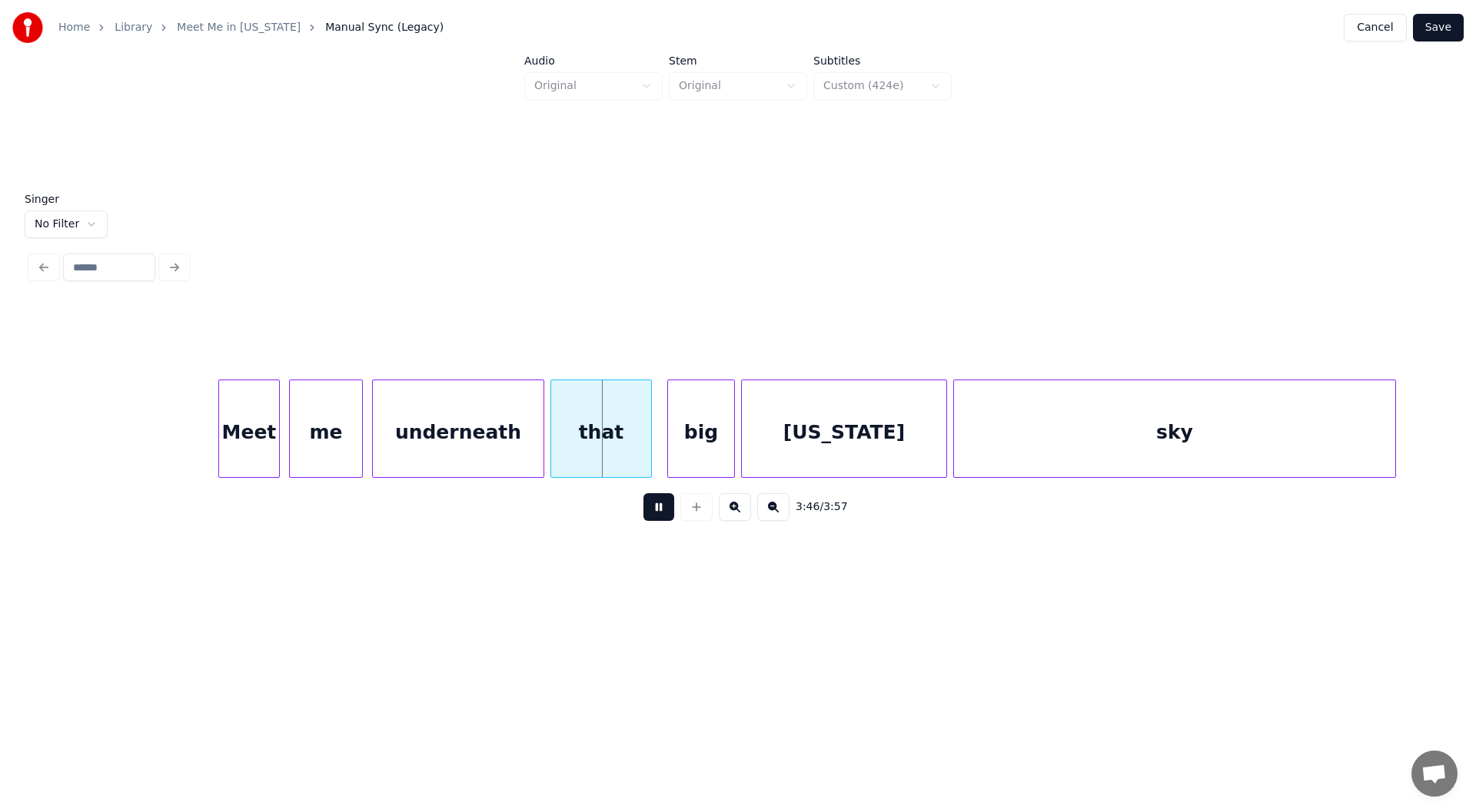
scroll to position [0, 34332]
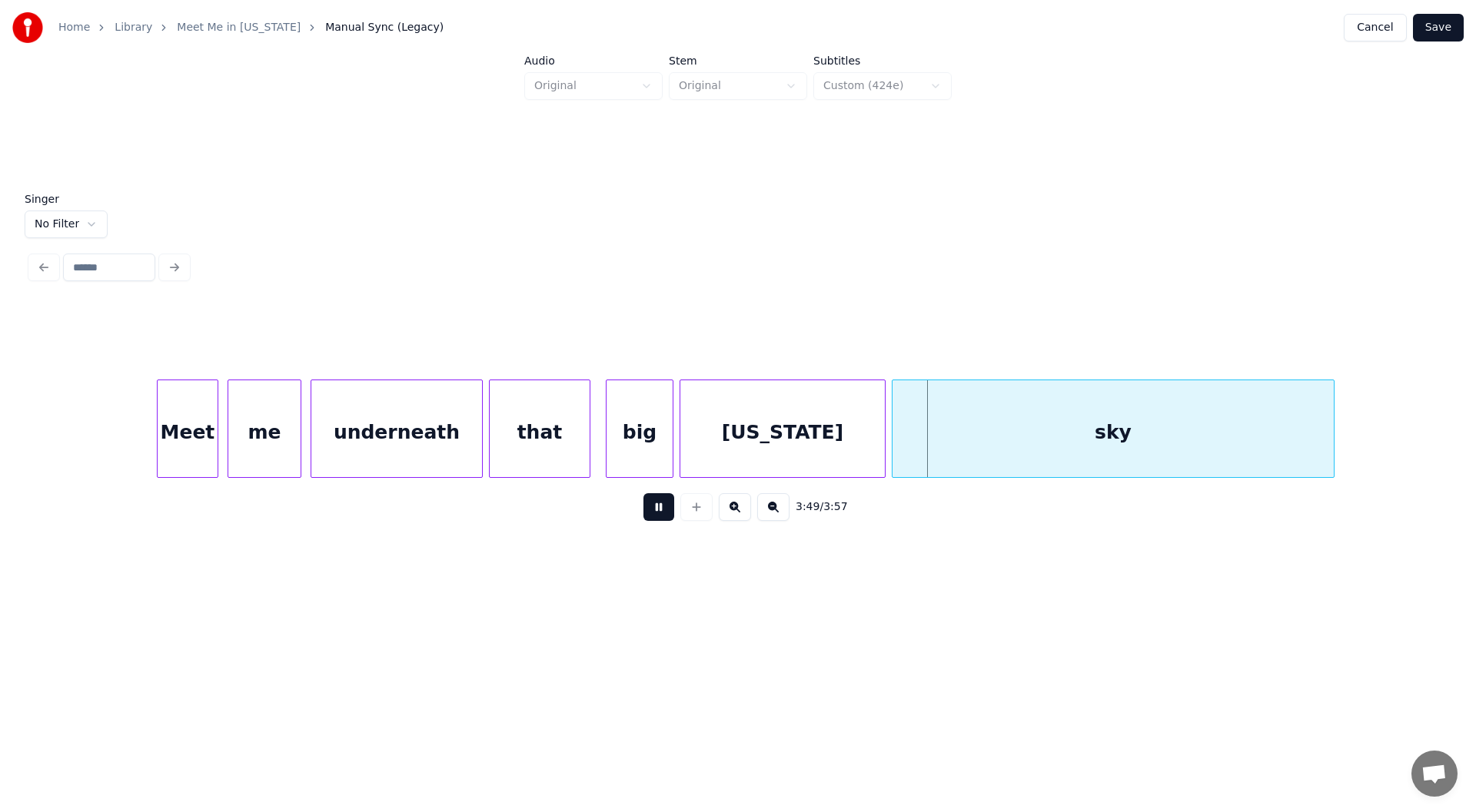
click at [660, 510] on button at bounding box center [659, 507] width 31 height 28
click at [847, 443] on div at bounding box center [847, 429] width 5 height 97
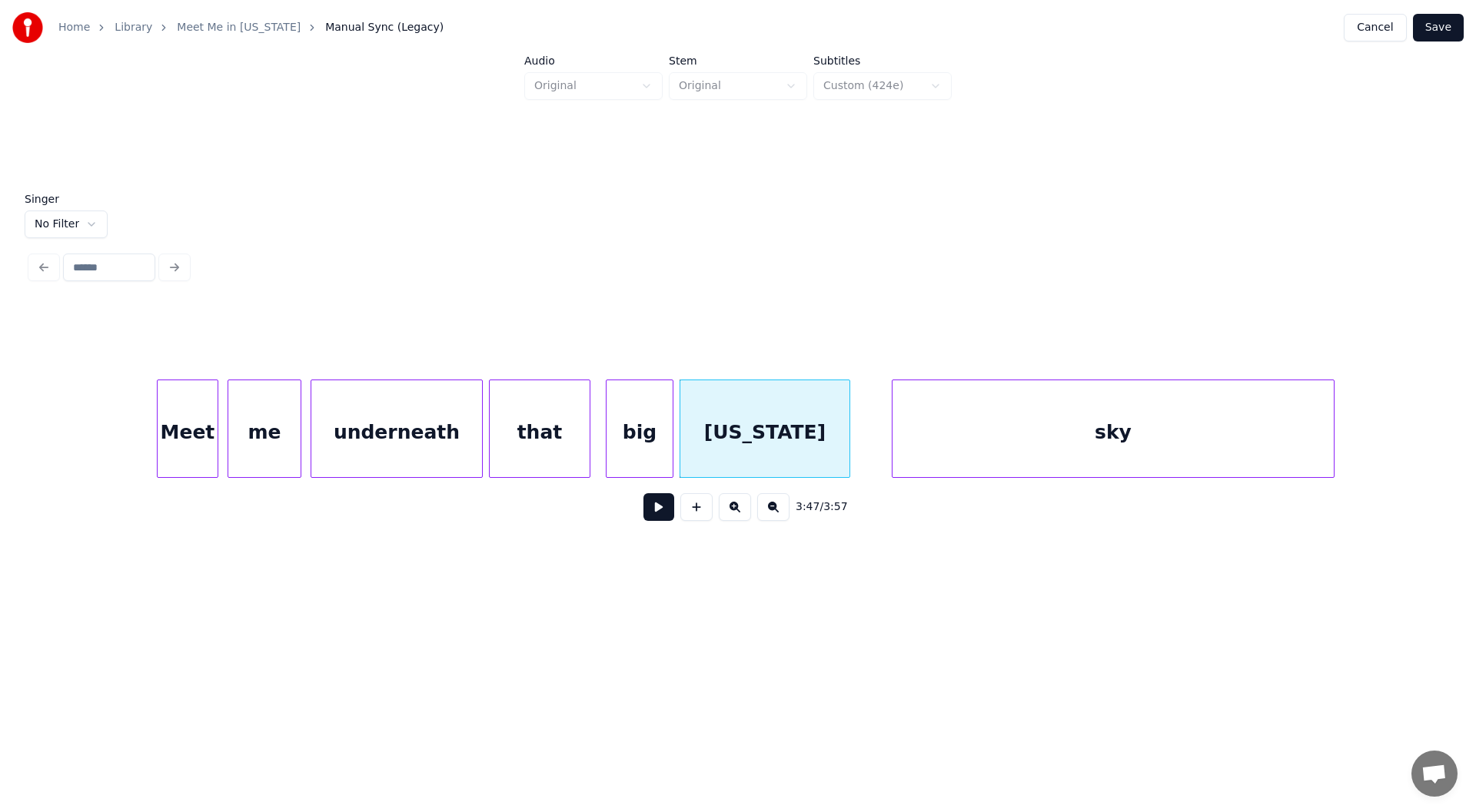
click at [647, 437] on div "big" at bounding box center [639, 433] width 66 height 105
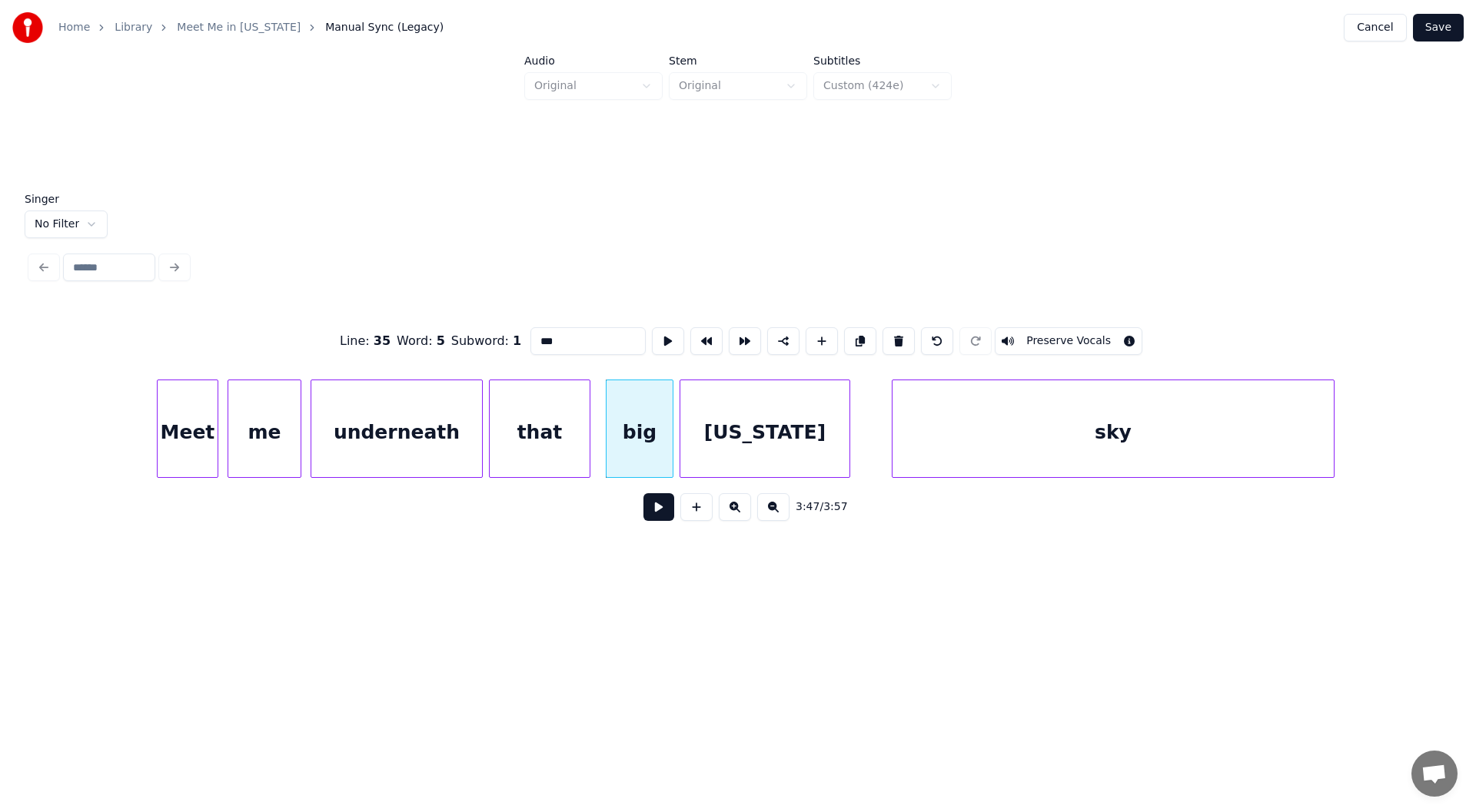
click at [652, 511] on button at bounding box center [659, 507] width 31 height 28
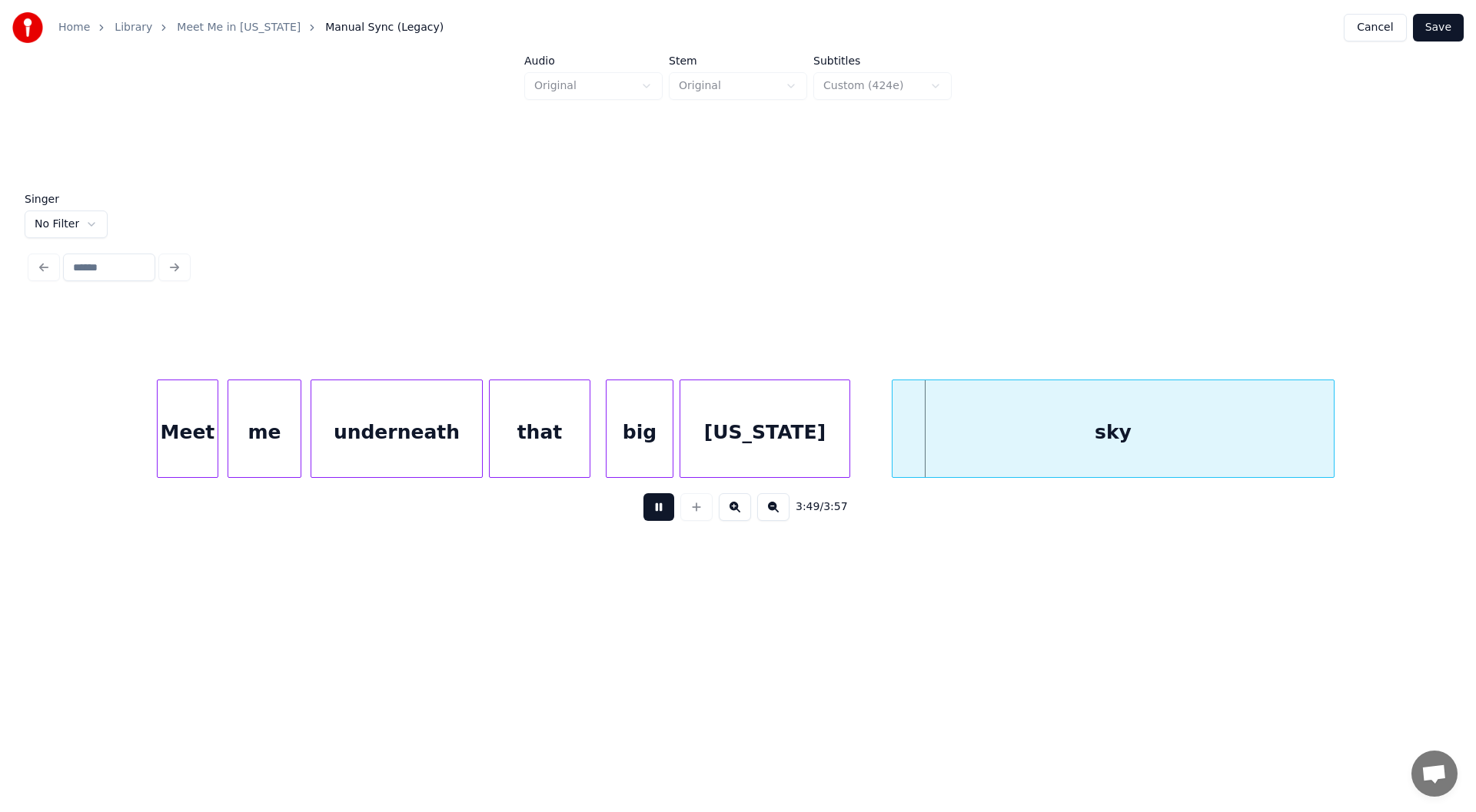
click at [655, 509] on button at bounding box center [659, 507] width 31 height 28
click at [724, 422] on div "[US_STATE]" at bounding box center [764, 433] width 169 height 105
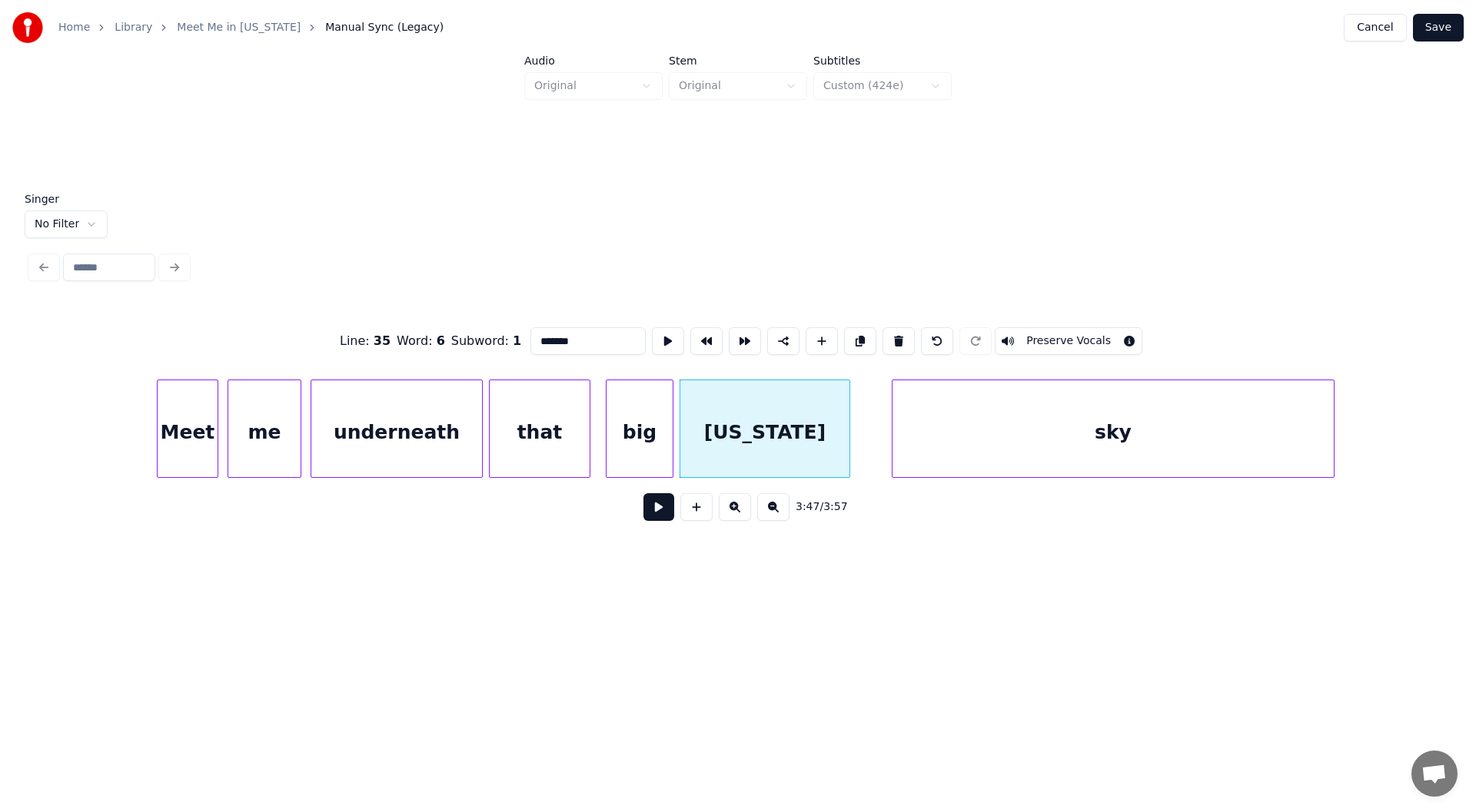
click at [660, 513] on button at bounding box center [659, 507] width 31 height 28
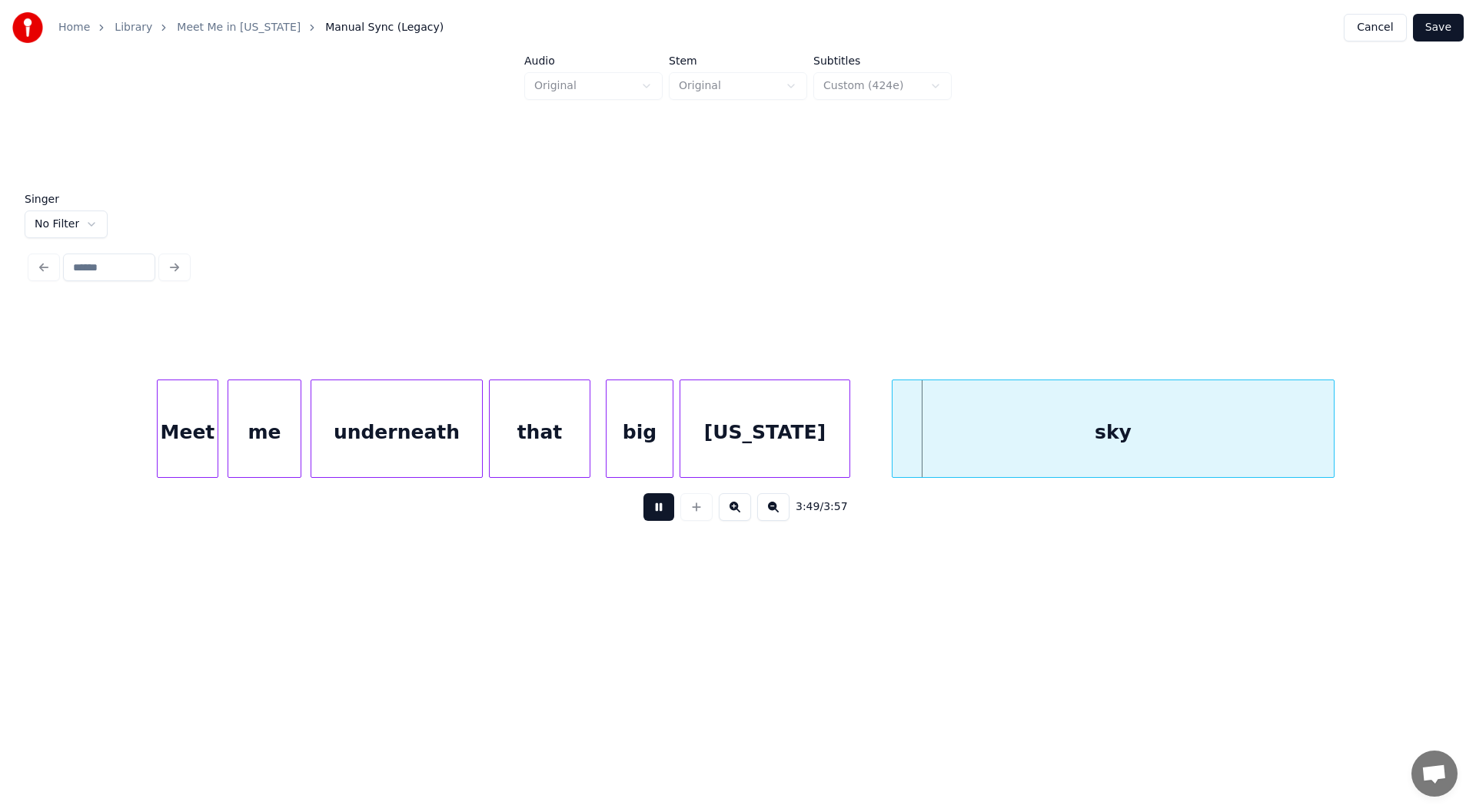
click at [658, 509] on button at bounding box center [659, 507] width 31 height 28
click at [884, 430] on div at bounding box center [884, 429] width 5 height 97
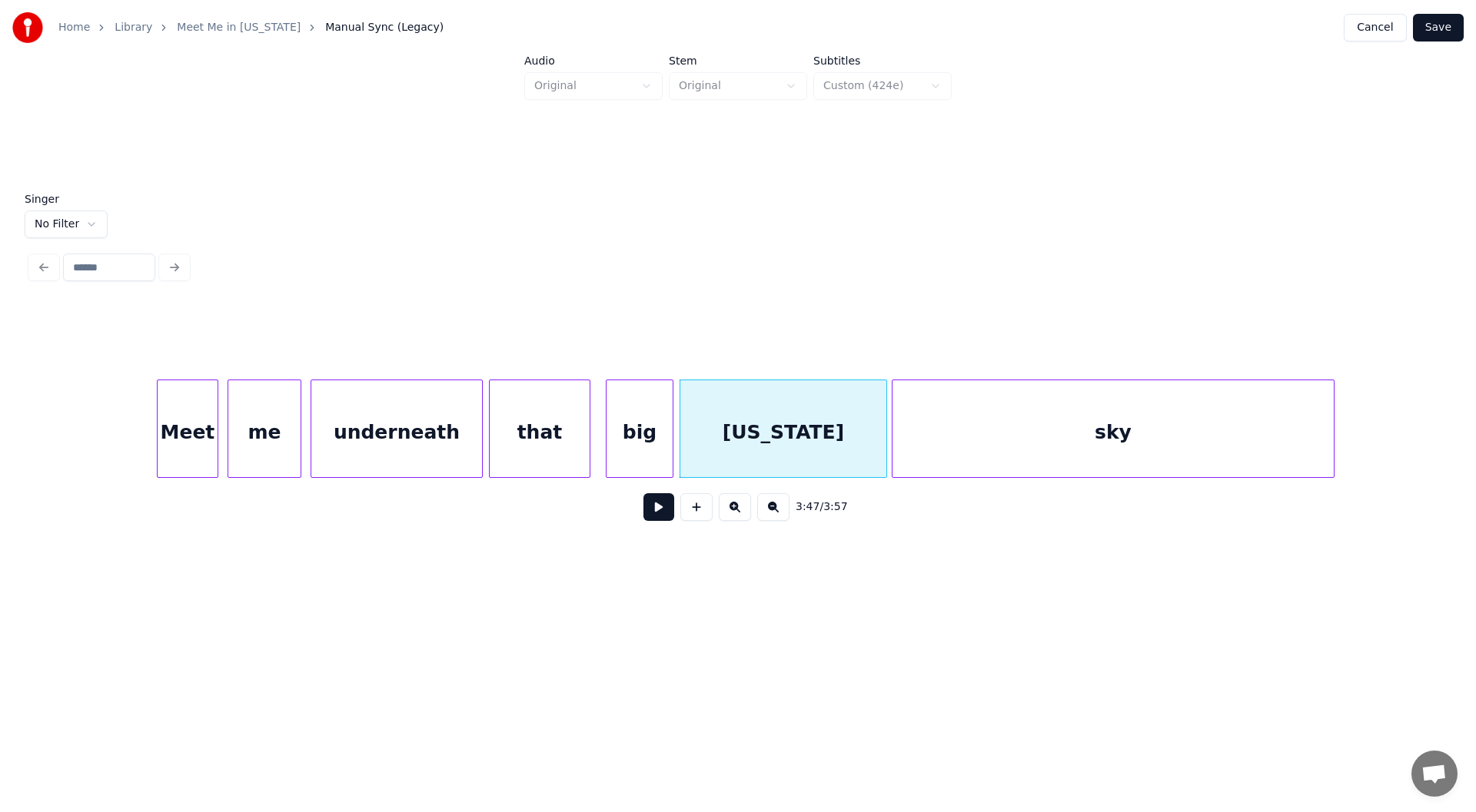
click at [653, 508] on button at bounding box center [659, 507] width 31 height 28
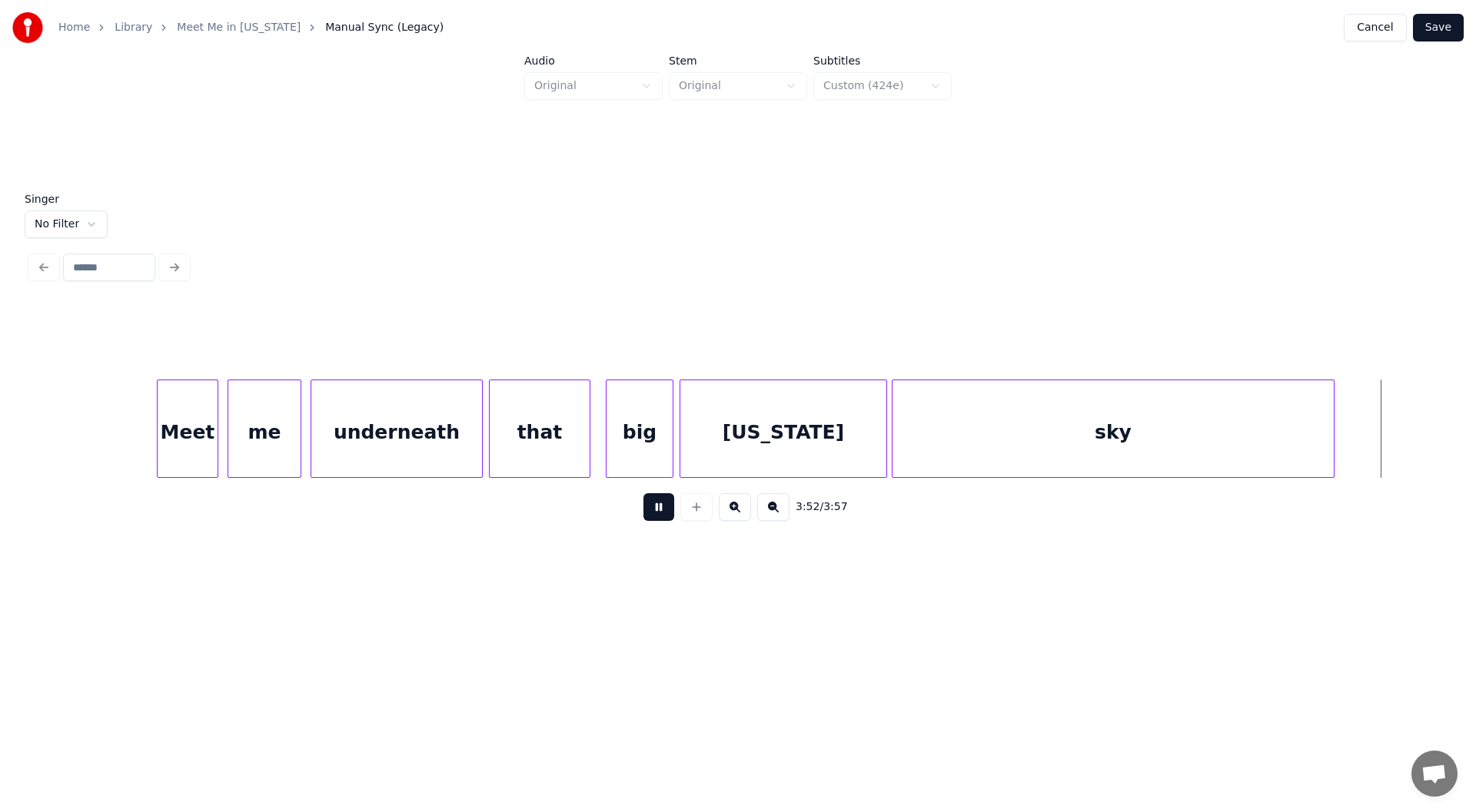
click at [649, 514] on button at bounding box center [659, 507] width 31 height 28
click at [1147, 450] on div at bounding box center [1145, 429] width 5 height 97
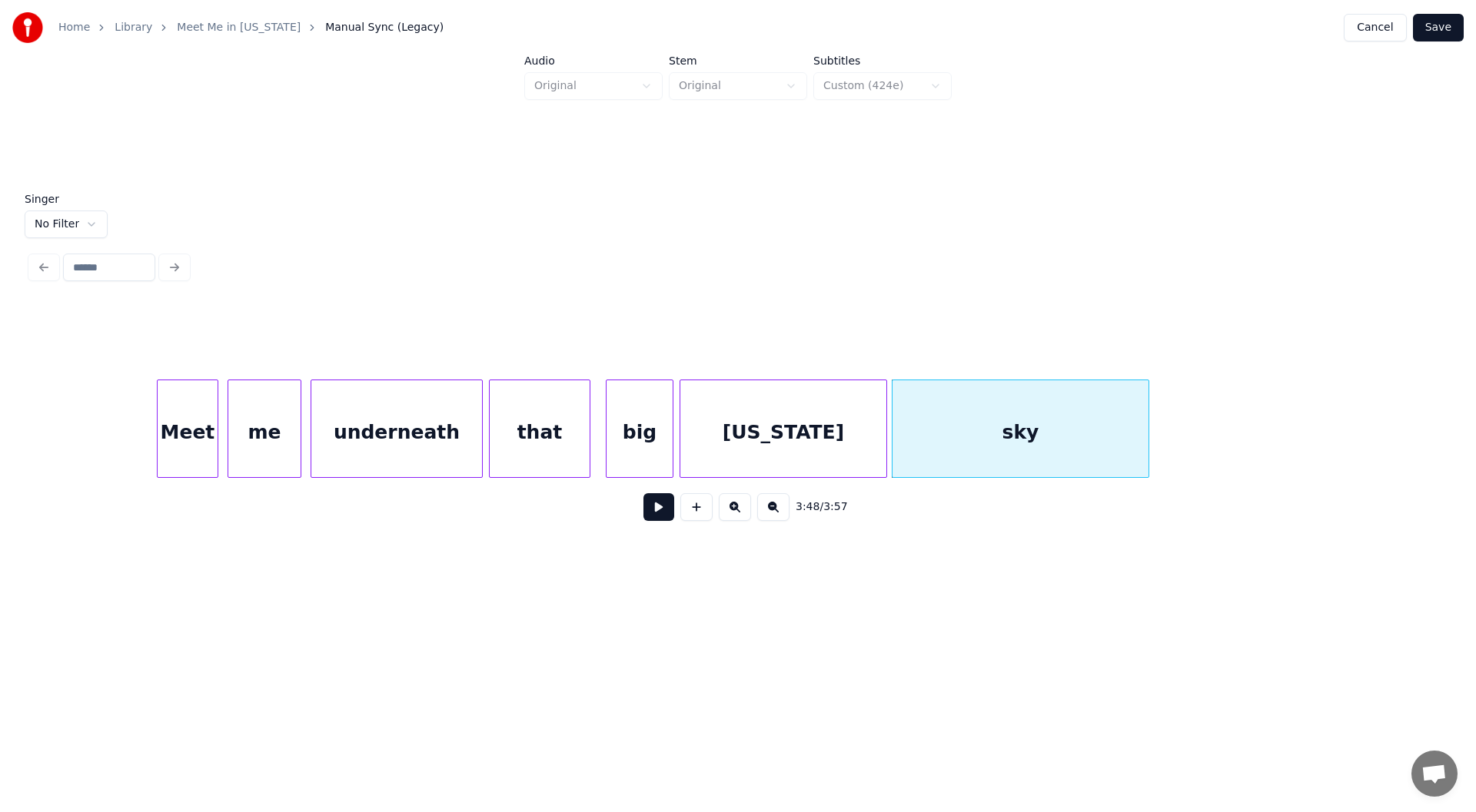
click at [711, 426] on div "[US_STATE]" at bounding box center [783, 433] width 206 height 105
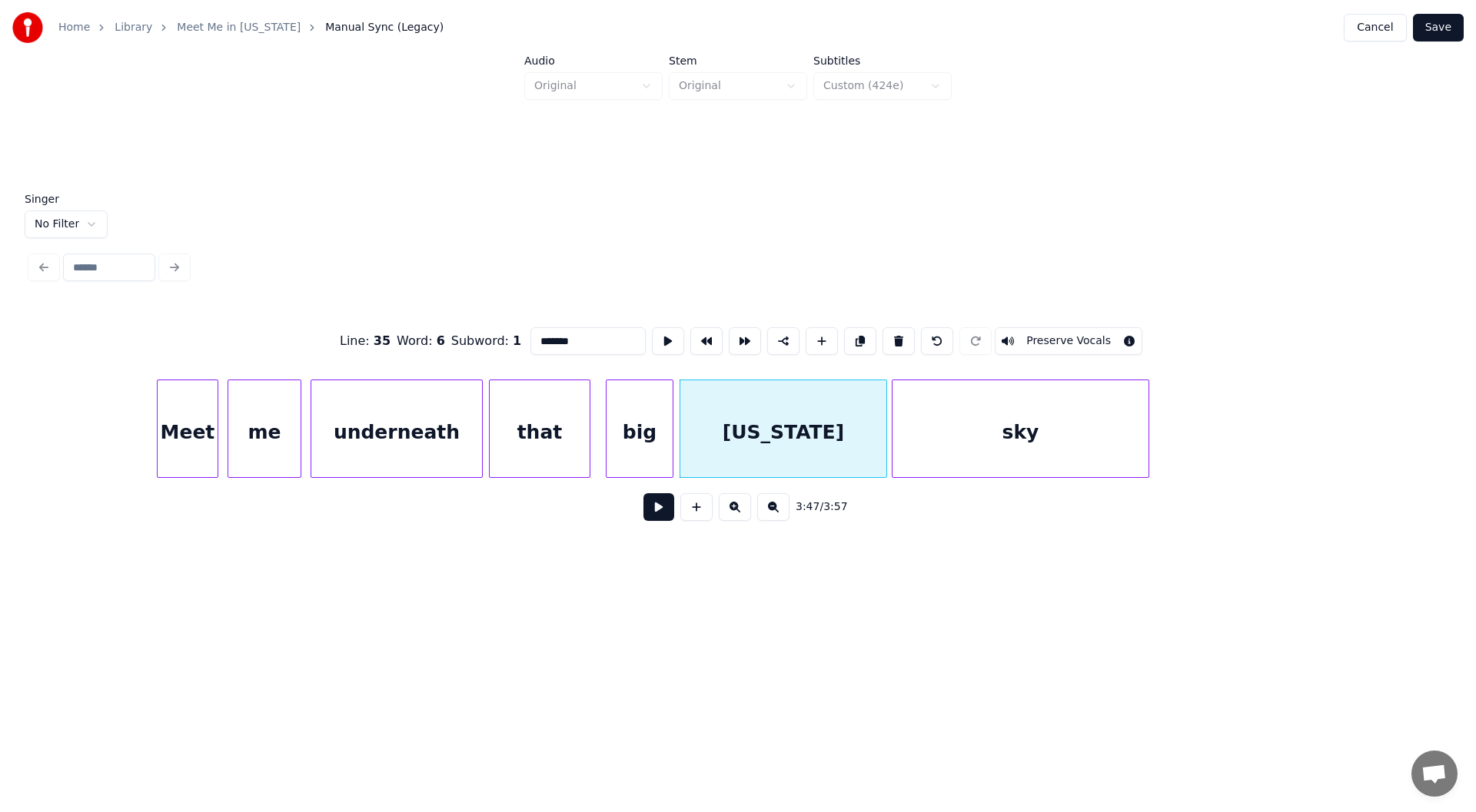
click at [664, 509] on button at bounding box center [659, 507] width 31 height 28
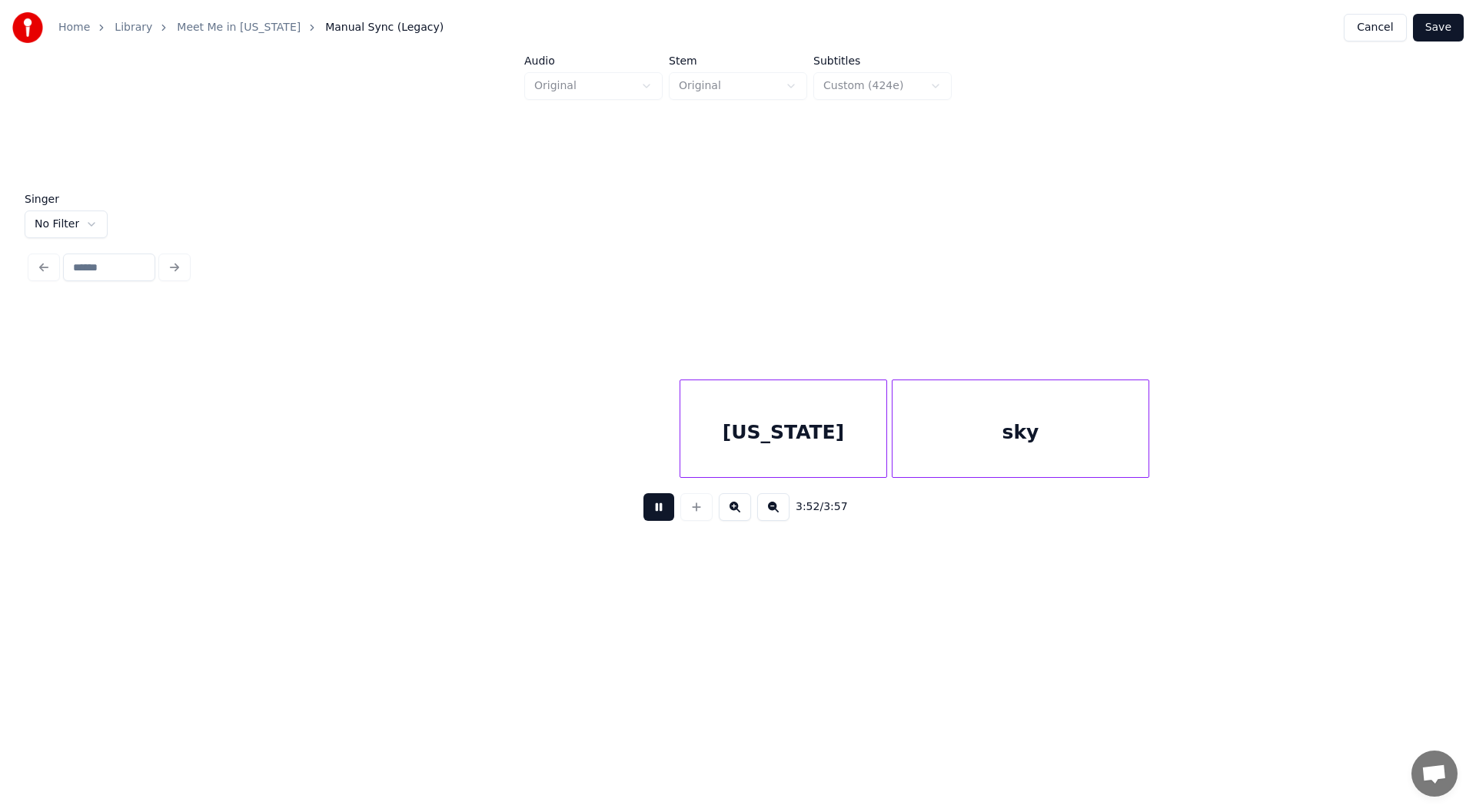
scroll to position [0, 35048]
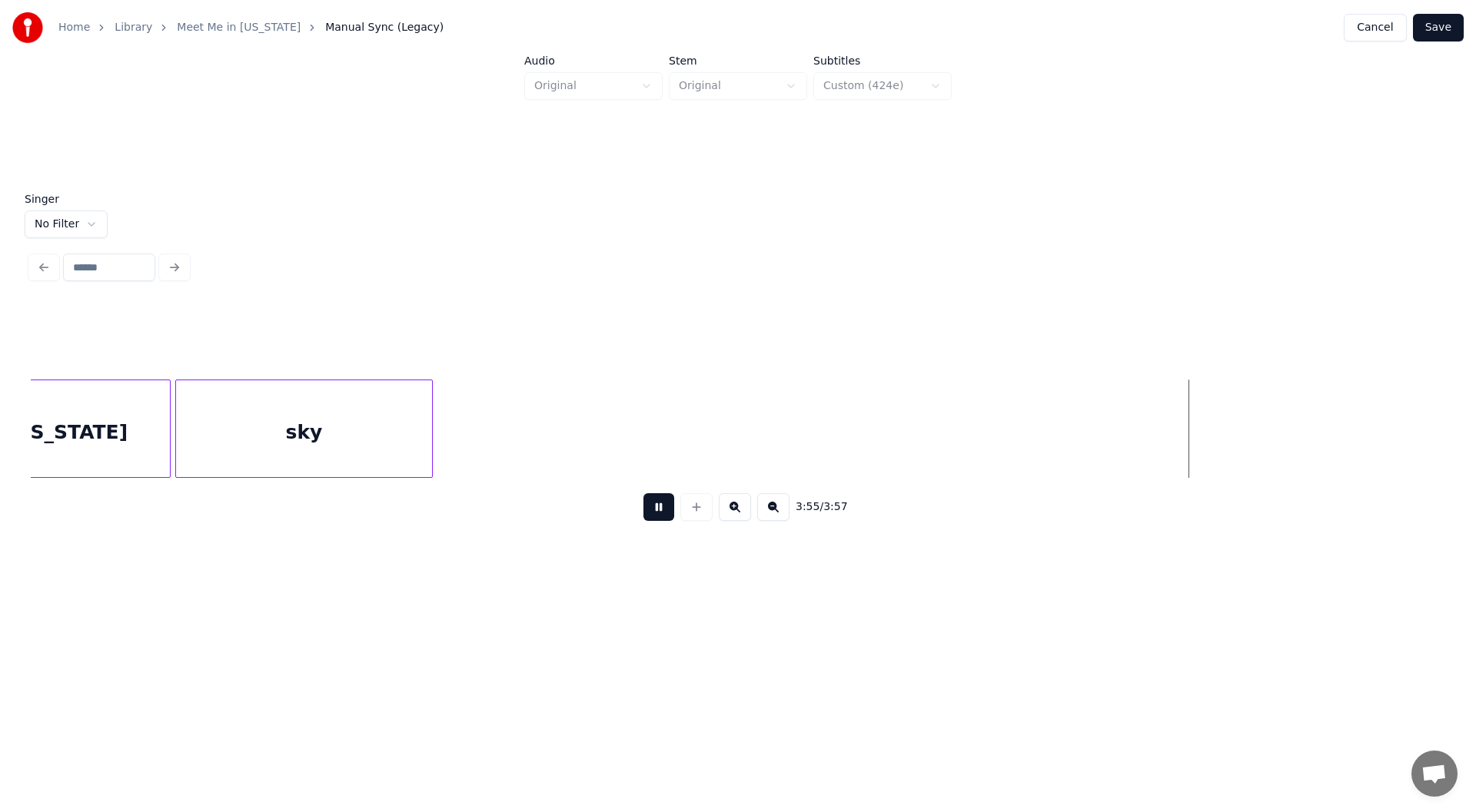
click at [1437, 22] on button "Save" at bounding box center [1438, 28] width 51 height 28
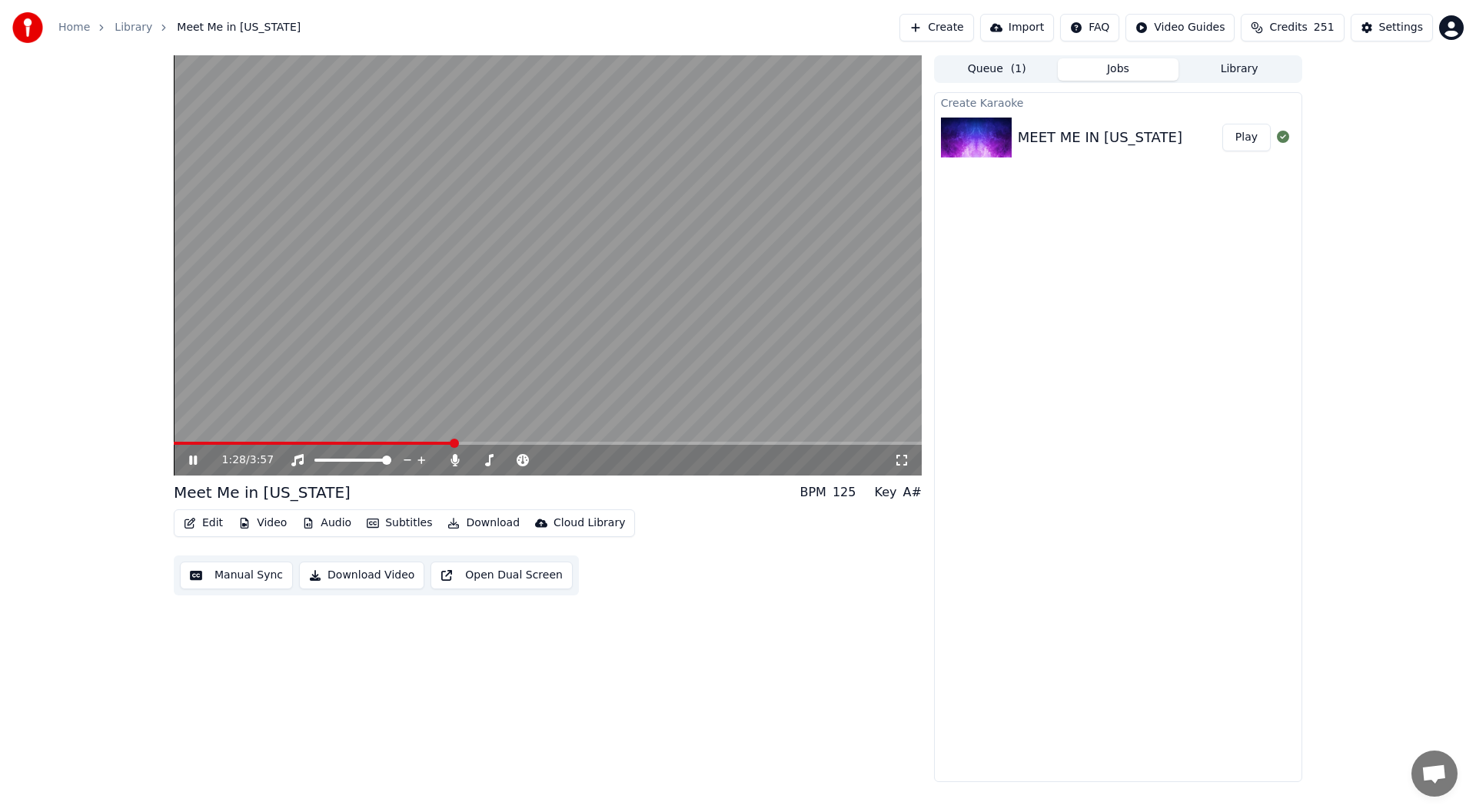
click at [192, 460] on icon at bounding box center [193, 460] width 8 height 10
click at [442, 442] on span at bounding box center [442, 443] width 10 height 10
click at [190, 457] on icon at bounding box center [193, 459] width 10 height 10
click at [190, 457] on icon at bounding box center [193, 460] width 8 height 10
click at [382, 442] on span at bounding box center [309, 443] width 272 height 3
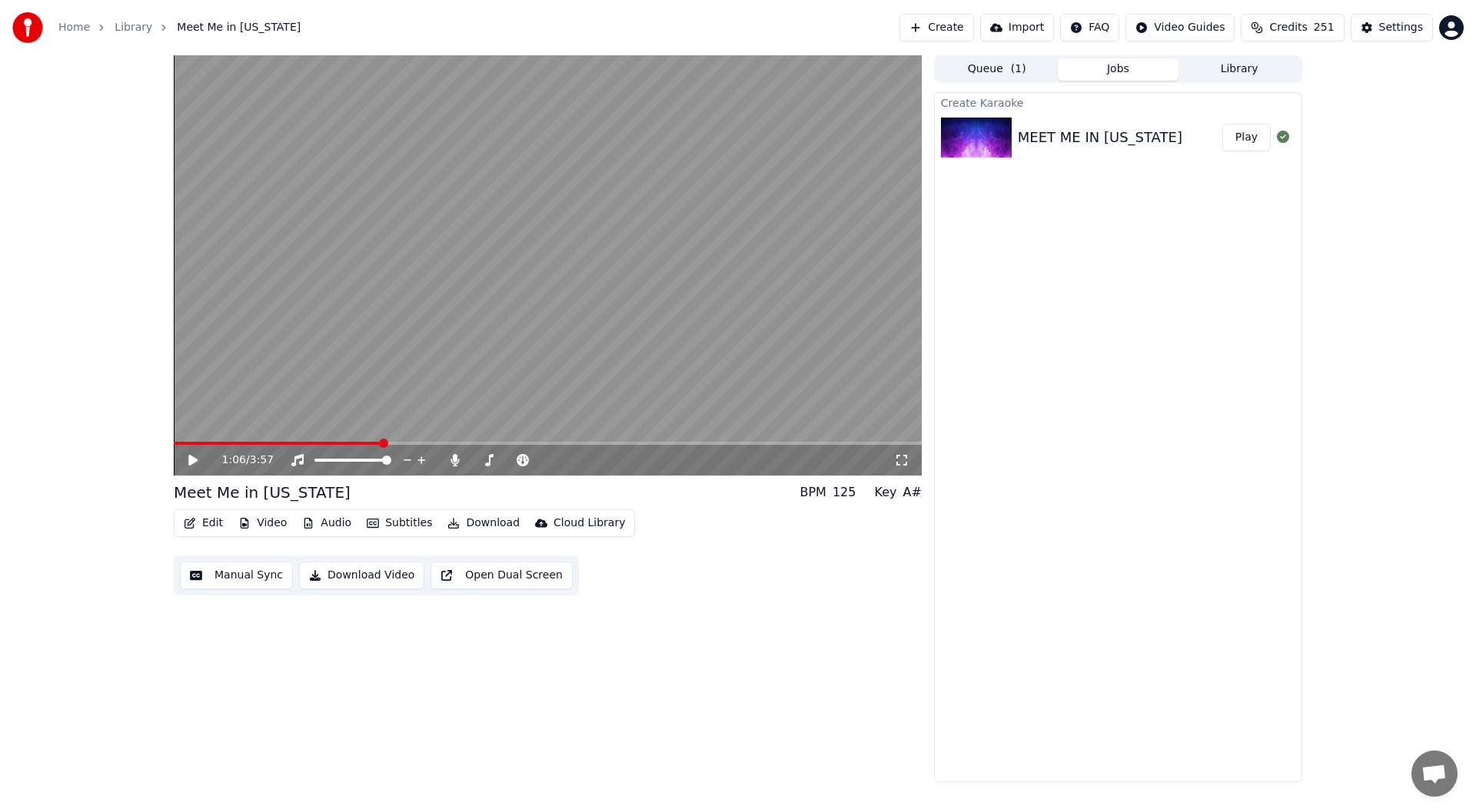
click at [193, 457] on icon at bounding box center [193, 459] width 10 height 10
click at [477, 520] on button "Download" at bounding box center [483, 523] width 85 height 22
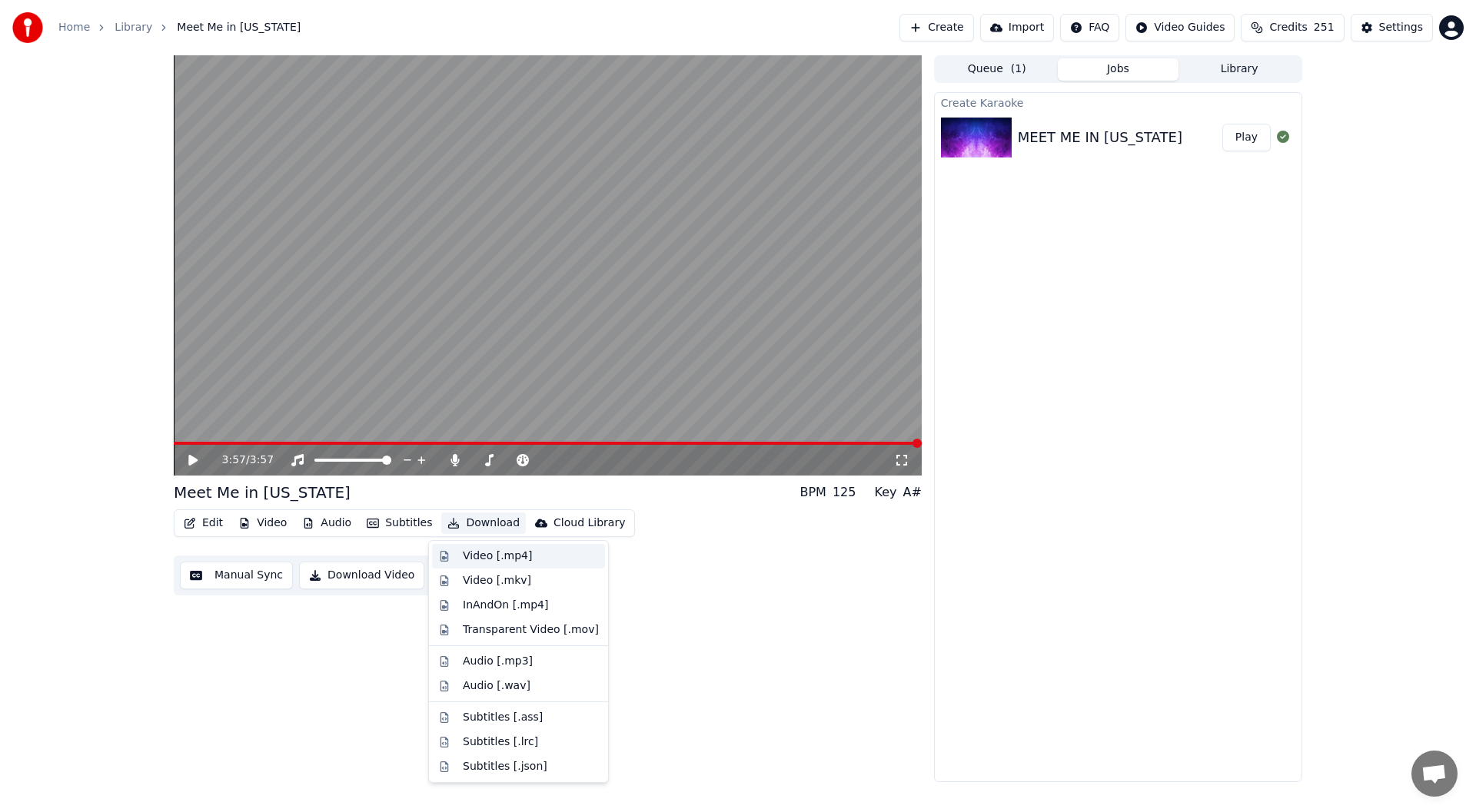
click at [497, 557] on div "Video [.mp4]" at bounding box center [497, 557] width 70 height 15
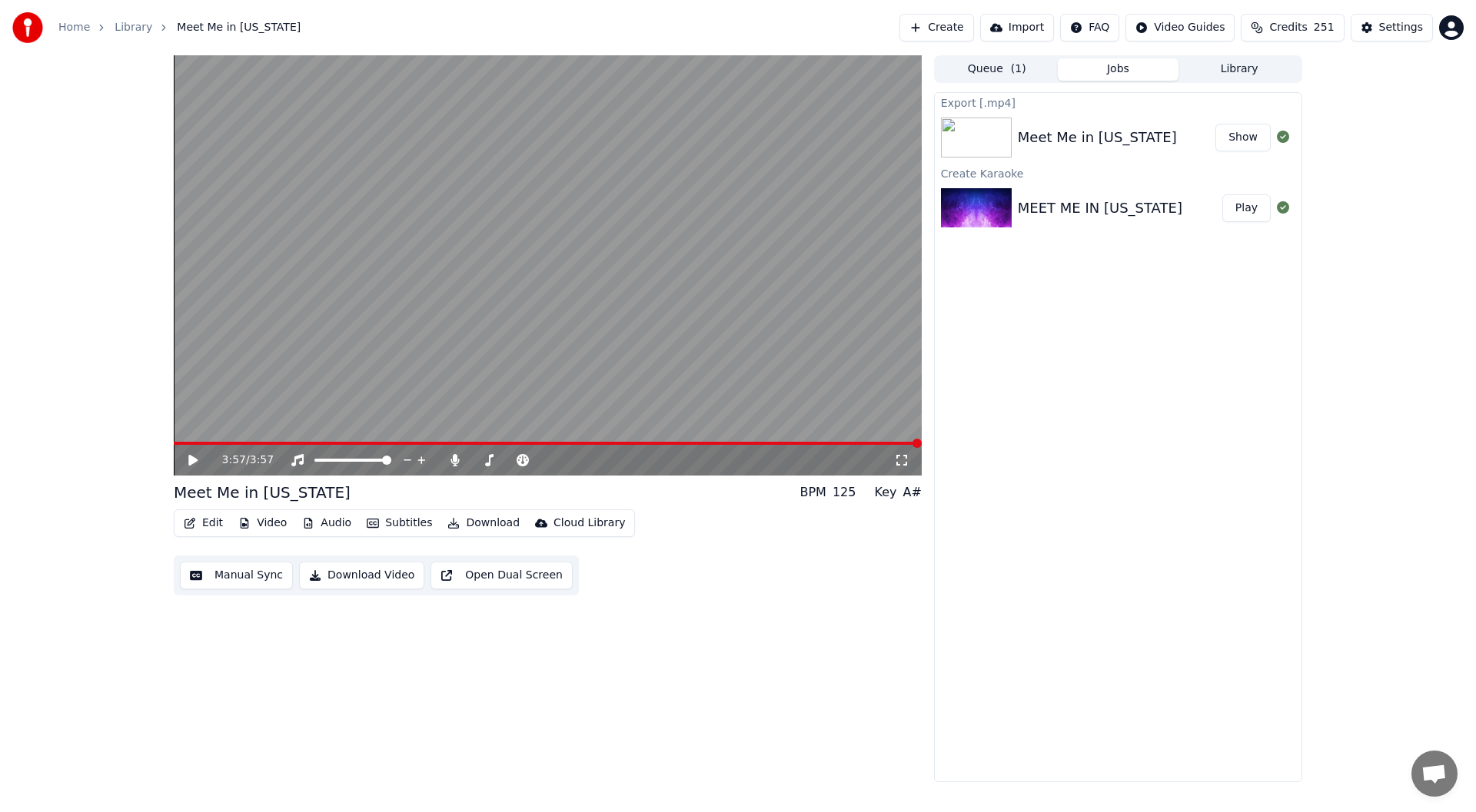
click at [1246, 133] on button "Show" at bounding box center [1242, 137] width 55 height 28
